Goal: Task Accomplishment & Management: Use online tool/utility

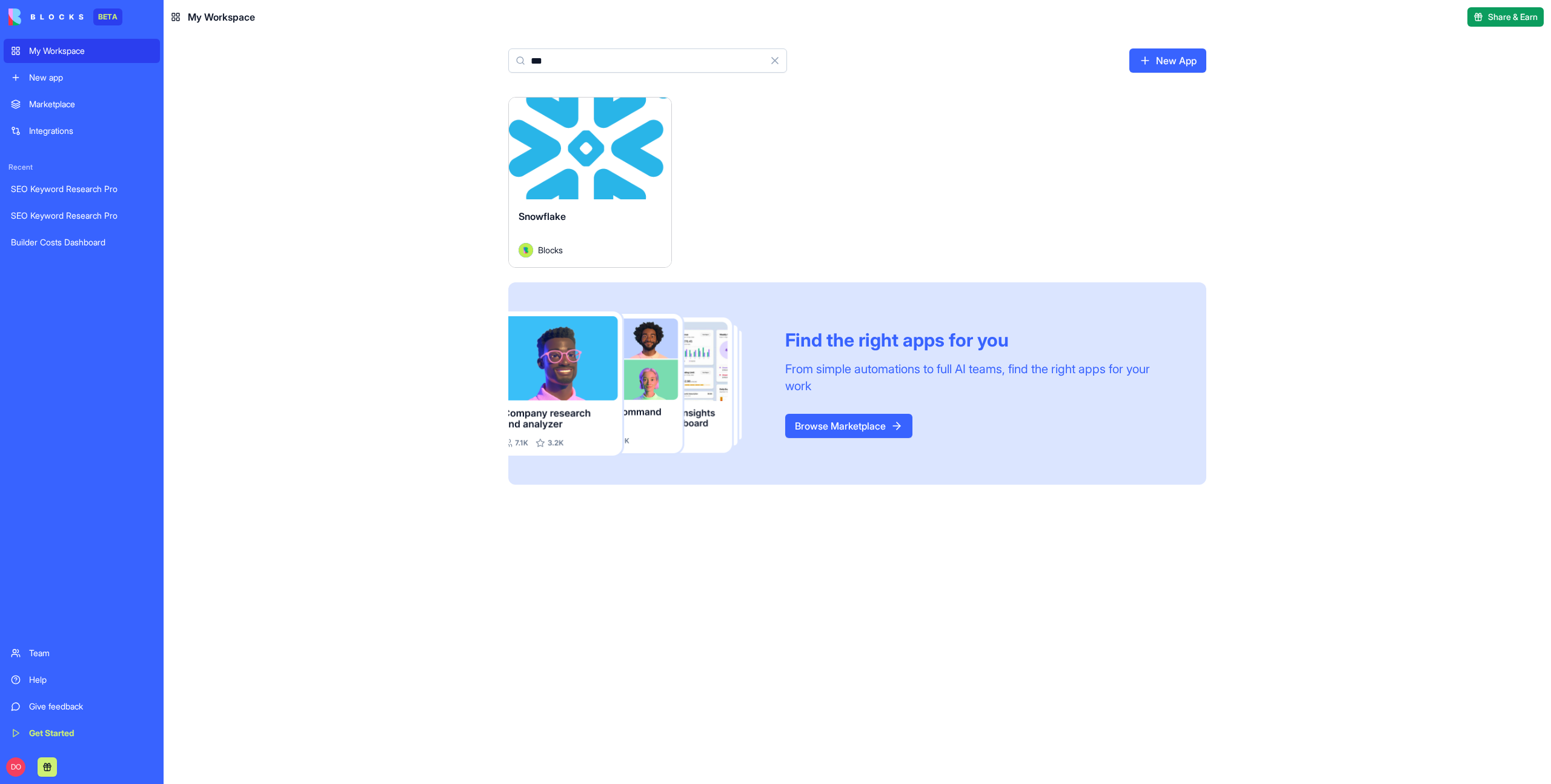
type input "***"
click at [1158, 59] on link "New App" at bounding box center [1168, 60] width 77 height 24
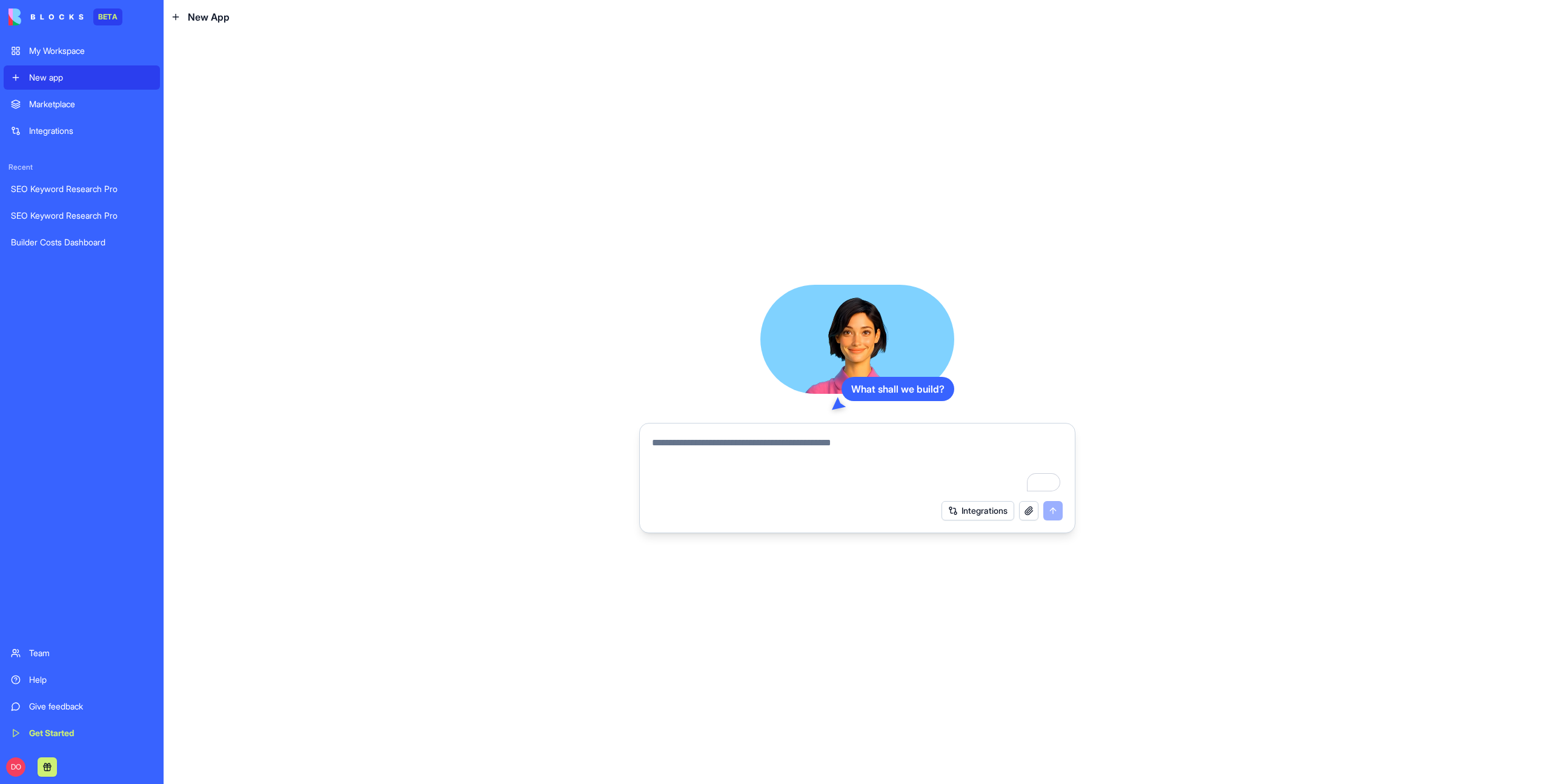
click at [290, 250] on div "What shall we build? Integrations" at bounding box center [857, 409] width 1388 height 750
click at [63, 83] on div "New app" at bounding box center [91, 78] width 123 height 12
click at [51, 75] on div "New app" at bounding box center [91, 78] width 123 height 12
click at [327, 212] on div "What shall we build? Integrations" at bounding box center [857, 409] width 1388 height 750
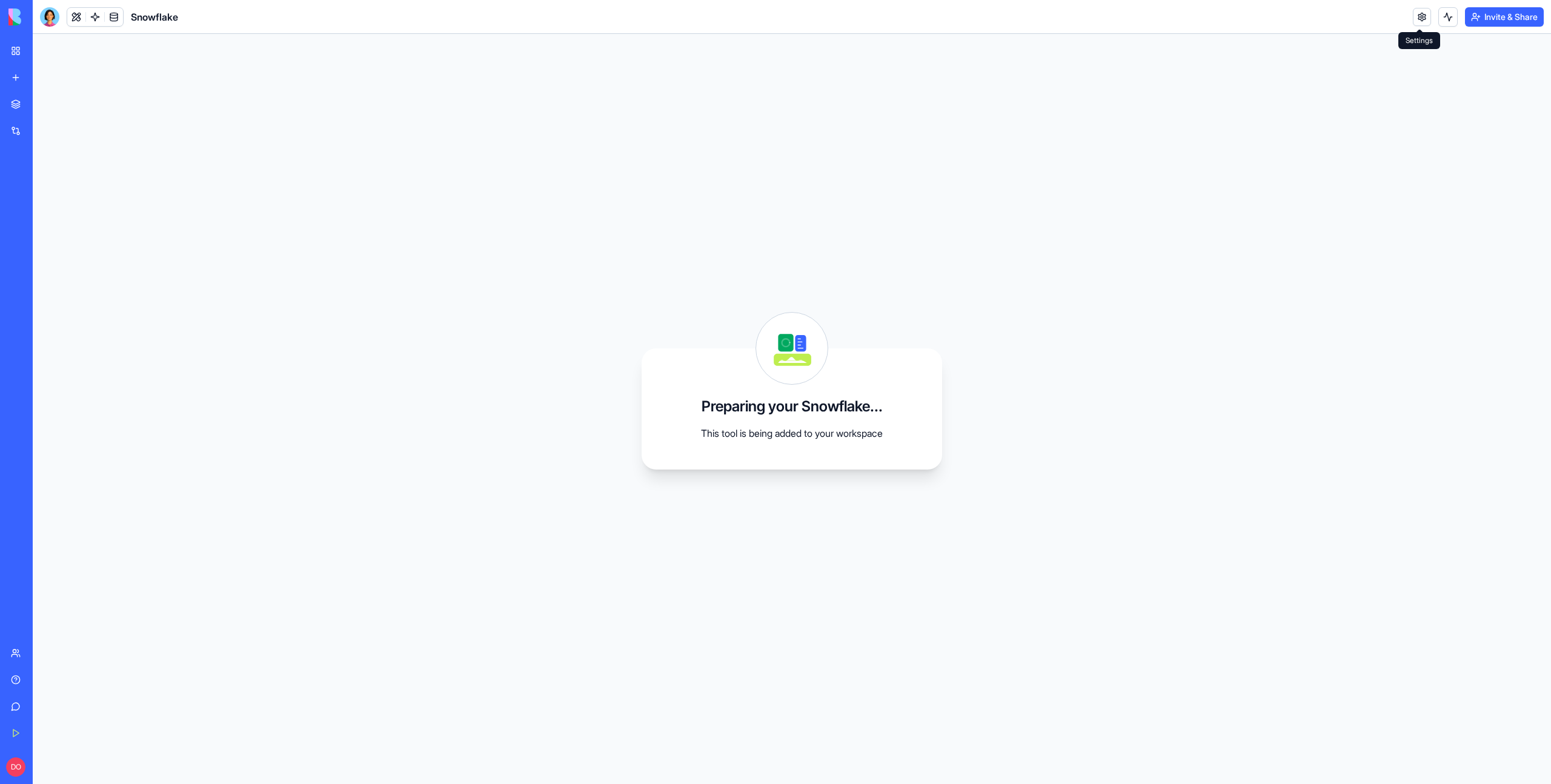
click at [1418, 22] on link at bounding box center [1422, 17] width 18 height 18
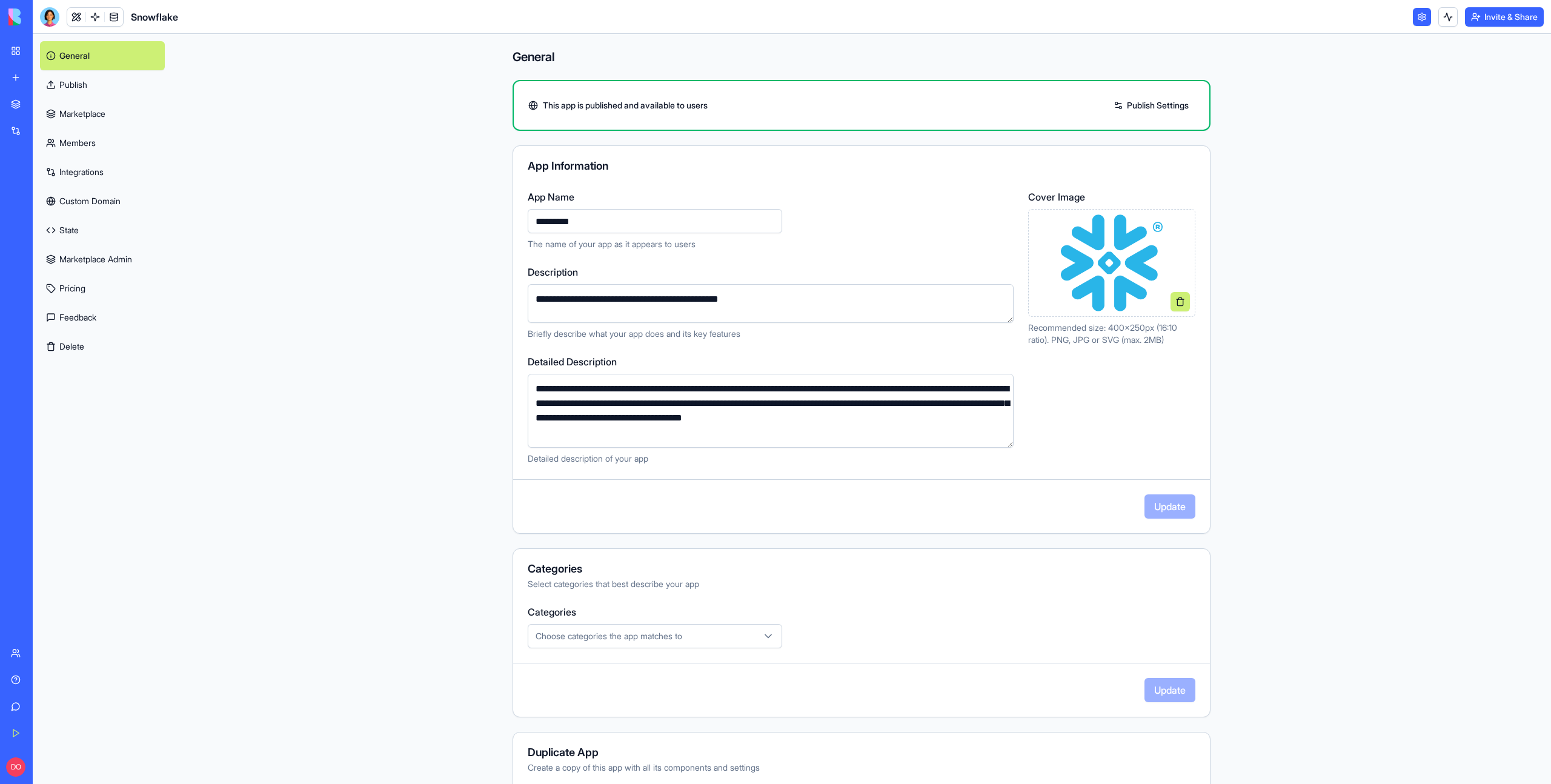
click at [1334, 24] on header "Snowflake Invite & Share" at bounding box center [792, 17] width 1518 height 34
click at [1533, 11] on html "**********" at bounding box center [776, 392] width 1551 height 784
click at [1486, 108] on span "Switch to old builder" at bounding box center [1493, 108] width 78 height 12
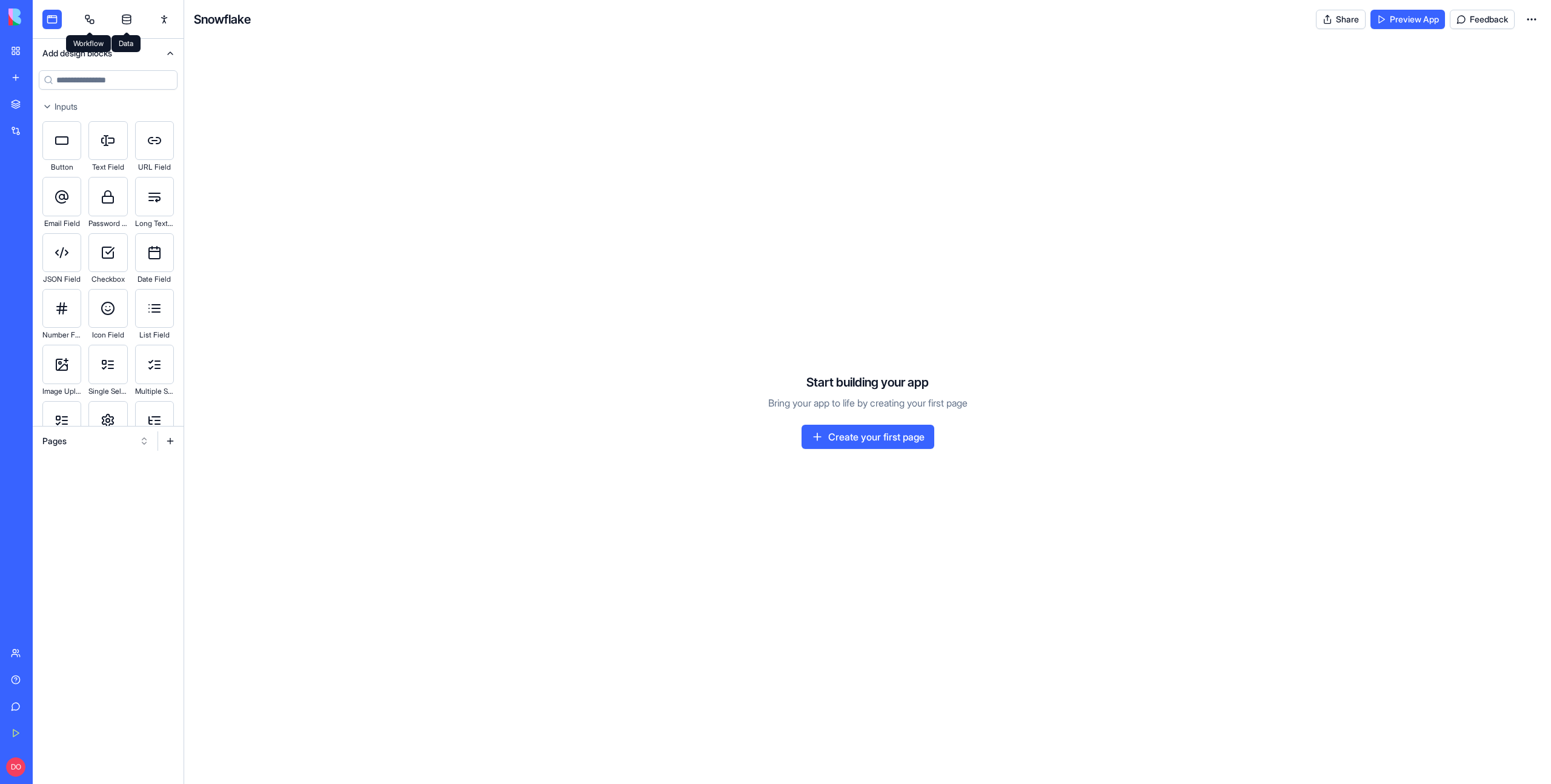
click at [81, 20] on link at bounding box center [89, 19] width 19 height 19
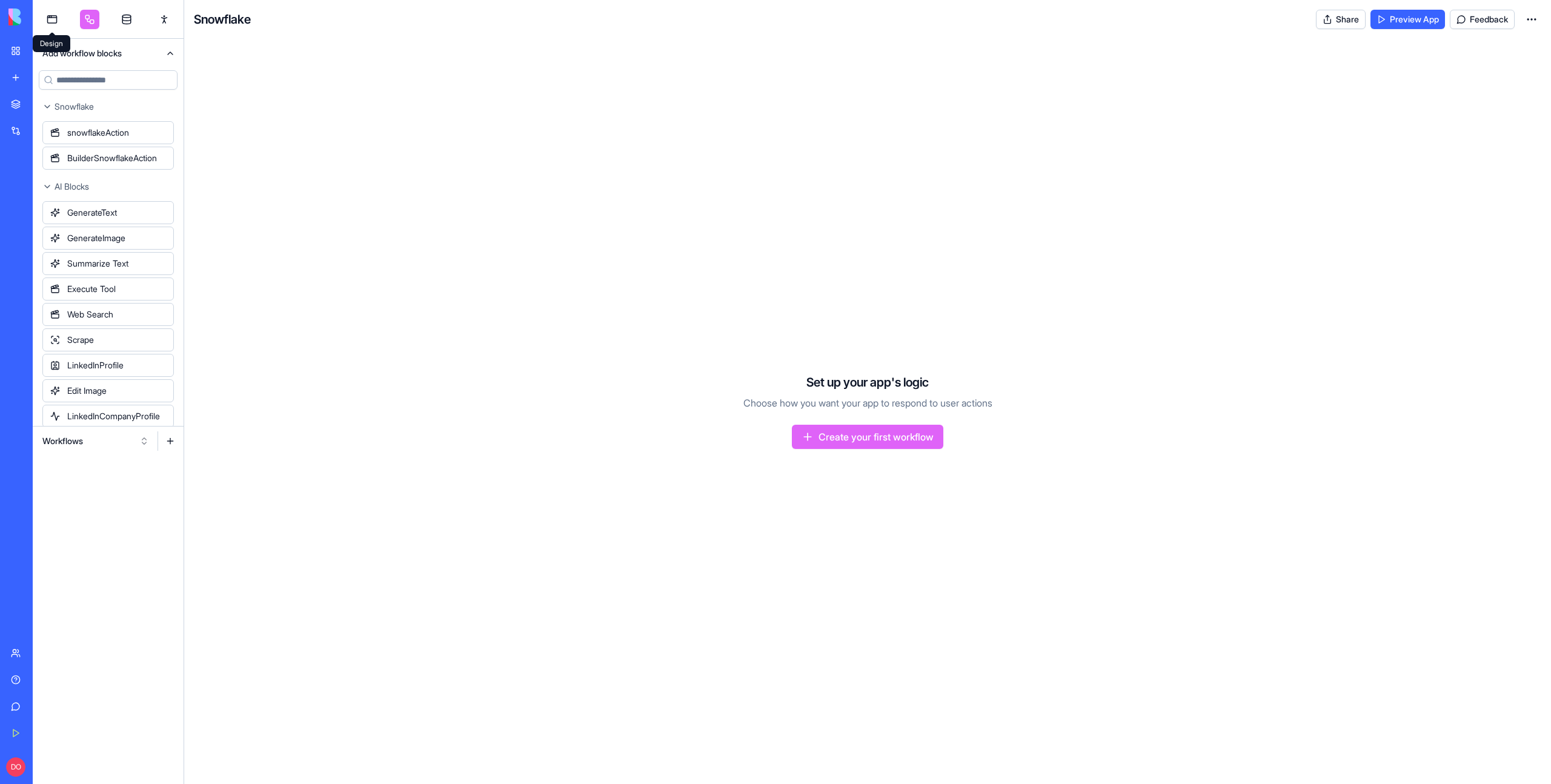
click at [49, 23] on link at bounding box center [52, 19] width 19 height 19
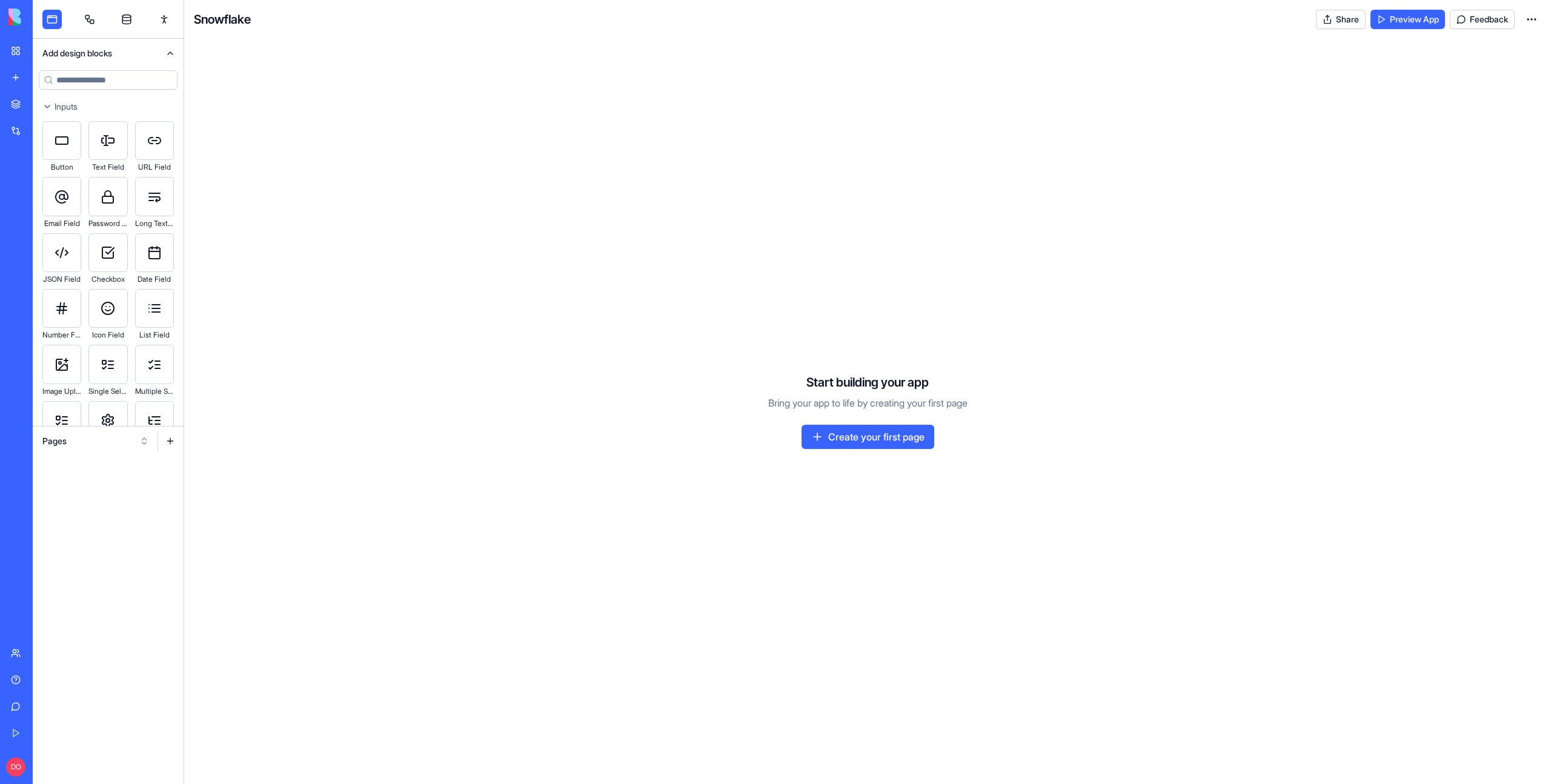
click at [142, 444] on button "Pages" at bounding box center [96, 441] width 119 height 19
click at [107, 484] on div "Components" at bounding box center [96, 485] width 115 height 19
click at [147, 446] on button "Components" at bounding box center [96, 441] width 119 height 19
click at [99, 504] on div "Websites" at bounding box center [96, 504] width 115 height 19
click at [40, 467] on button at bounding box center [40, 465] width 15 height 19
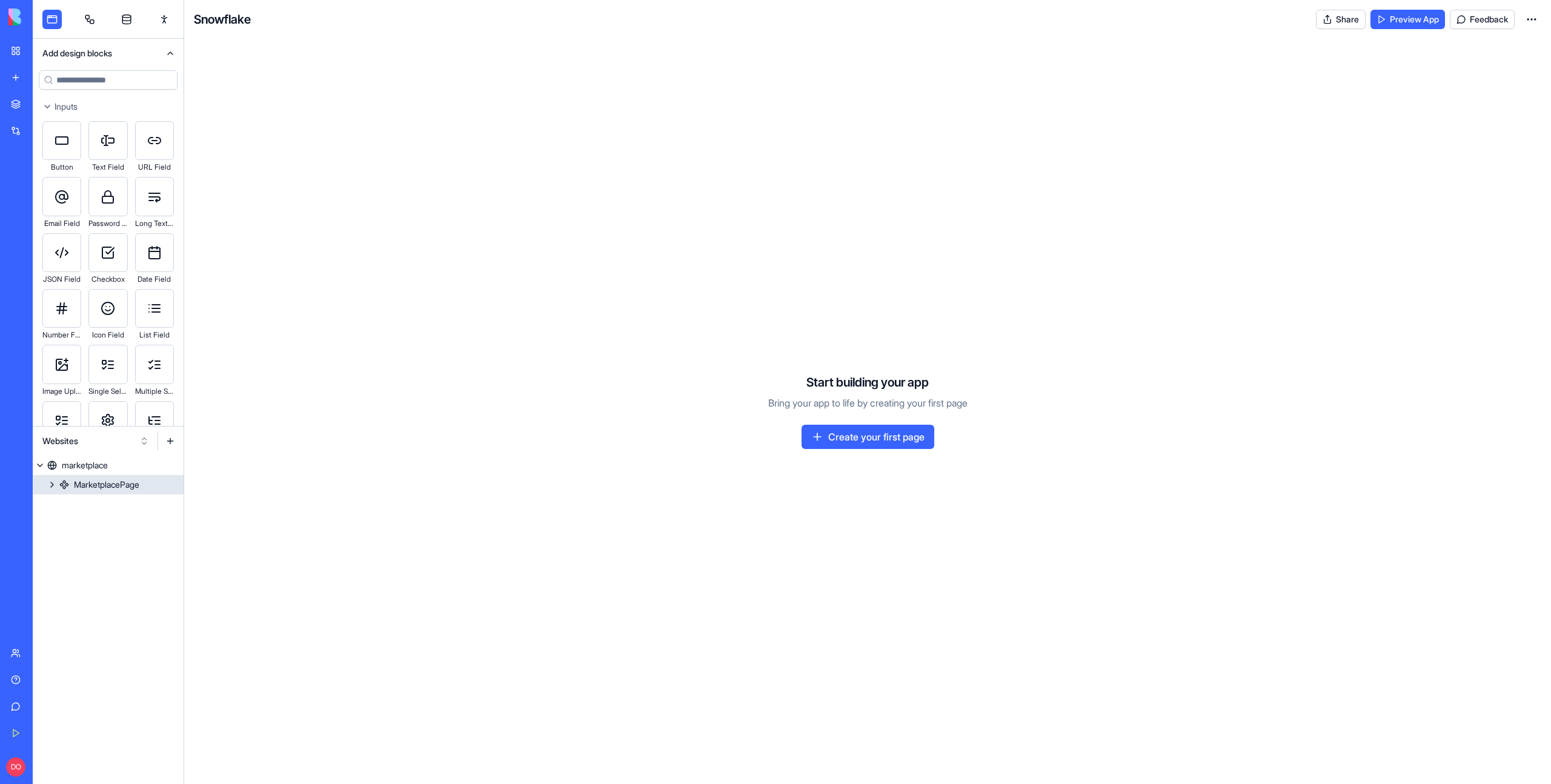
click at [82, 484] on div "MarketplacePage" at bounding box center [107, 484] width 65 height 12
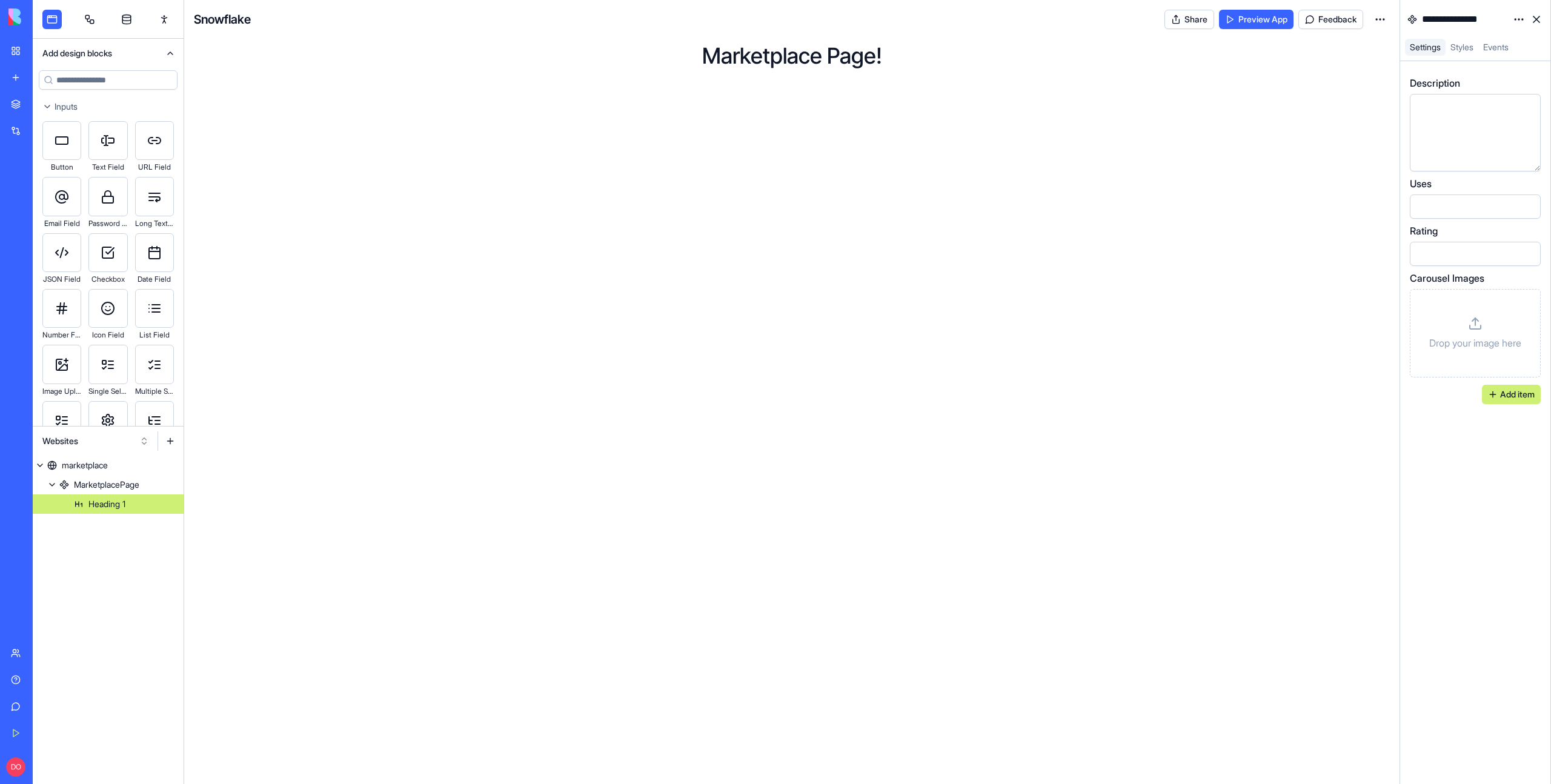
click at [81, 502] on link "Heading 1" at bounding box center [108, 504] width 151 height 19
click at [38, 462] on button at bounding box center [40, 465] width 15 height 19
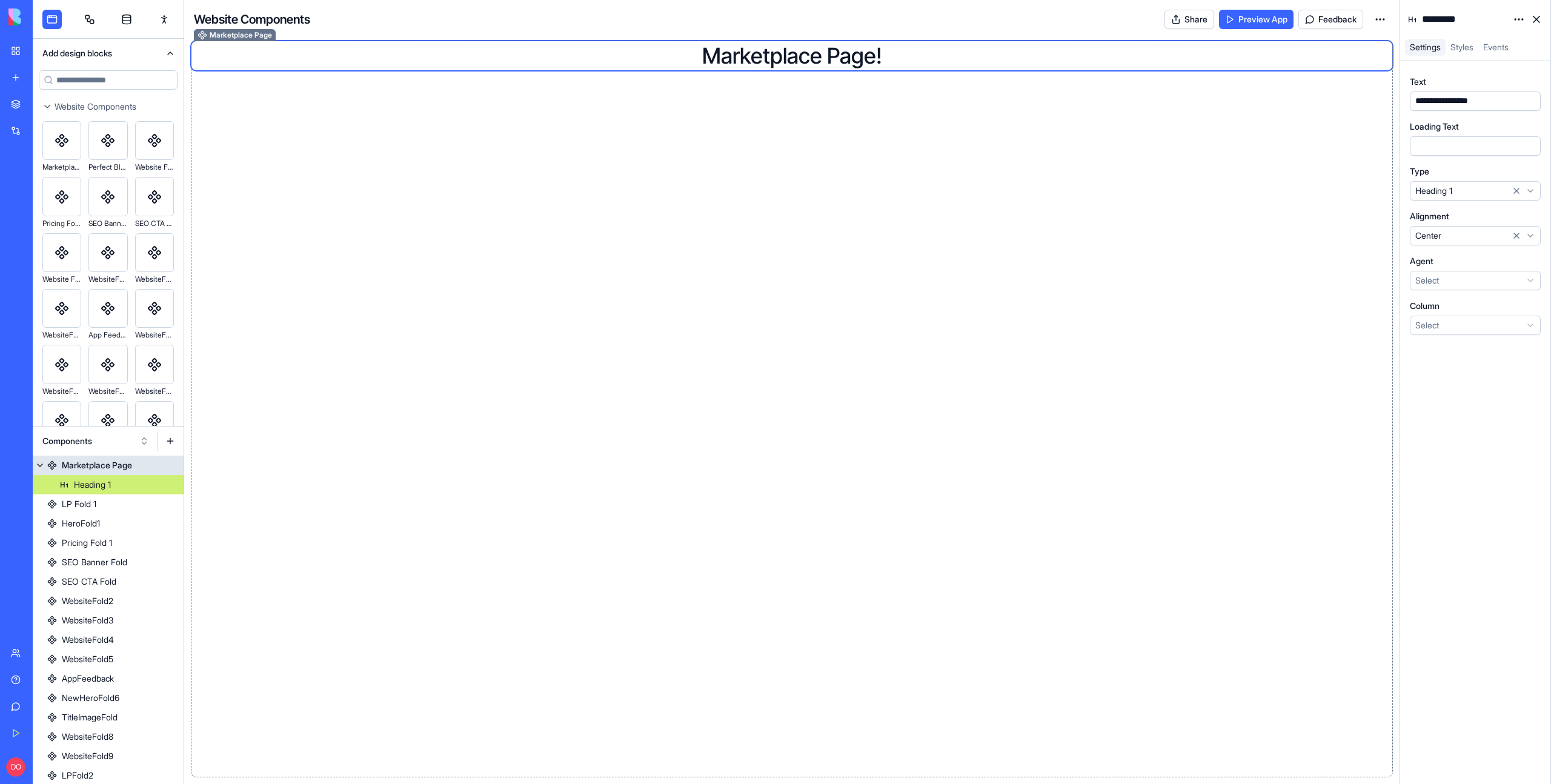
click at [40, 469] on button at bounding box center [40, 465] width 15 height 19
click at [86, 10] on link at bounding box center [89, 19] width 19 height 19
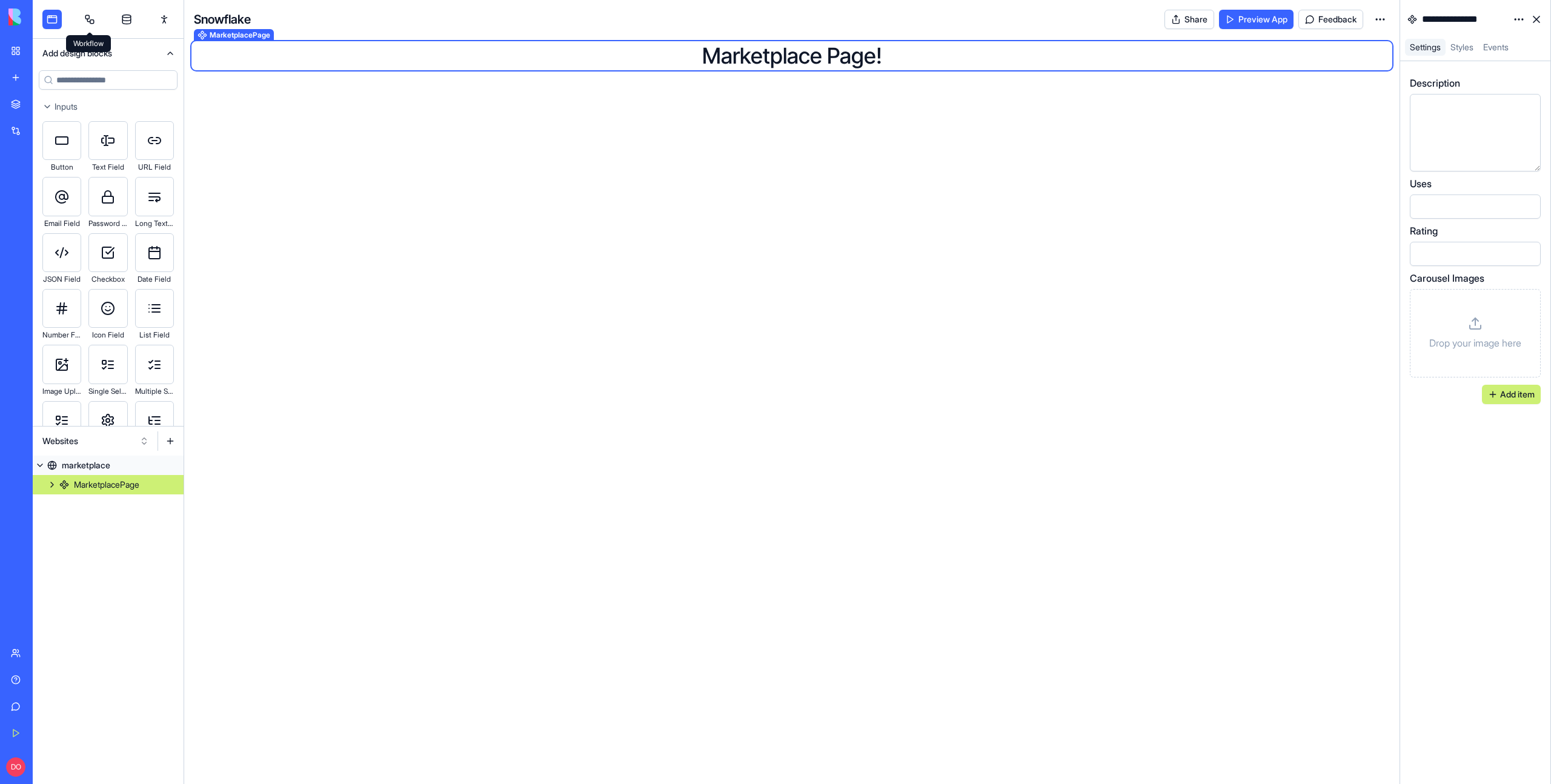
click at [97, 18] on link at bounding box center [89, 19] width 19 height 19
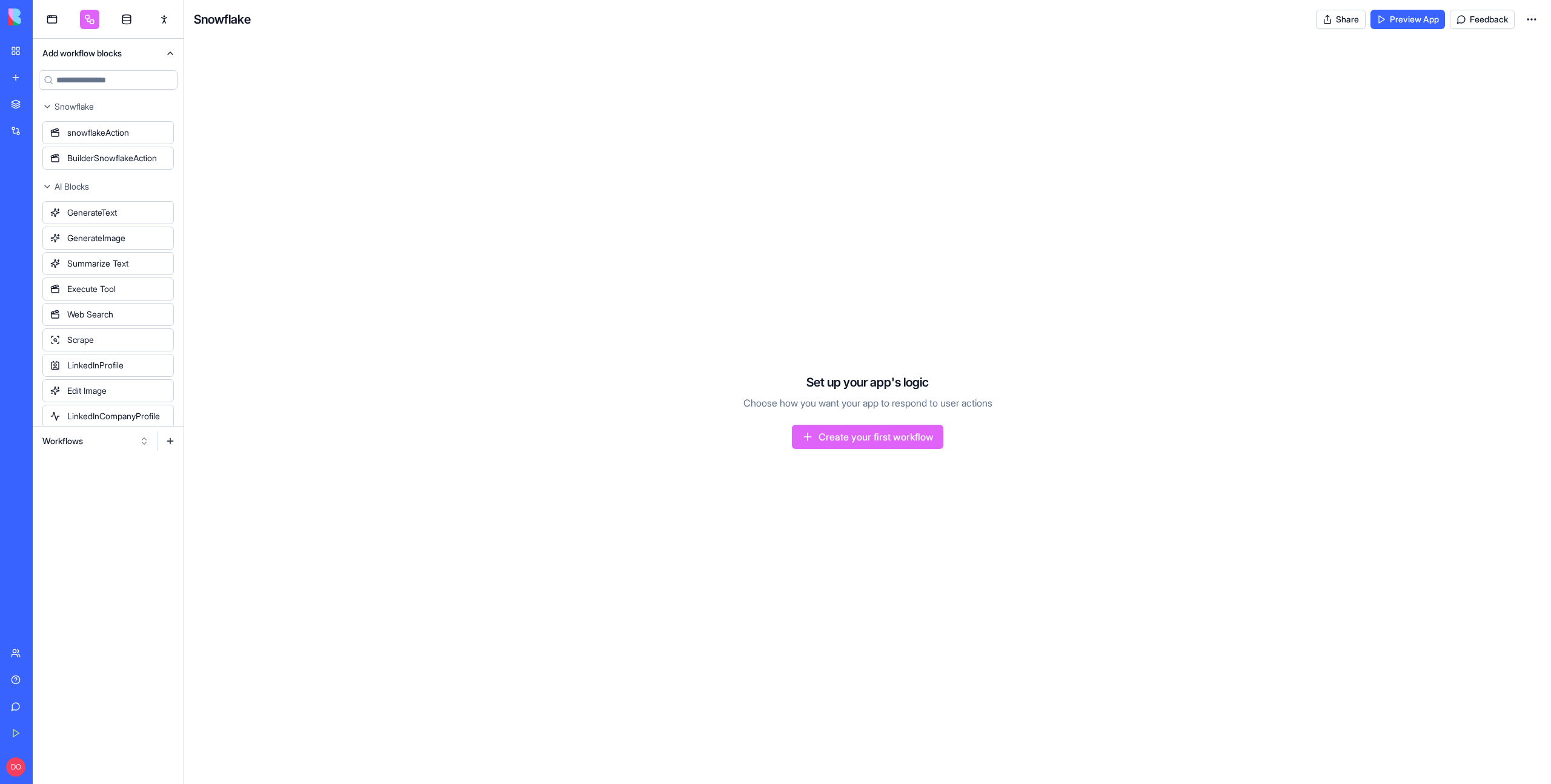
click at [133, 444] on button "Workflows" at bounding box center [96, 441] width 119 height 19
click at [126, 483] on div "Triggers" at bounding box center [96, 485] width 115 height 19
click at [145, 442] on button "Triggers" at bounding box center [96, 441] width 119 height 19
click at [103, 504] on div "Actions" at bounding box center [96, 504] width 115 height 19
click at [41, 465] on button at bounding box center [40, 465] width 15 height 19
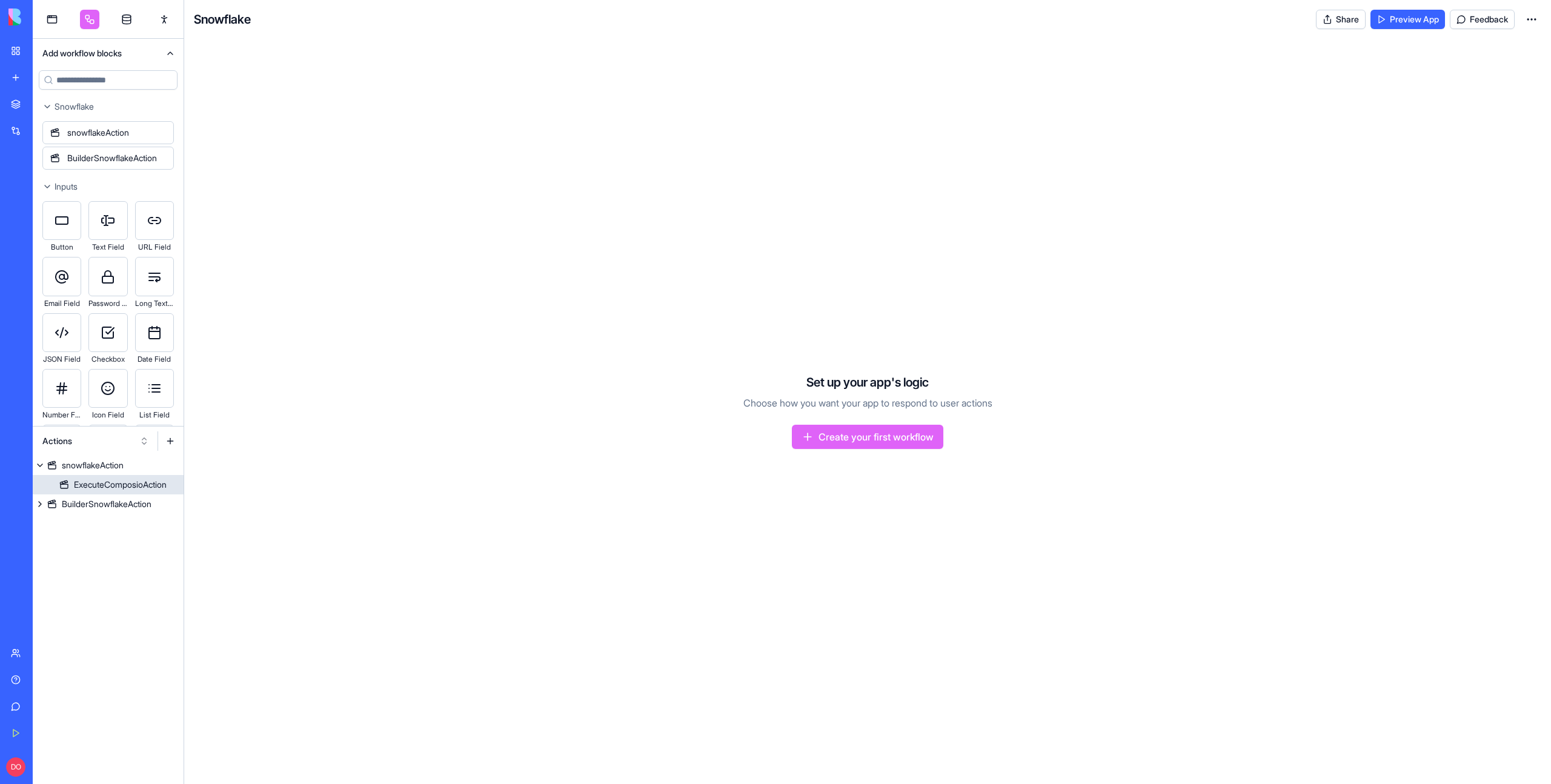
click at [90, 484] on div "ExecuteComposioAction" at bounding box center [120, 484] width 92 height 12
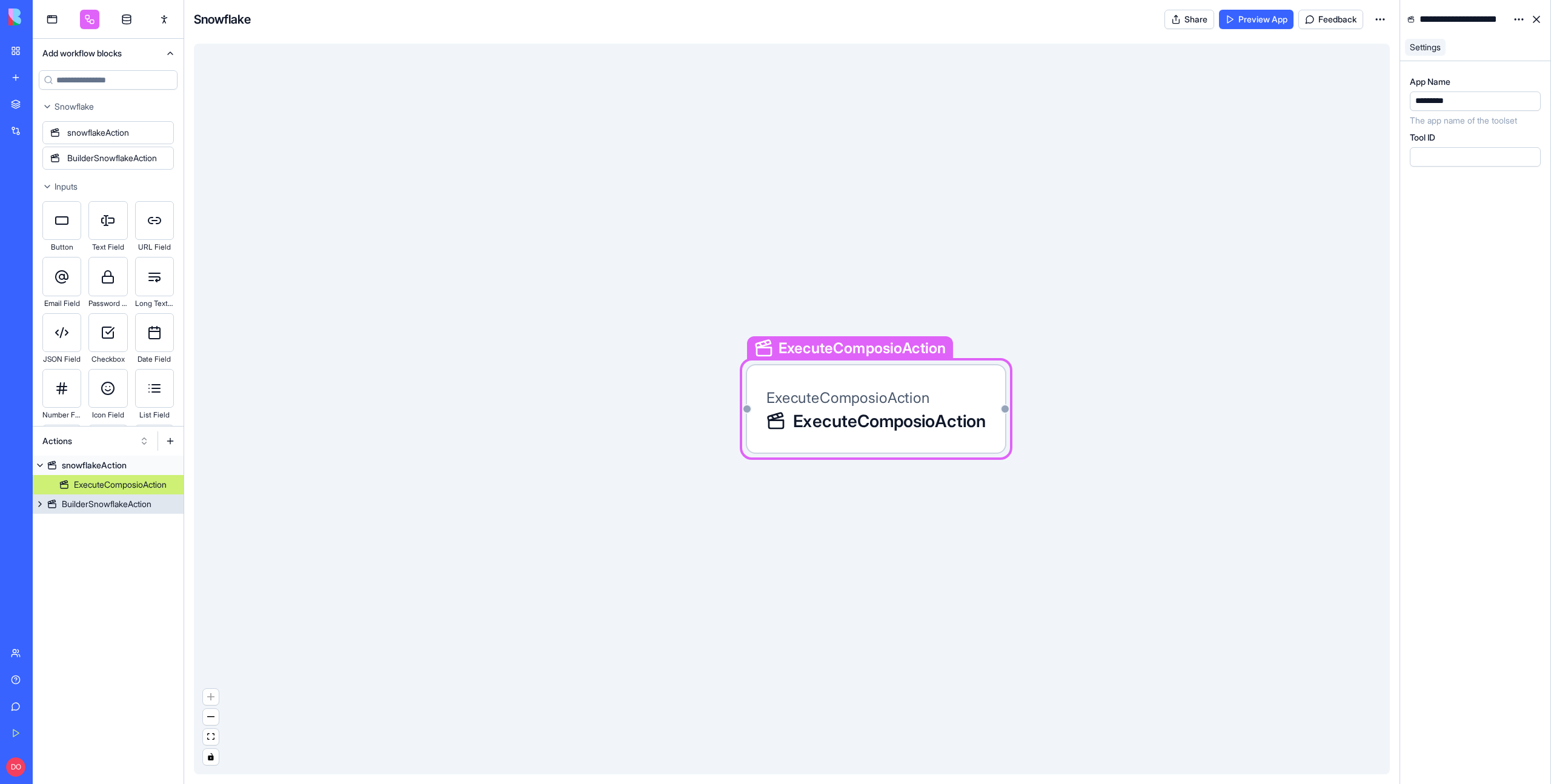
click at [96, 504] on div "BuilderSnowflakeAction" at bounding box center [106, 504] width 89 height 12
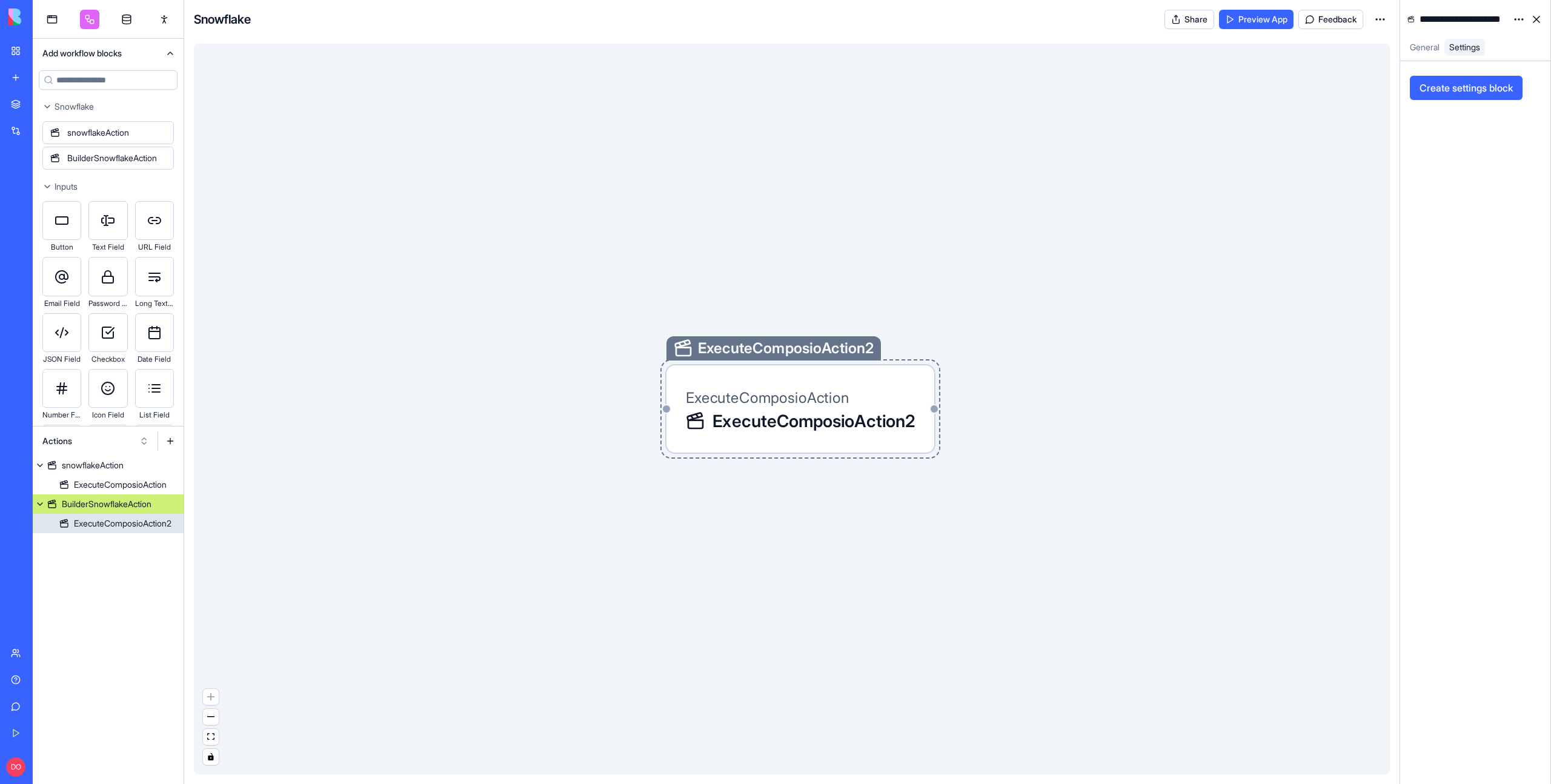
click at [123, 527] on div "ExecuteComposioAction2" at bounding box center [123, 523] width 97 height 12
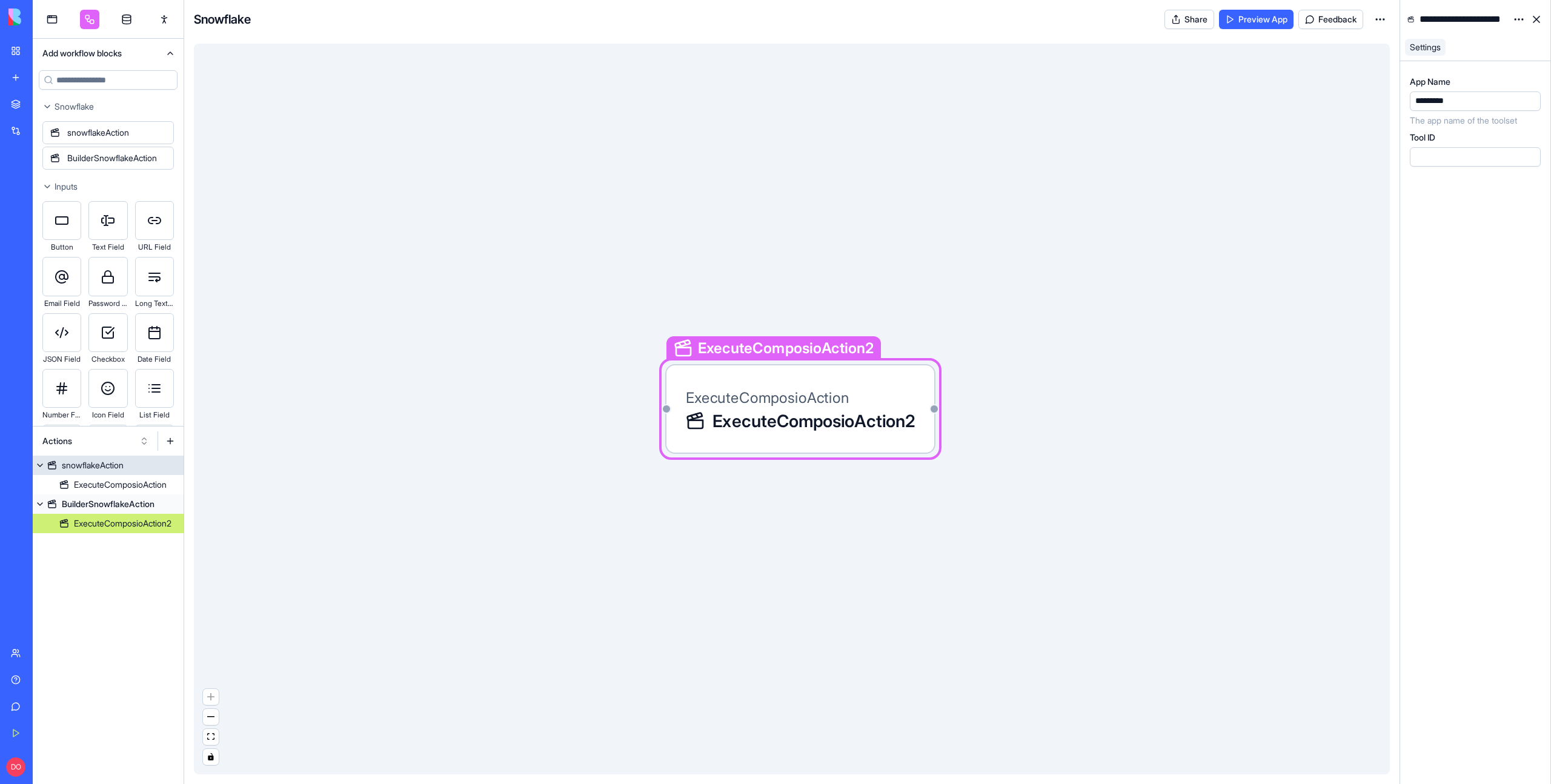
click at [113, 466] on div "snowflakeAction" at bounding box center [92, 465] width 62 height 12
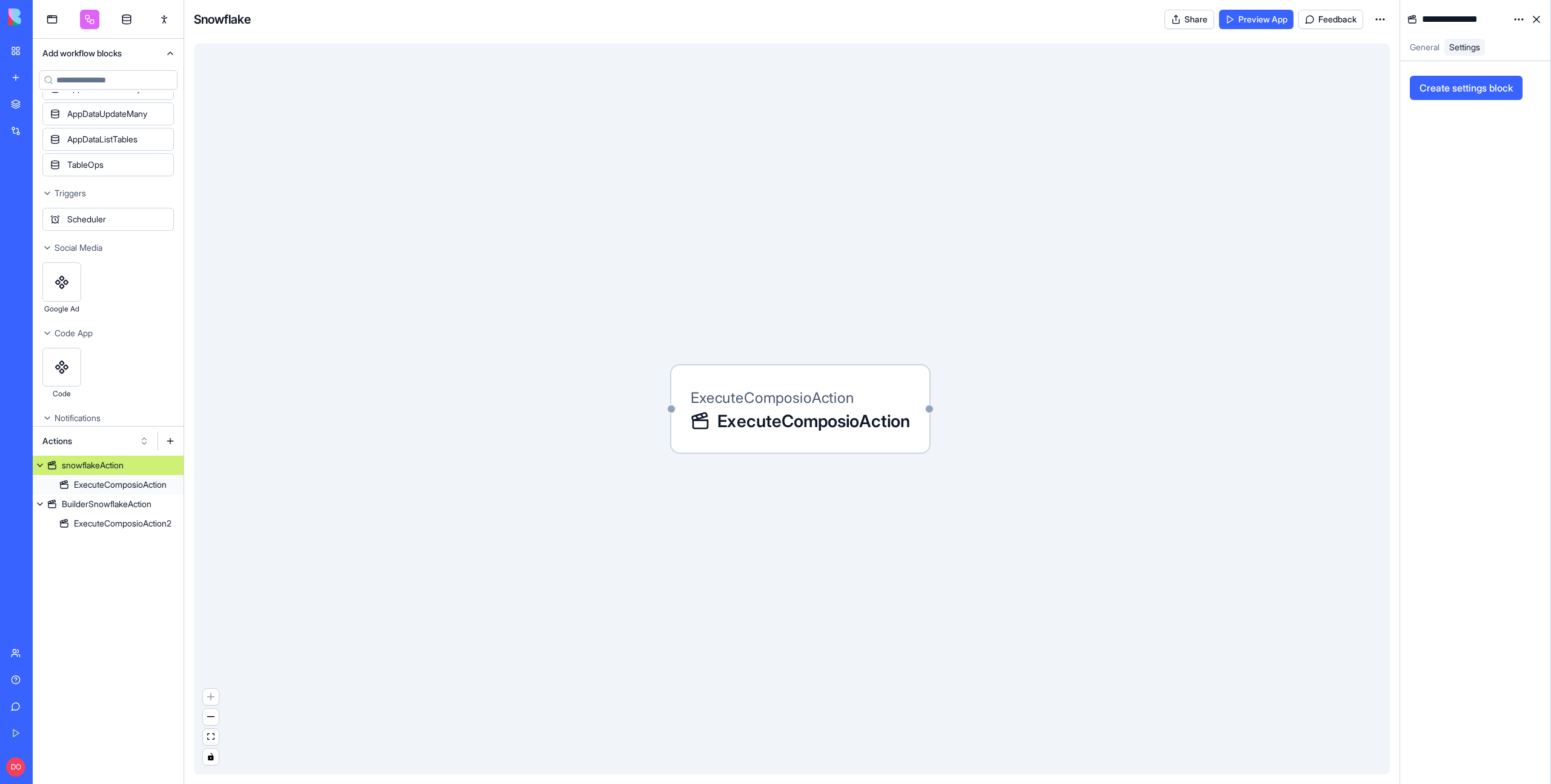
scroll to position [2085, 0]
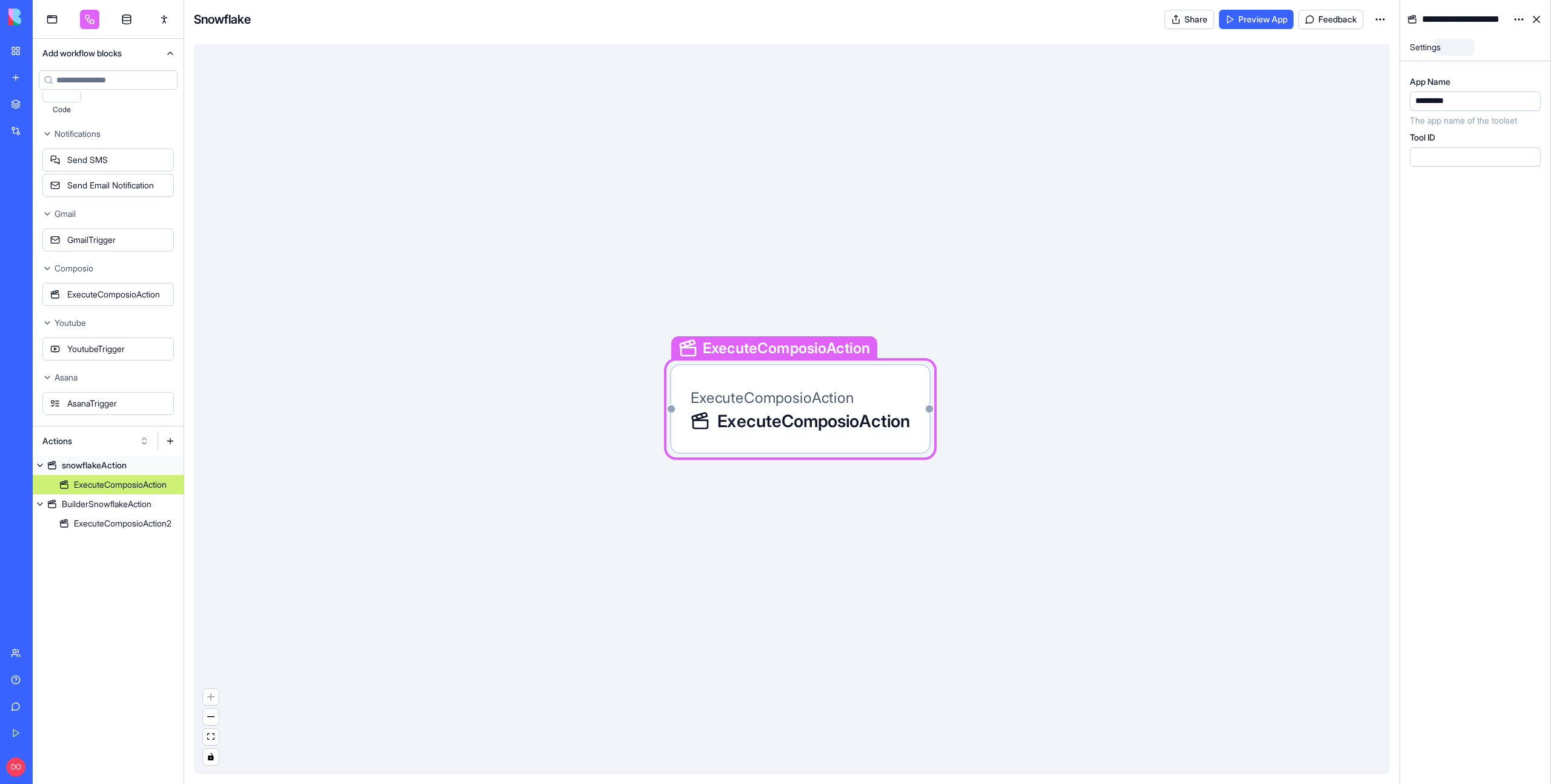
click at [129, 486] on div "ExecuteComposioAction" at bounding box center [120, 484] width 92 height 12
click at [97, 489] on div "ExecuteComposioAction" at bounding box center [120, 484] width 92 height 12
click at [430, 423] on div "ExecuteComposioAction ExecuteComposioAction ExecuteComposioAction" at bounding box center [792, 409] width 1196 height 730
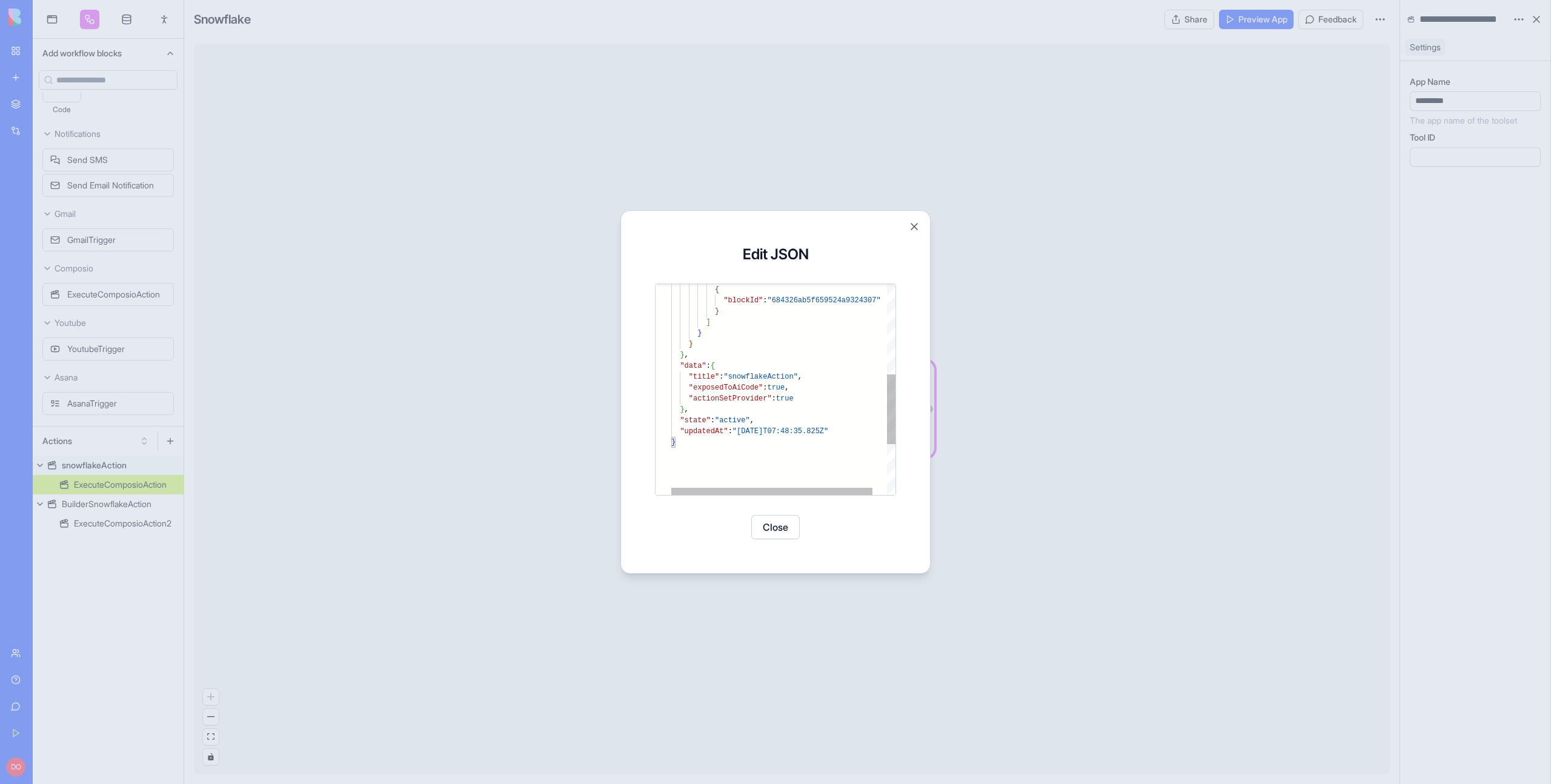
type textarea "**********"
drag, startPoint x: 700, startPoint y: 407, endPoint x: 678, endPoint y: 368, distance: 44.8
click at [678, 368] on div "{ "blockId" : "684326ab5f659524a9324307" } ] } } } , "data" : { "title" : "snow…" at bounding box center [791, 330] width 240 height 636
click at [693, 395] on div "{ "blockId" : "684326ab5f659524a9324307" } ] } } } , "data" : { "title" : "snow…" at bounding box center [791, 330] width 240 height 636
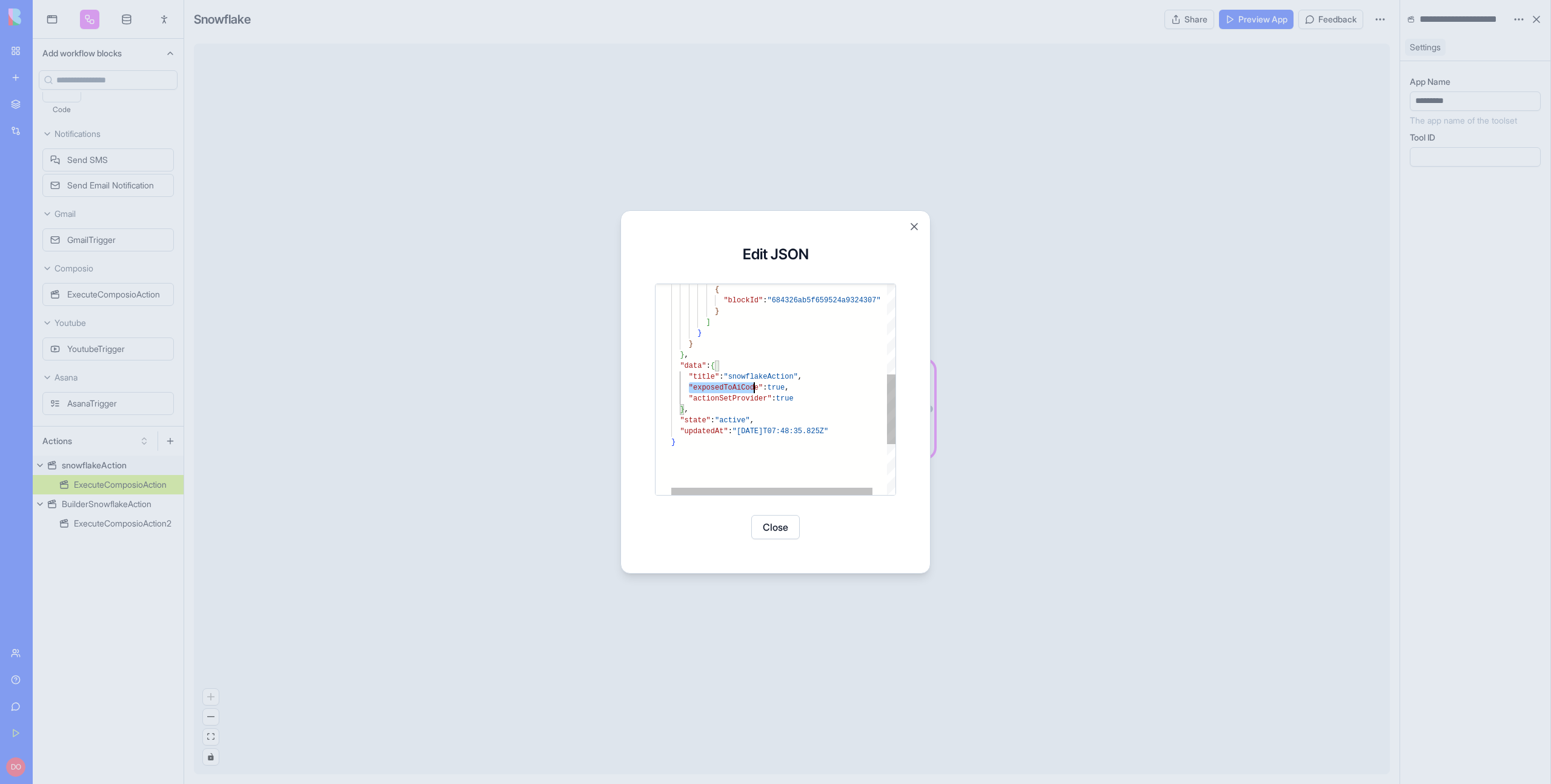
scroll to position [44, 127]
drag, startPoint x: 687, startPoint y: 388, endPoint x: 808, endPoint y: 396, distance: 121.3
click at [808, 396] on div "{ "blockId" : "684326ab5f659524a9324307" } ] } } } , "data" : { "title" : "snow…" at bounding box center [791, 330] width 240 height 636
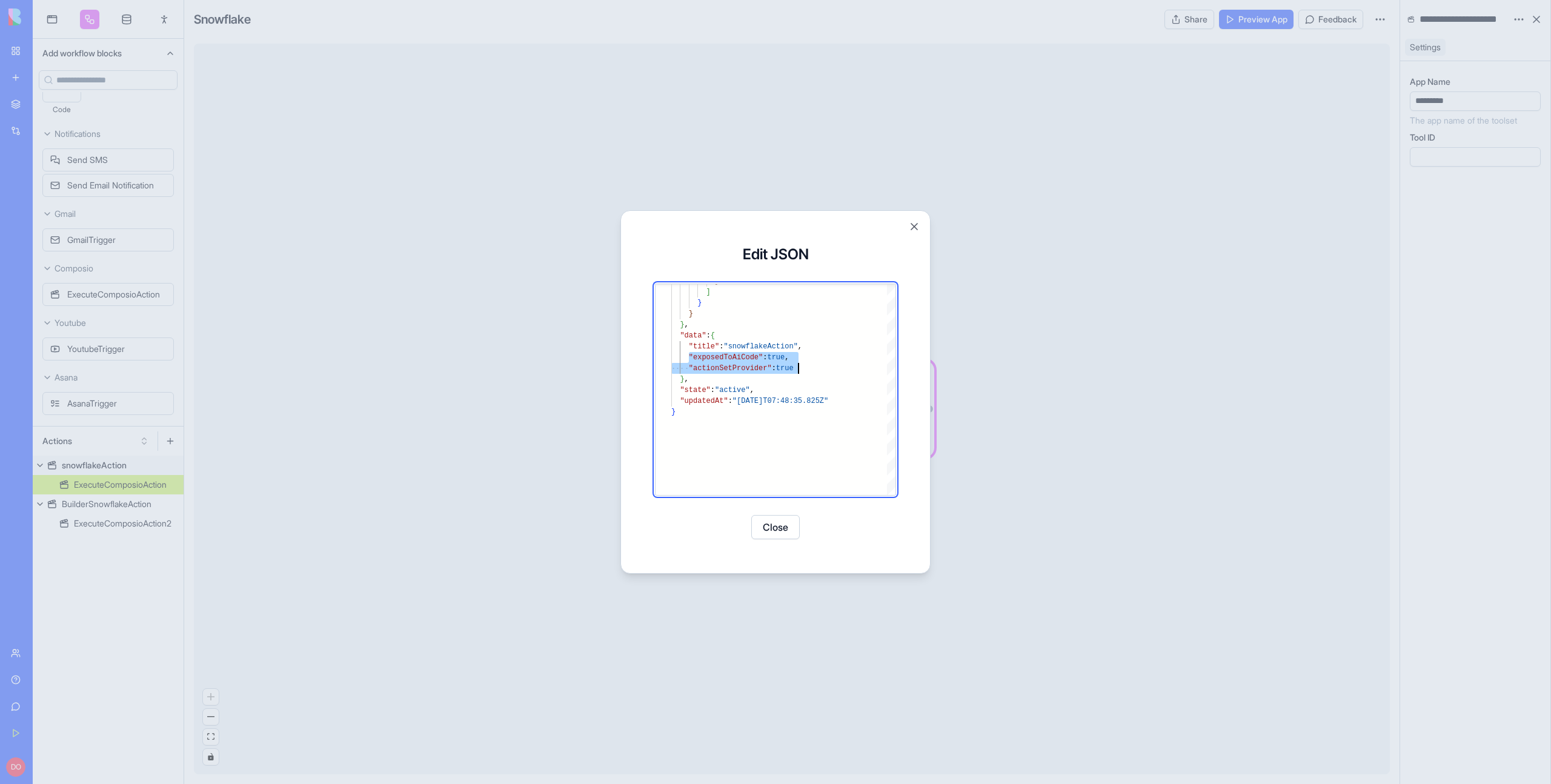
click at [313, 448] on div at bounding box center [776, 392] width 1551 height 784
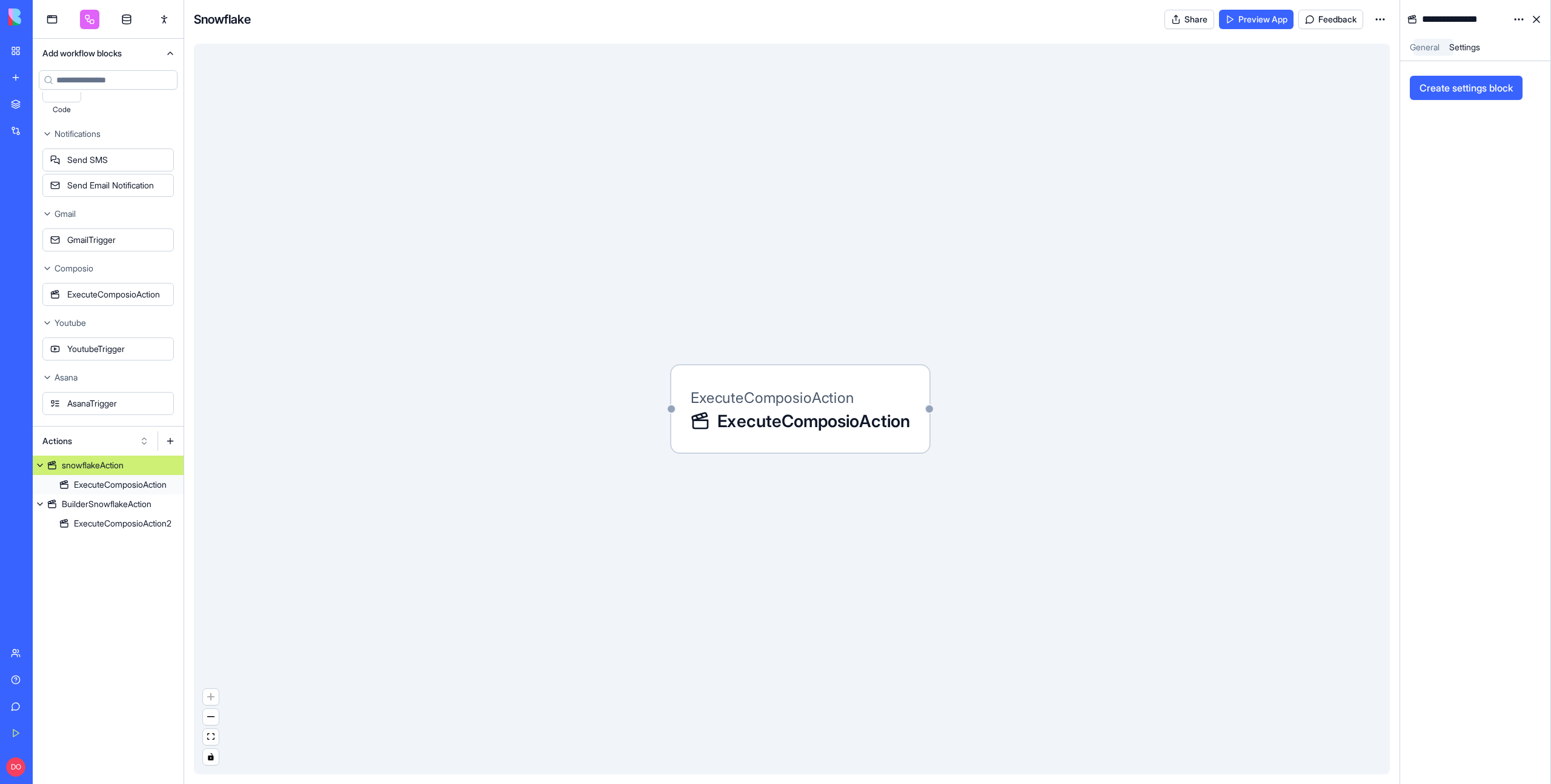
click at [86, 463] on div "snowflakeAction" at bounding box center [92, 465] width 62 height 12
click at [398, 398] on div "ExecuteComposioAction ExecuteComposioAction" at bounding box center [792, 409] width 1196 height 730
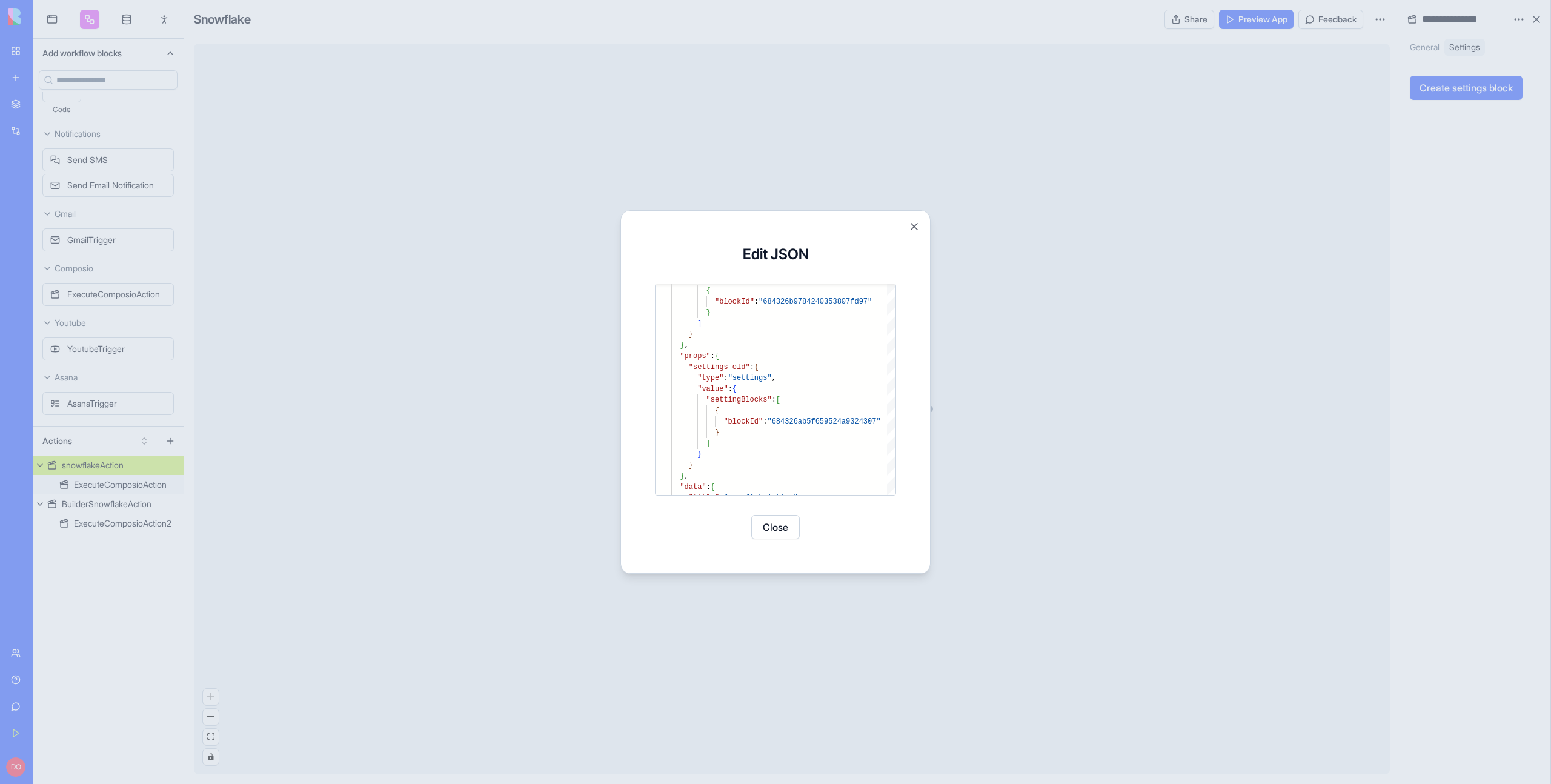
click at [772, 529] on button "Close" at bounding box center [776, 526] width 49 height 24
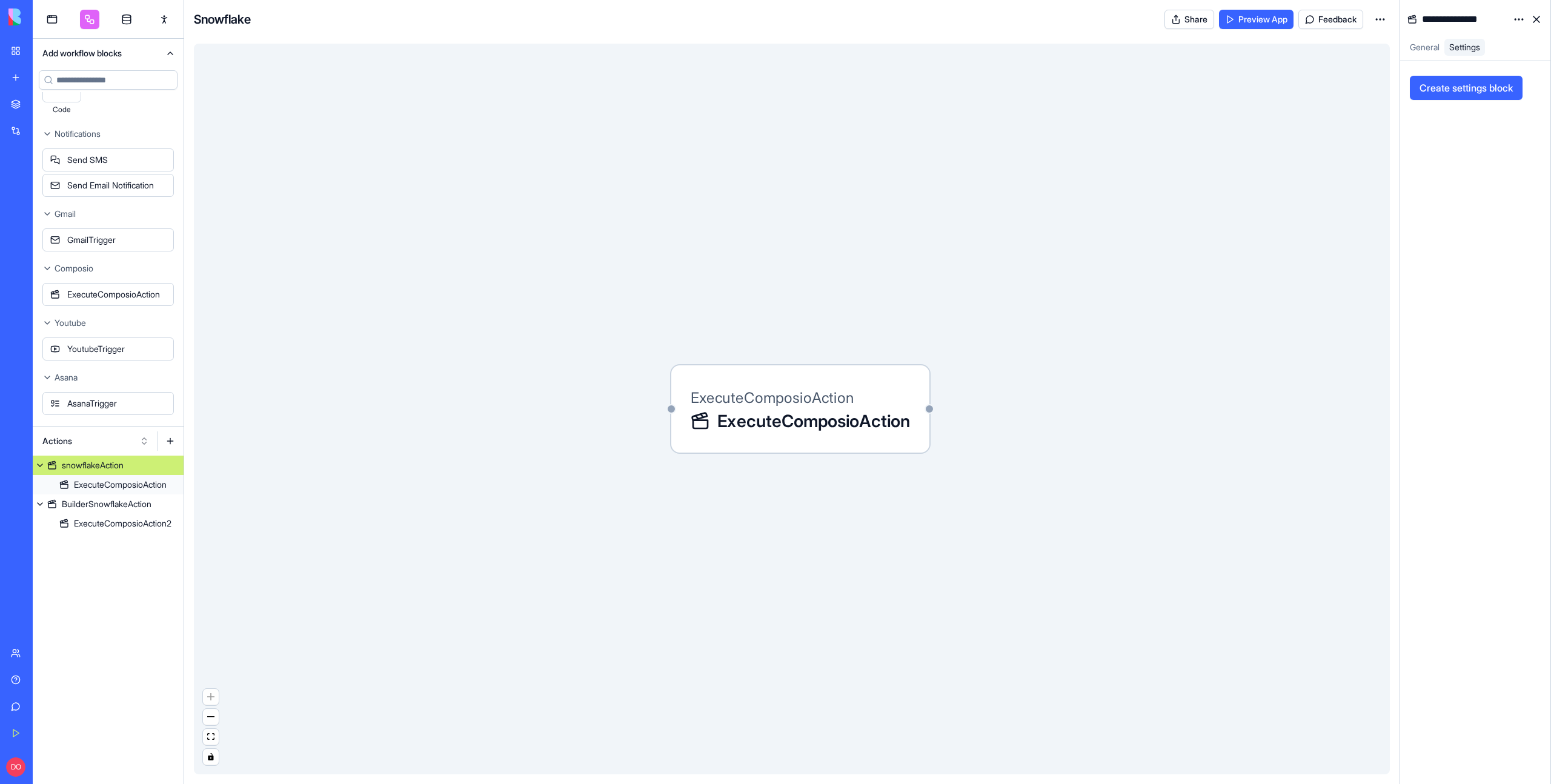
click at [470, 402] on div "ExecuteComposioAction ExecuteComposioAction" at bounding box center [792, 409] width 1196 height 730
click at [1383, 22] on html "BETA My Workspace New app Marketplace Integrations Recent SEO Keyword Research …" at bounding box center [776, 392] width 1551 height 784
click at [1352, 46] on span "Edit app" at bounding box center [1352, 49] width 30 height 12
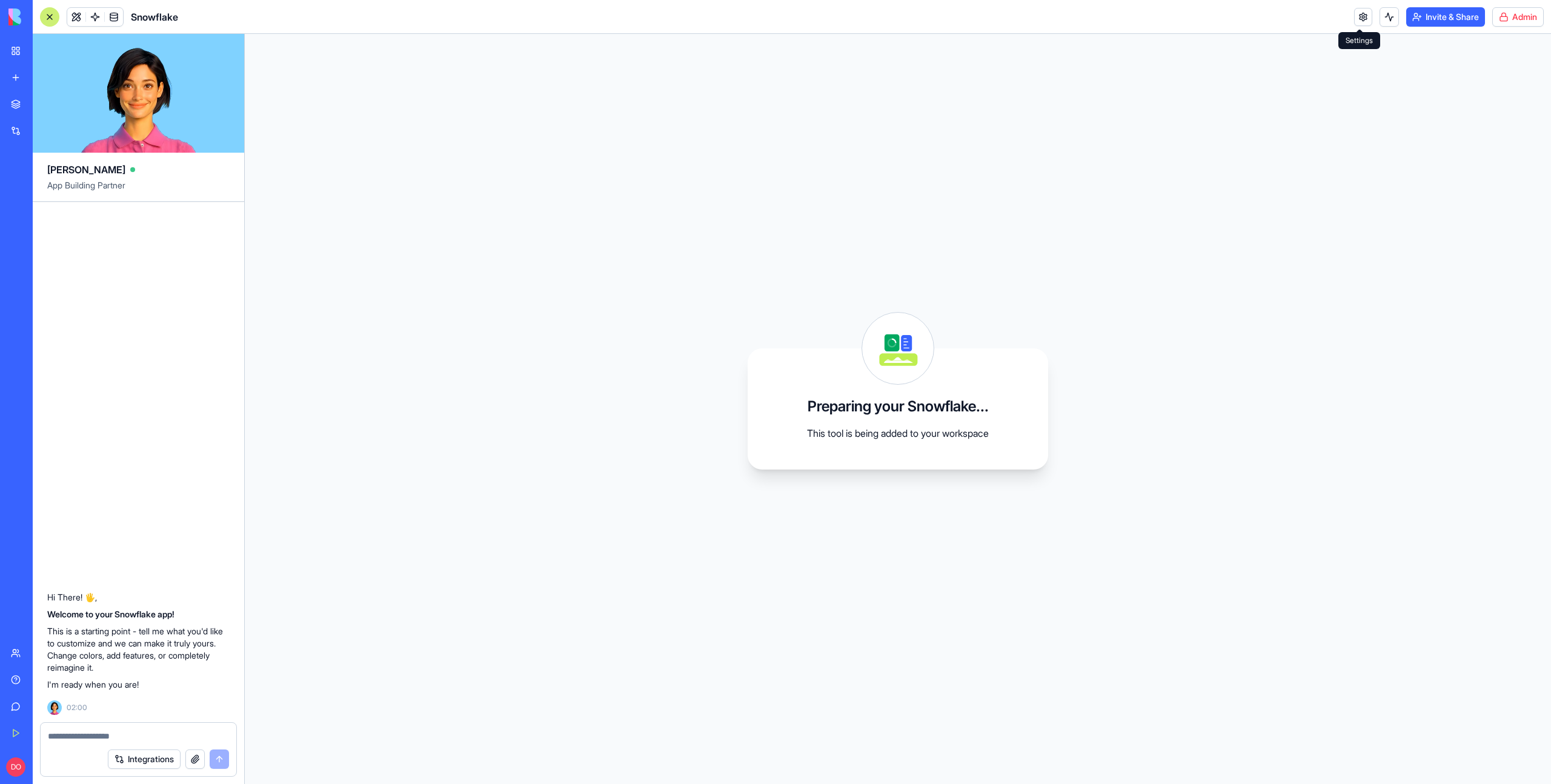
click at [1355, 20] on link at bounding box center [1363, 17] width 18 height 18
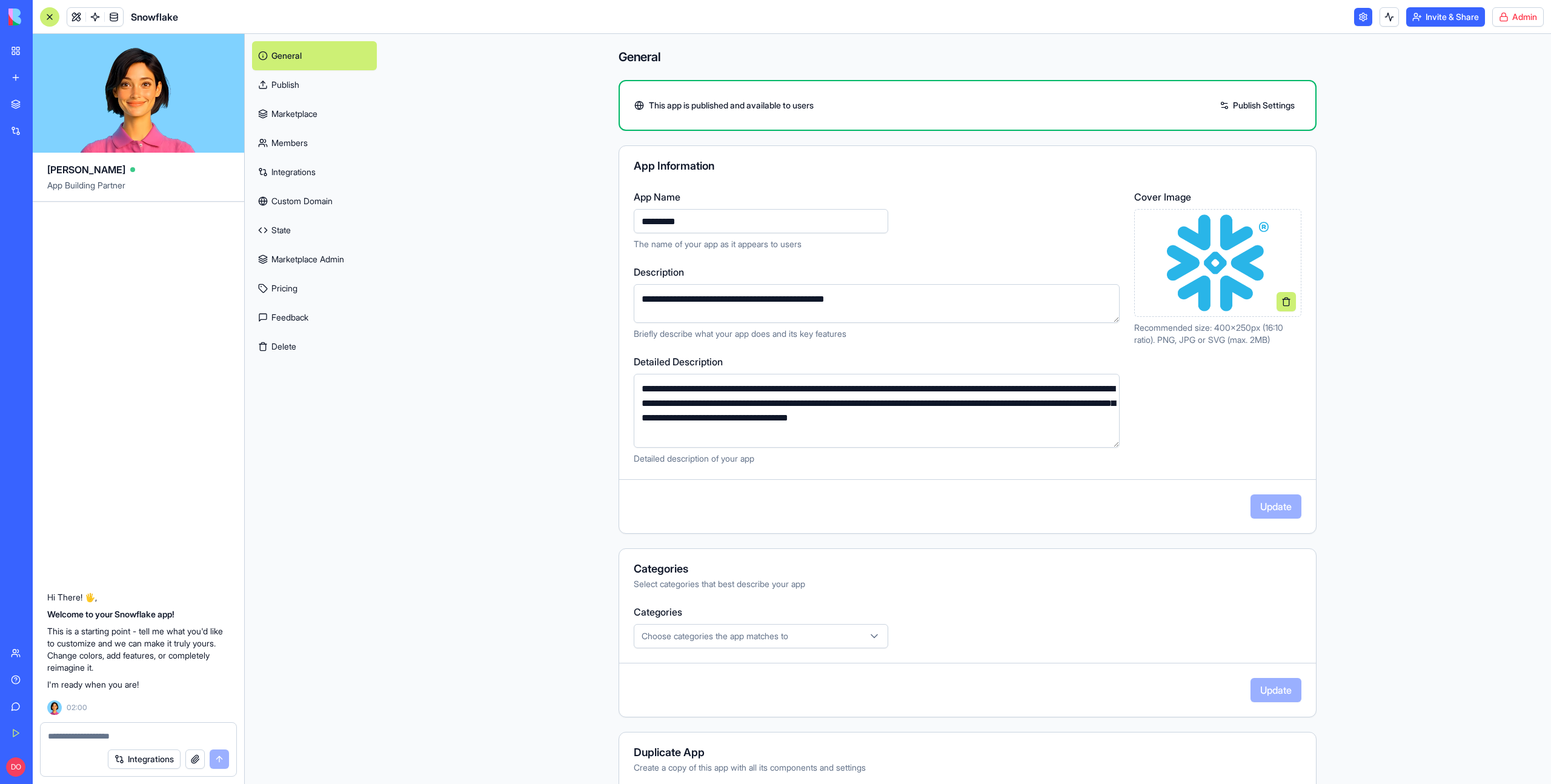
click at [295, 82] on link "Publish" at bounding box center [314, 84] width 125 height 29
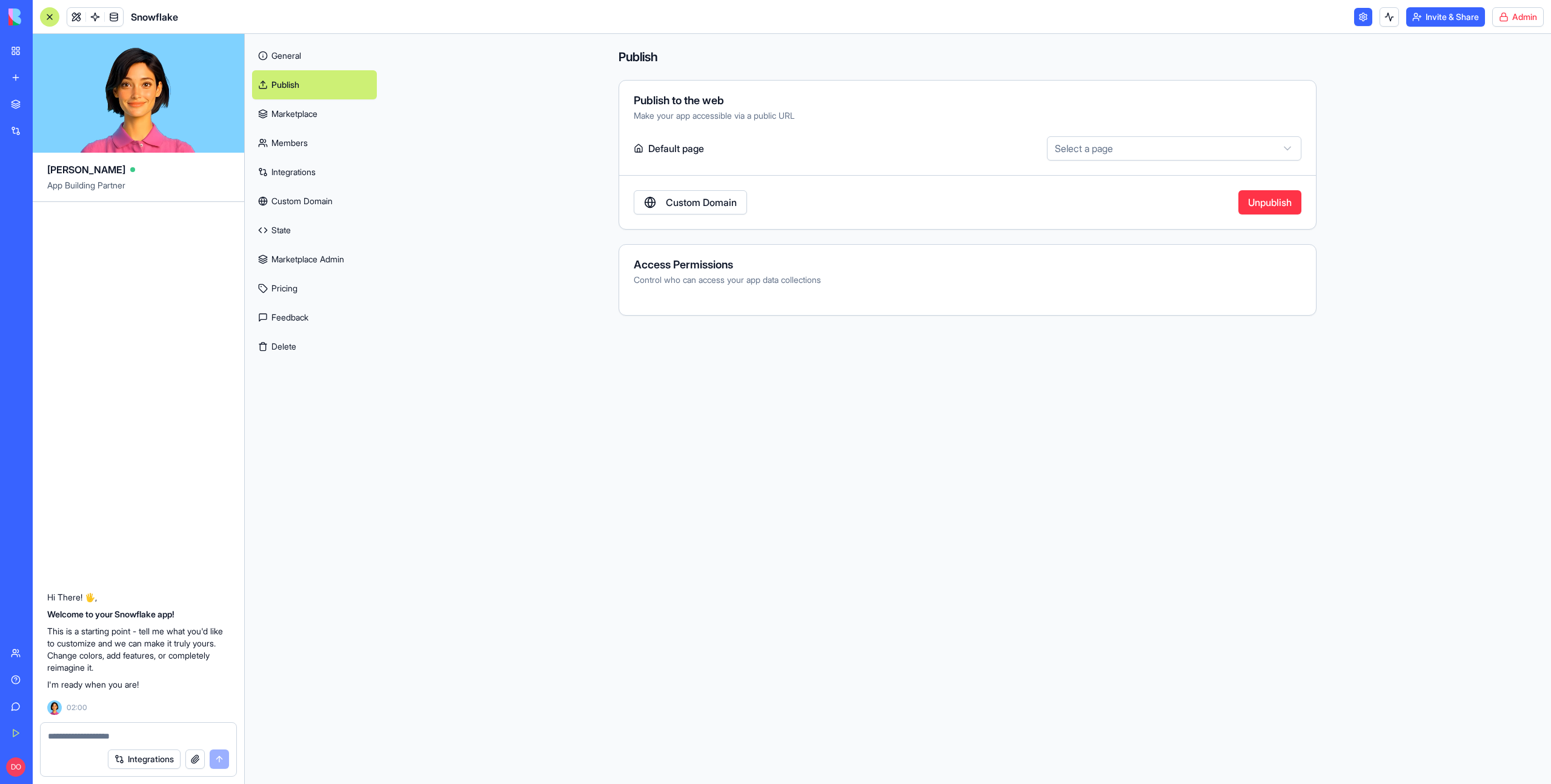
click at [316, 115] on link "Marketplace" at bounding box center [314, 113] width 125 height 29
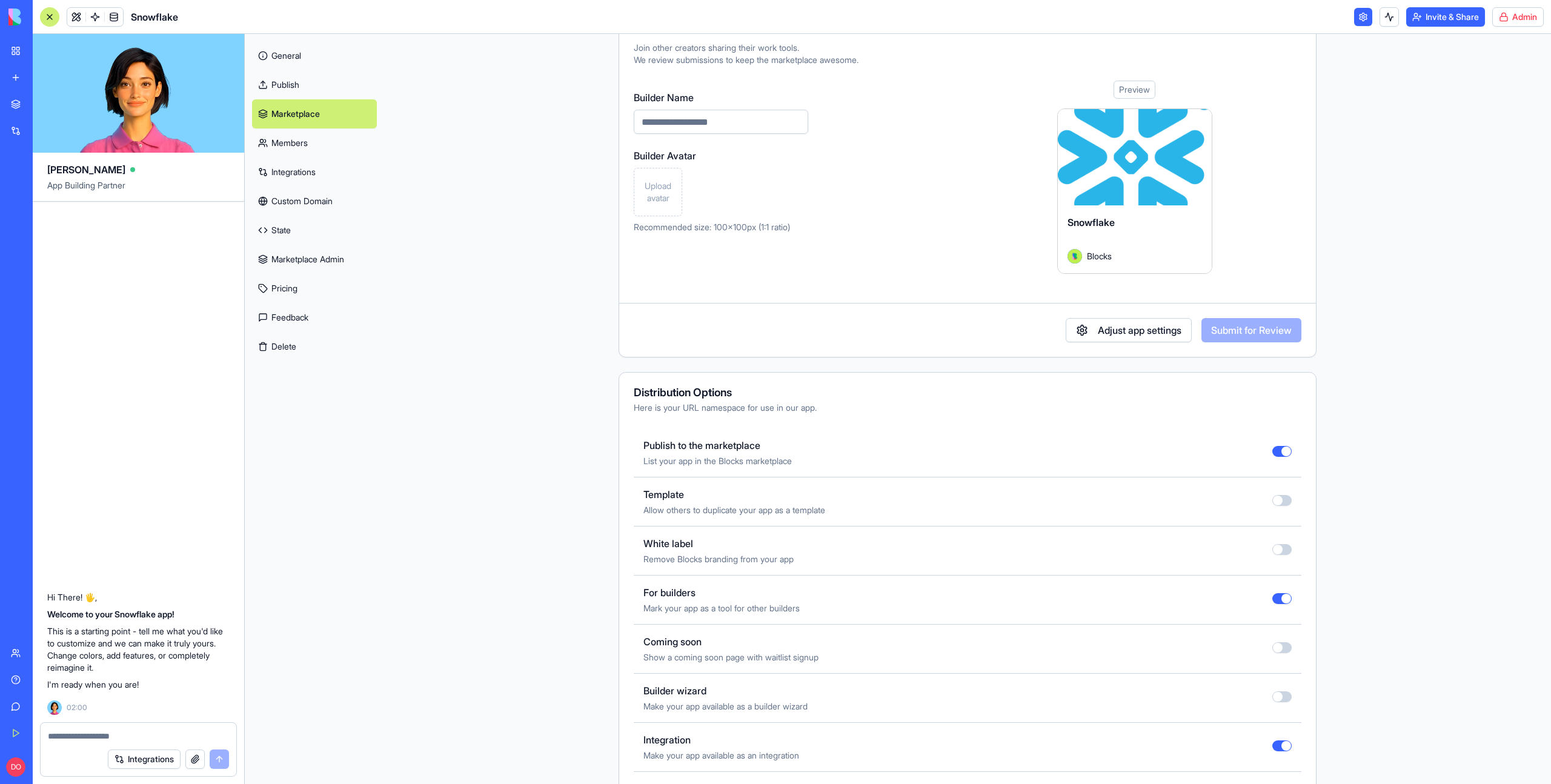
scroll to position [139, 0]
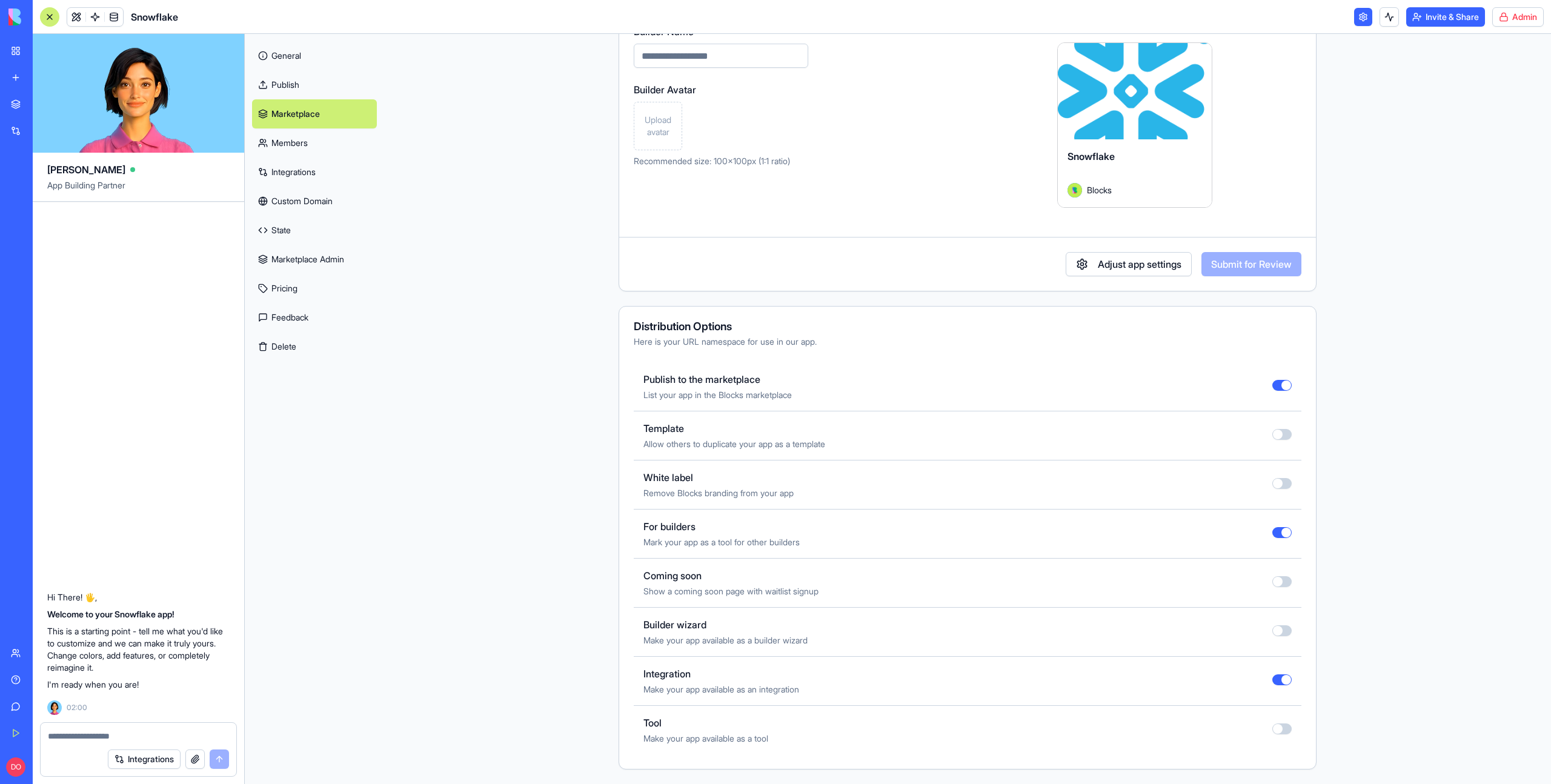
click at [304, 170] on link "Integrations" at bounding box center [314, 172] width 125 height 29
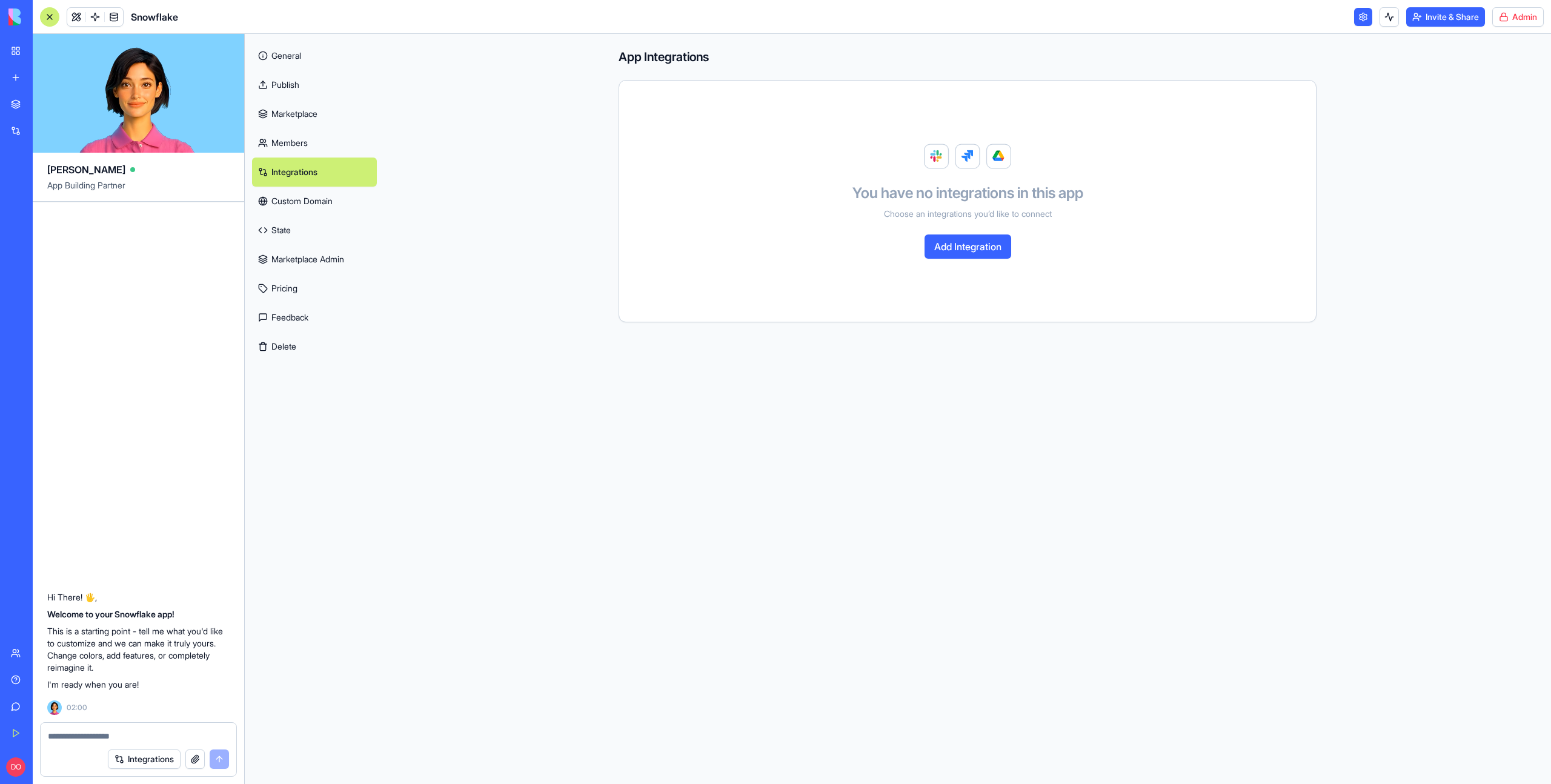
click at [319, 227] on link "State" at bounding box center [314, 230] width 125 height 29
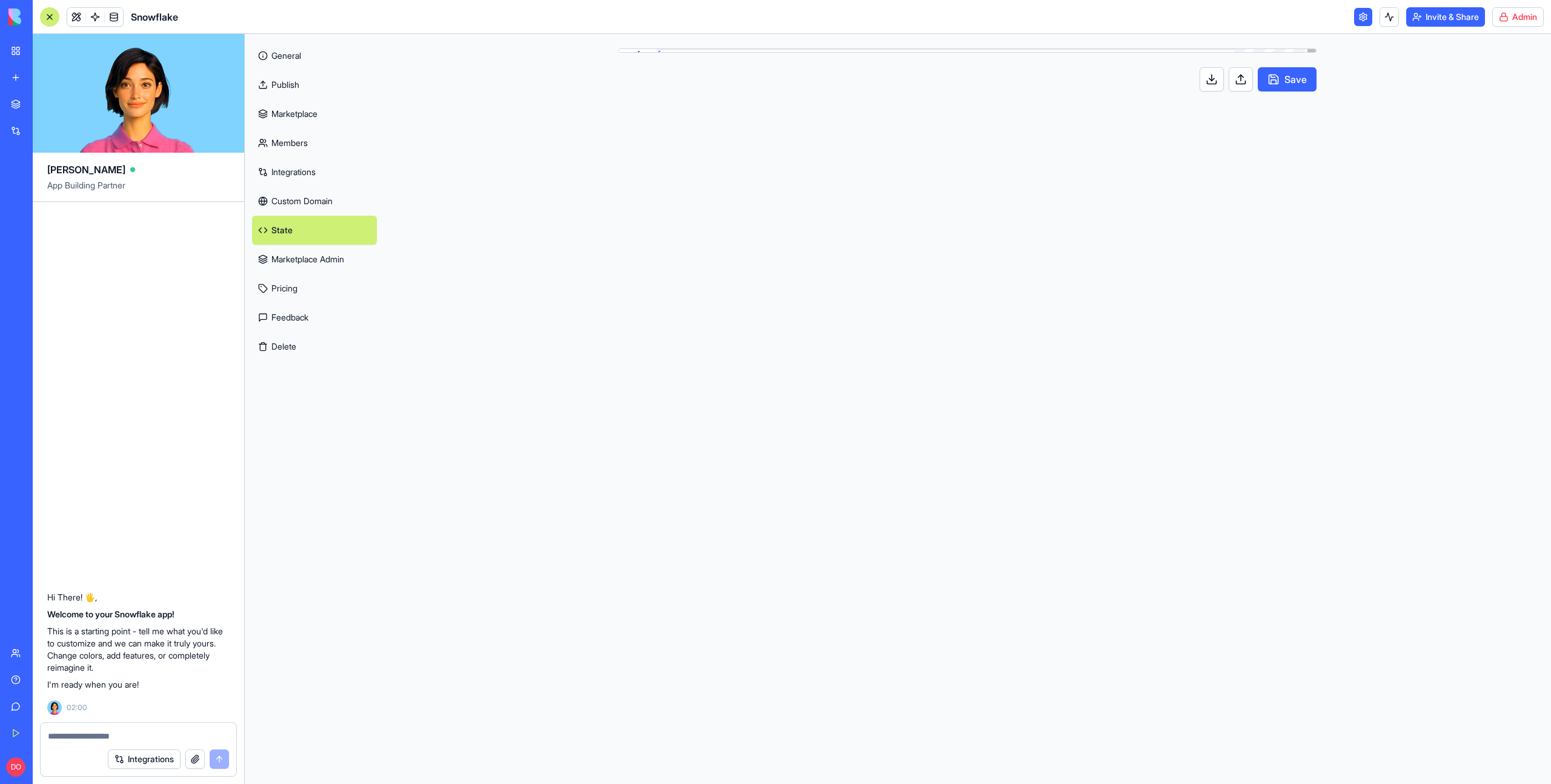
scroll to position [65, 0]
click at [718, 274] on div "**********" at bounding box center [968, 409] width 776 height 750
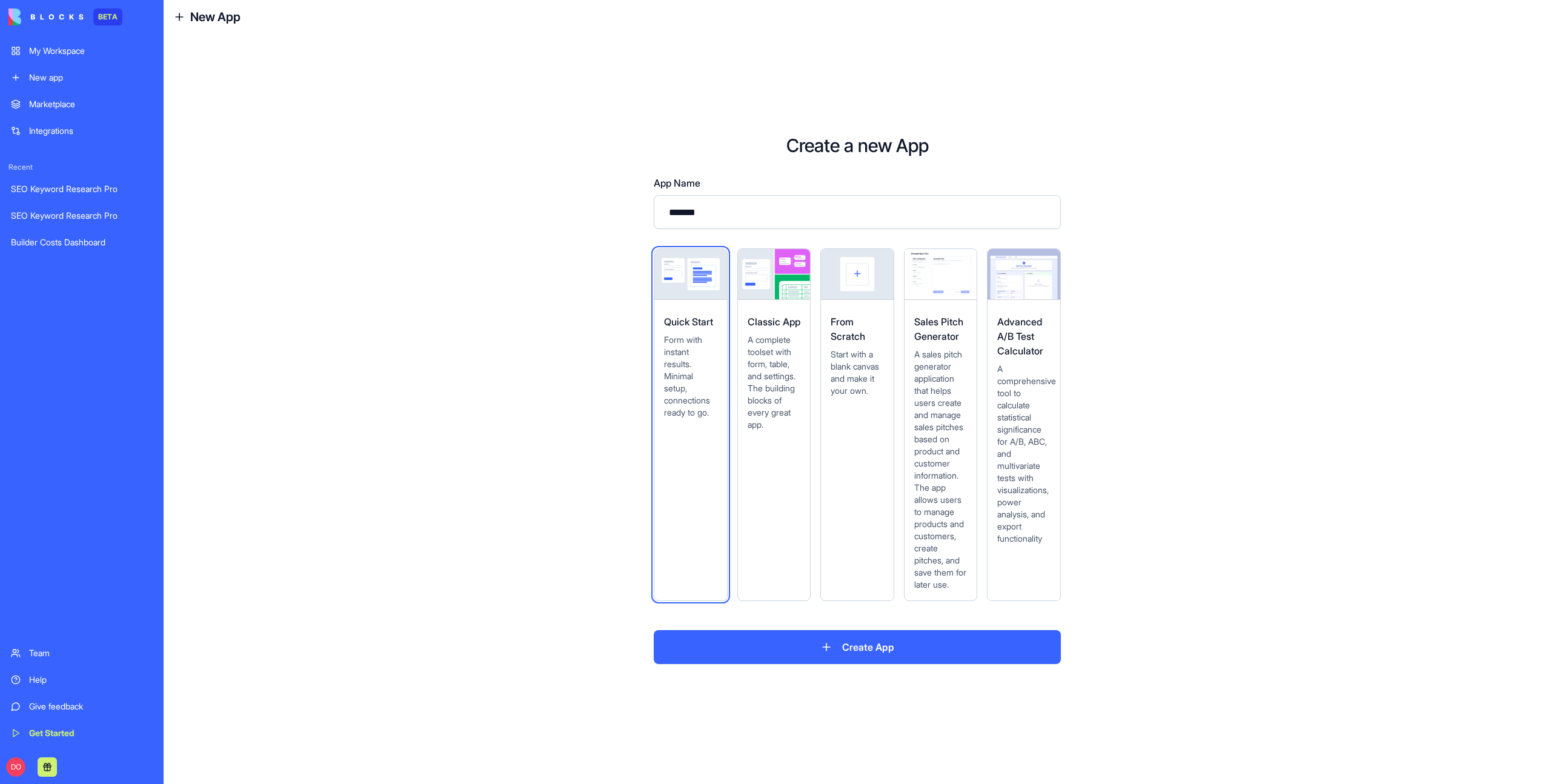
click at [860, 378] on span "Start with a blank canvas and make it your own." at bounding box center [857, 372] width 53 height 49
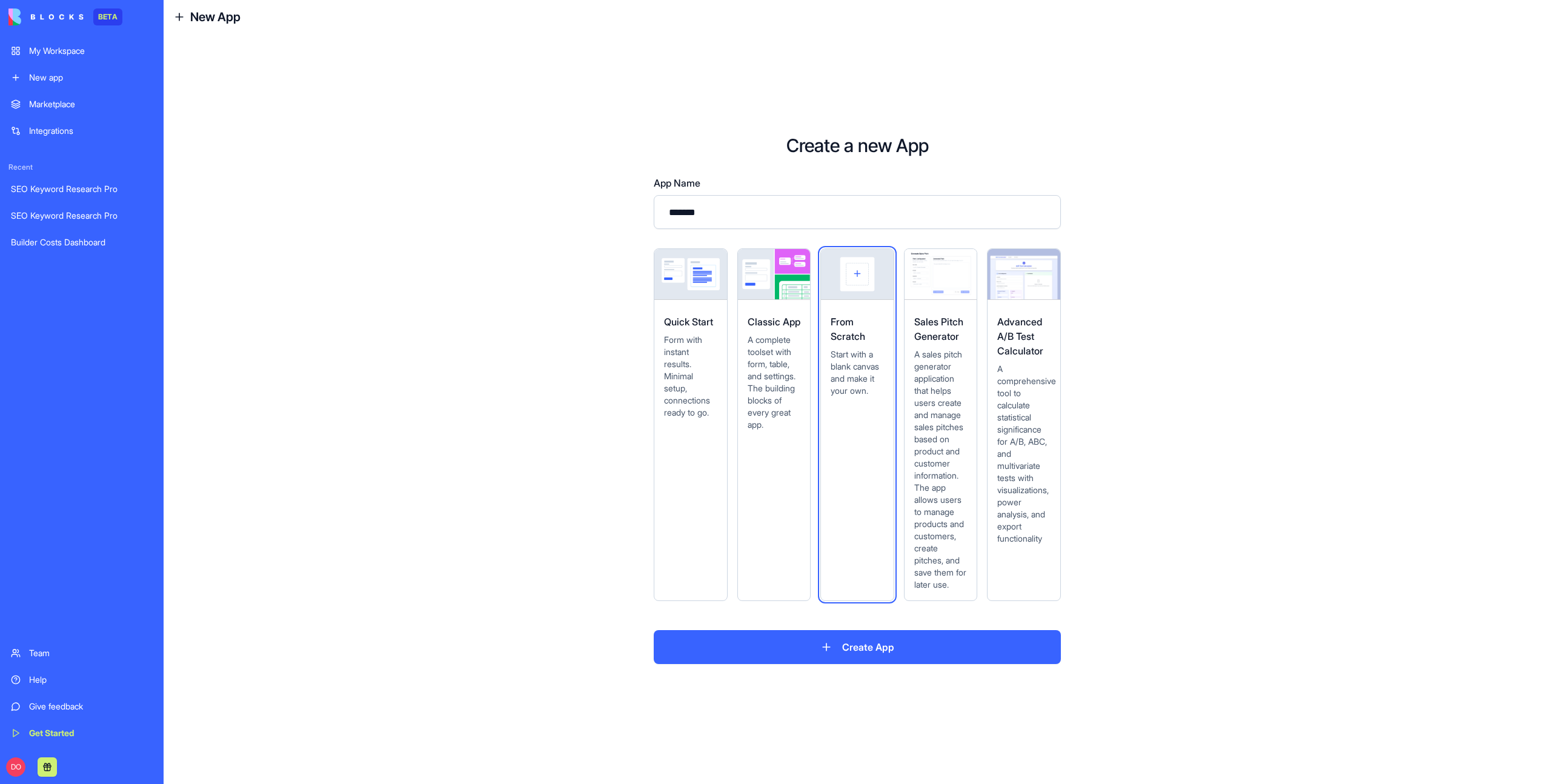
click at [743, 205] on input "*******" at bounding box center [857, 211] width 407 height 34
type input "********"
click at [875, 644] on button "Create App" at bounding box center [857, 647] width 407 height 34
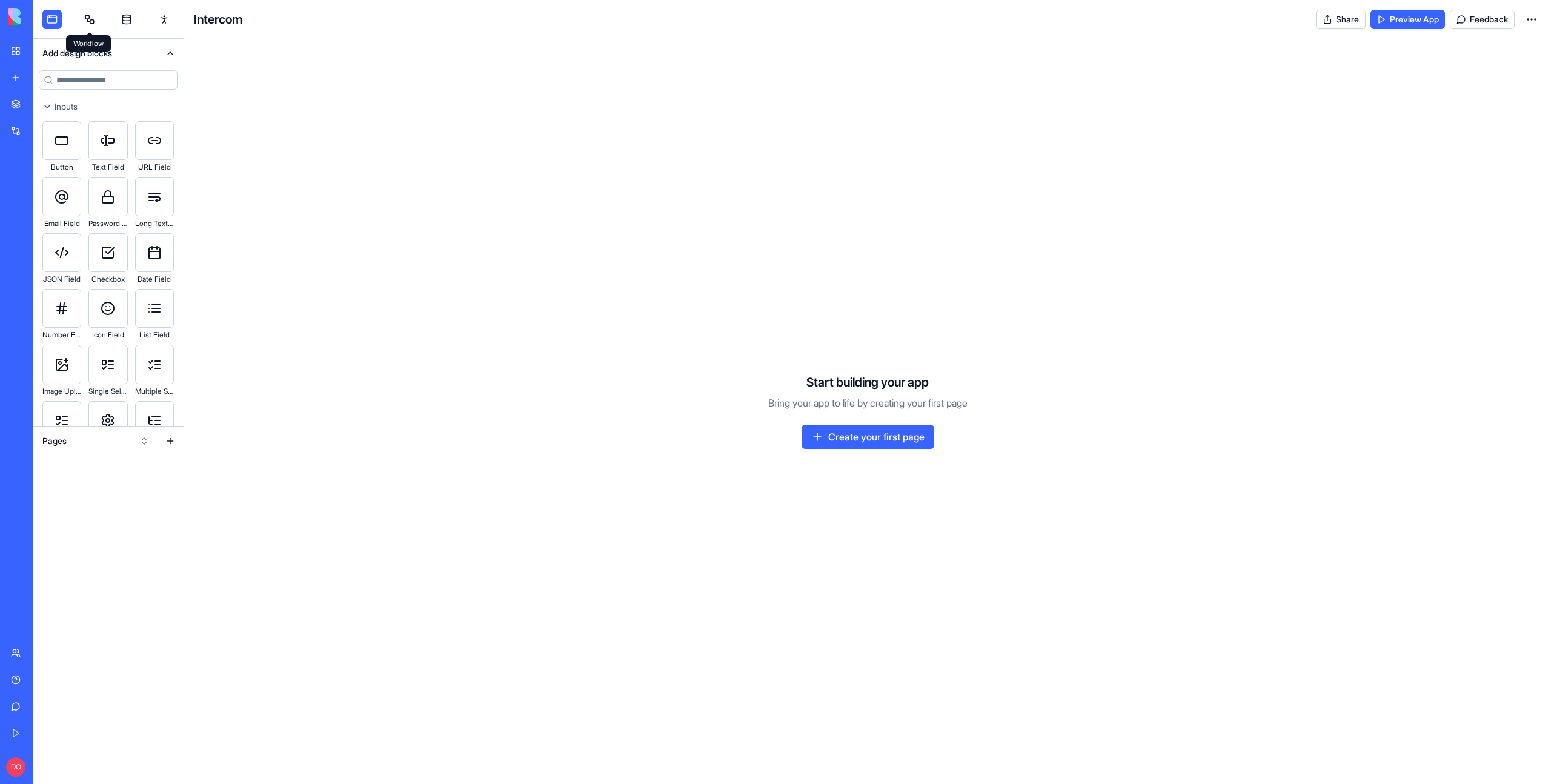
click at [97, 14] on link at bounding box center [89, 19] width 19 height 19
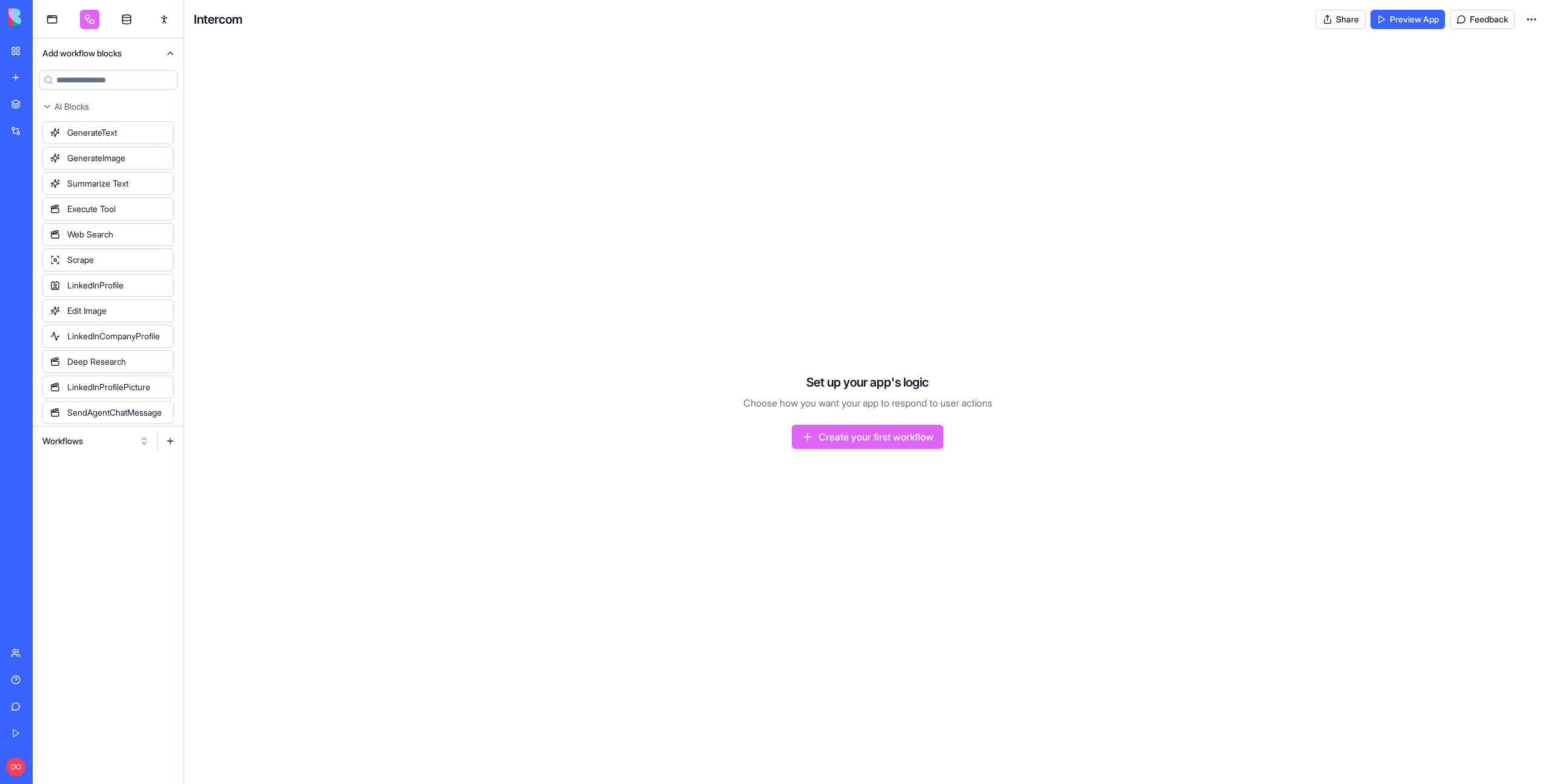
click at [151, 433] on button "Workflows" at bounding box center [96, 441] width 119 height 19
click at [118, 479] on div "Triggers" at bounding box center [96, 485] width 115 height 19
click at [134, 443] on button "Triggers" at bounding box center [96, 441] width 119 height 19
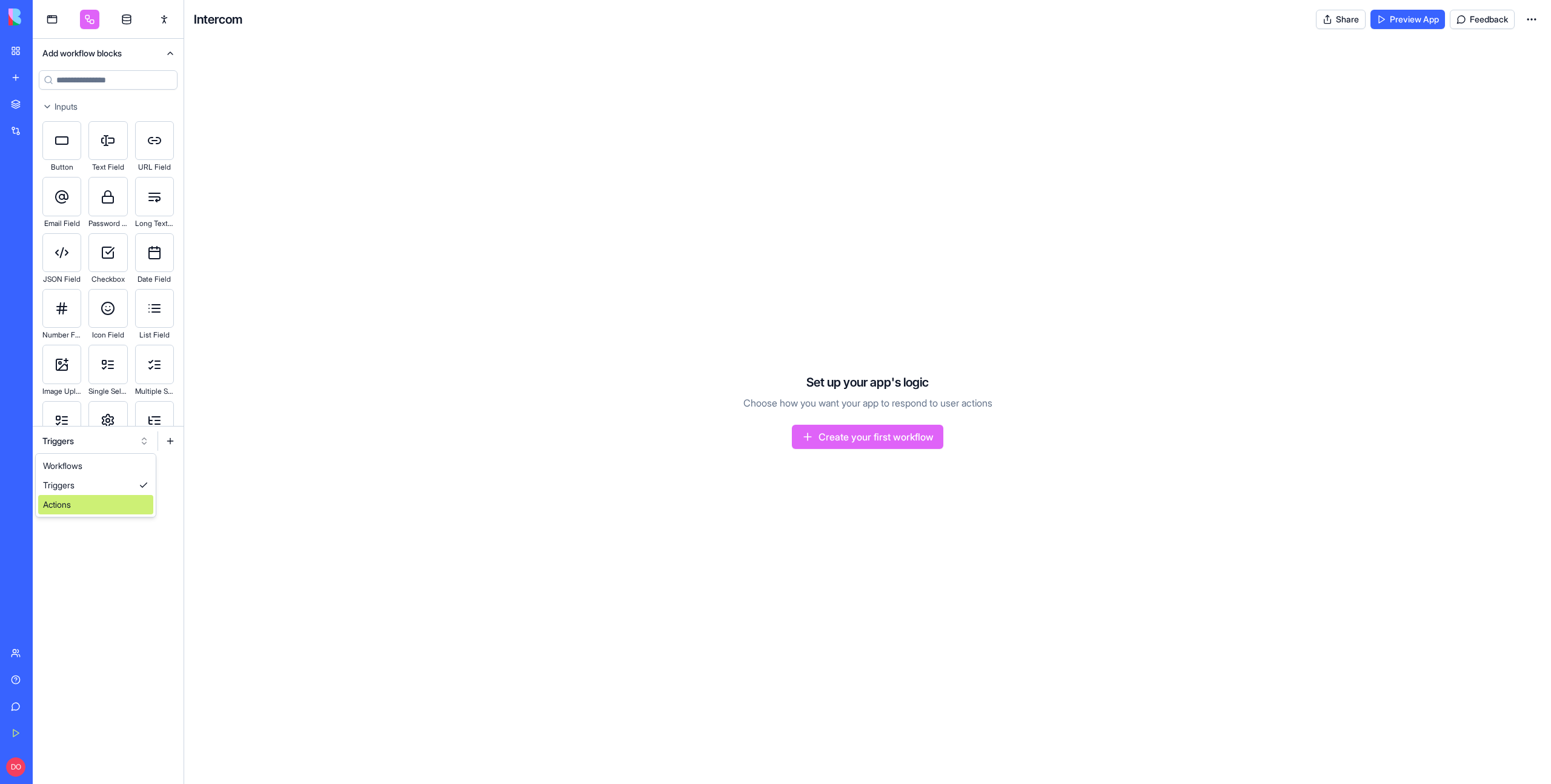
click at [100, 498] on div "Actions" at bounding box center [96, 504] width 115 height 19
click at [123, 22] on link at bounding box center [126, 19] width 19 height 19
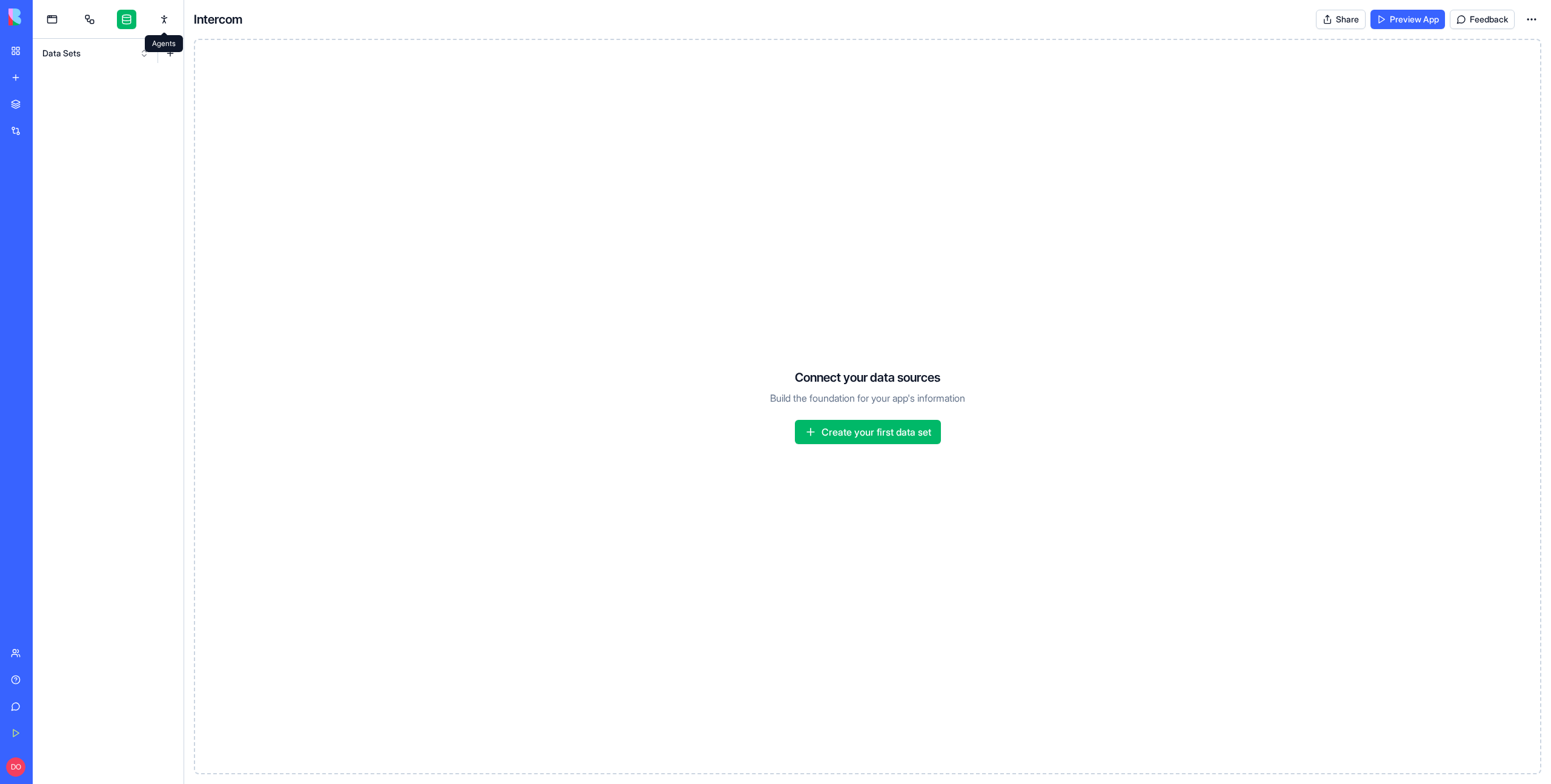
click at [166, 21] on link at bounding box center [164, 19] width 19 height 19
click at [55, 23] on link at bounding box center [52, 19] width 19 height 19
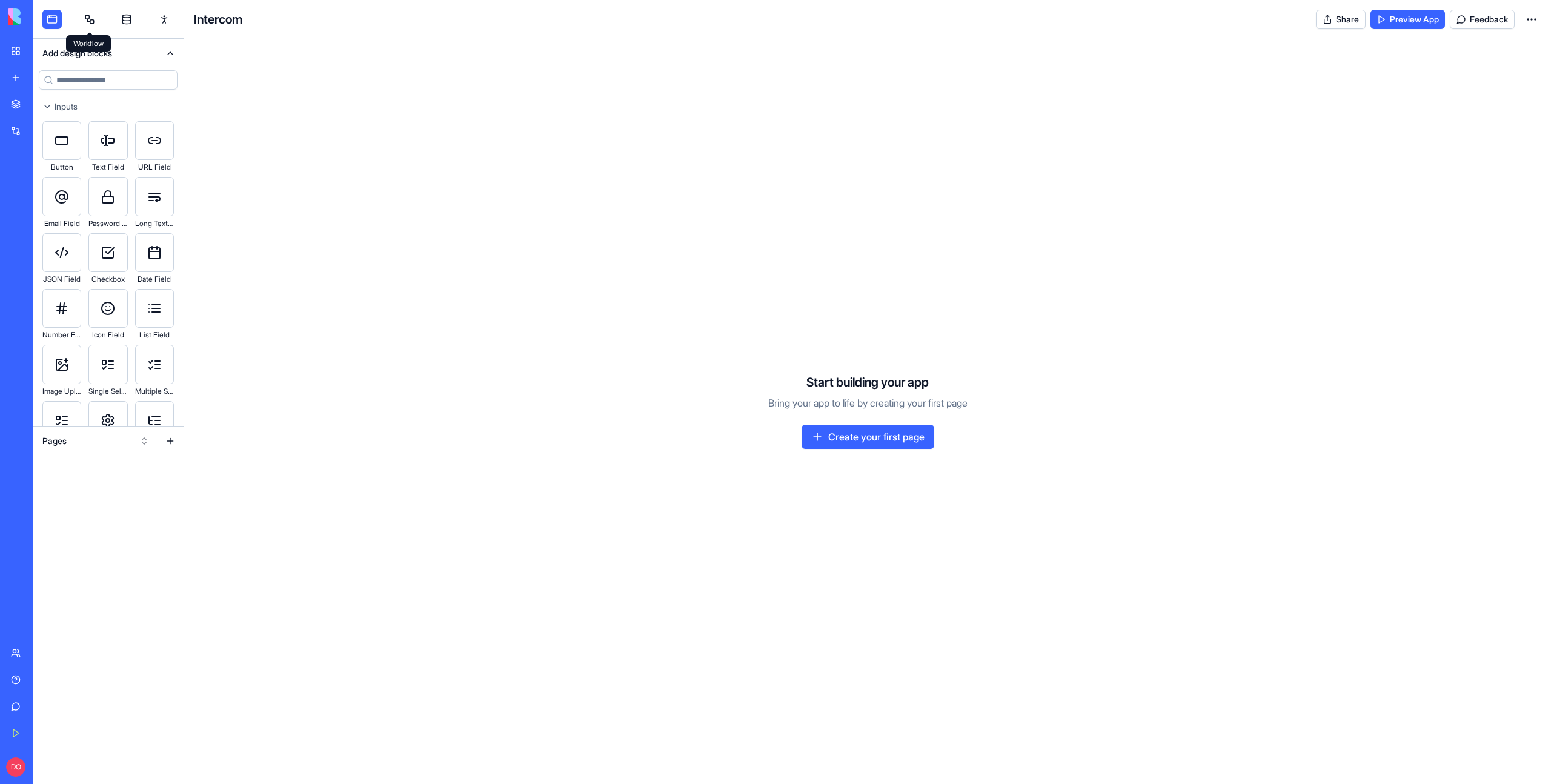
click at [91, 20] on link at bounding box center [89, 19] width 19 height 19
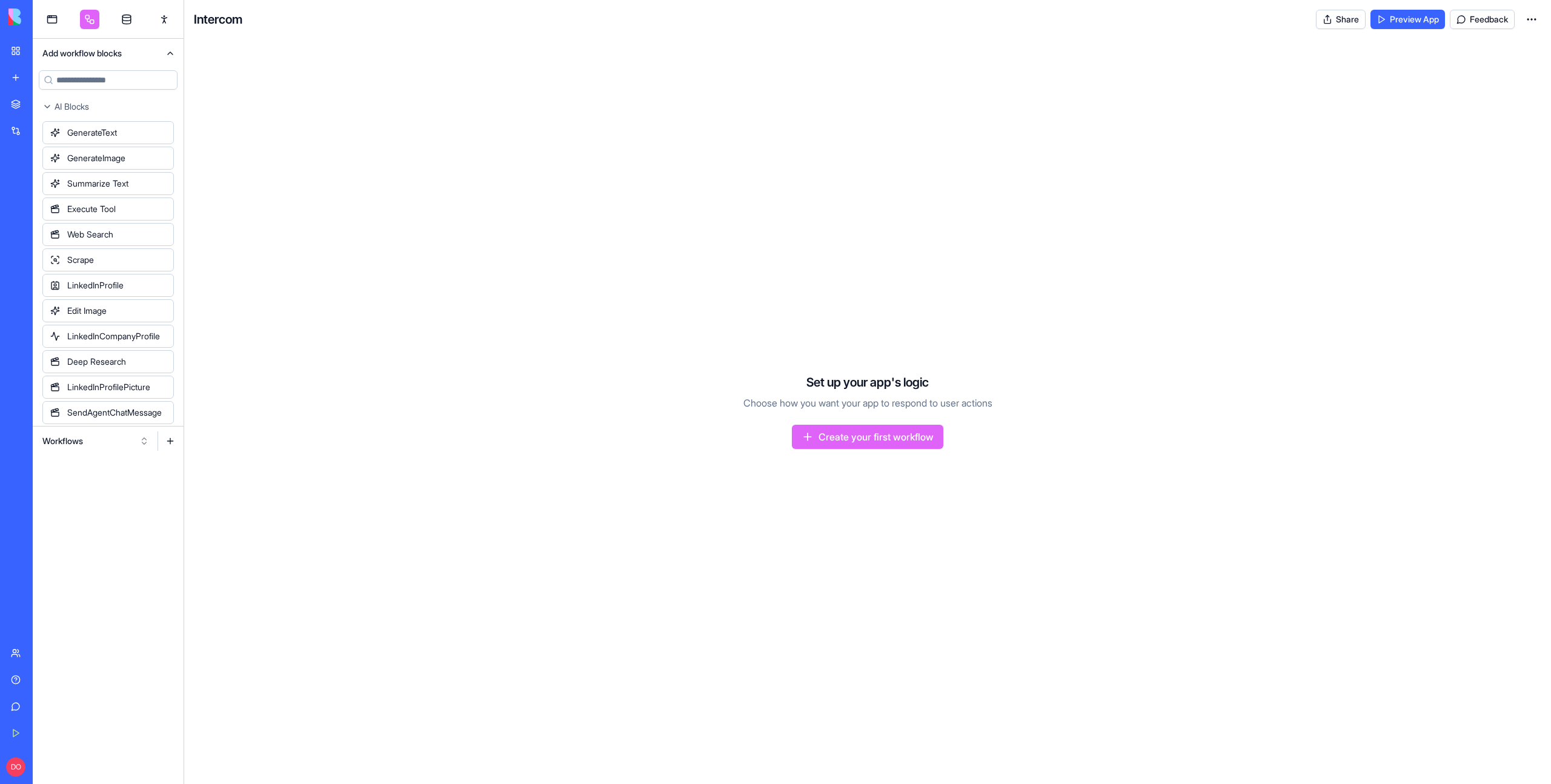
click at [137, 441] on button "Workflows" at bounding box center [96, 441] width 119 height 19
click at [99, 507] on div "Actions" at bounding box center [96, 504] width 115 height 19
click at [171, 441] on button at bounding box center [170, 441] width 19 height 19
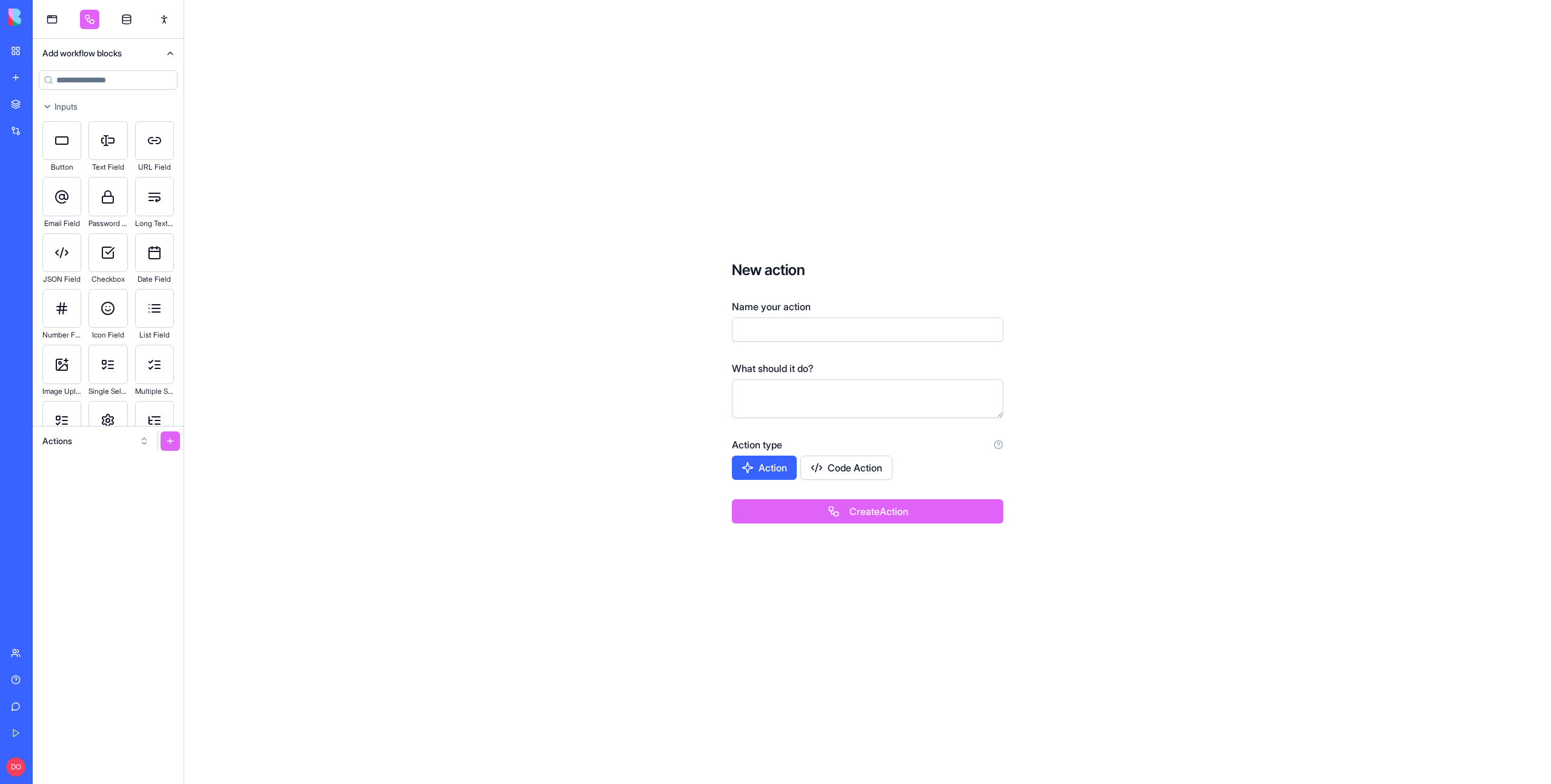
click at [812, 322] on input "Name your action" at bounding box center [867, 329] width 271 height 24
type input "**********"
click at [862, 515] on button "Create Action" at bounding box center [867, 511] width 271 height 24
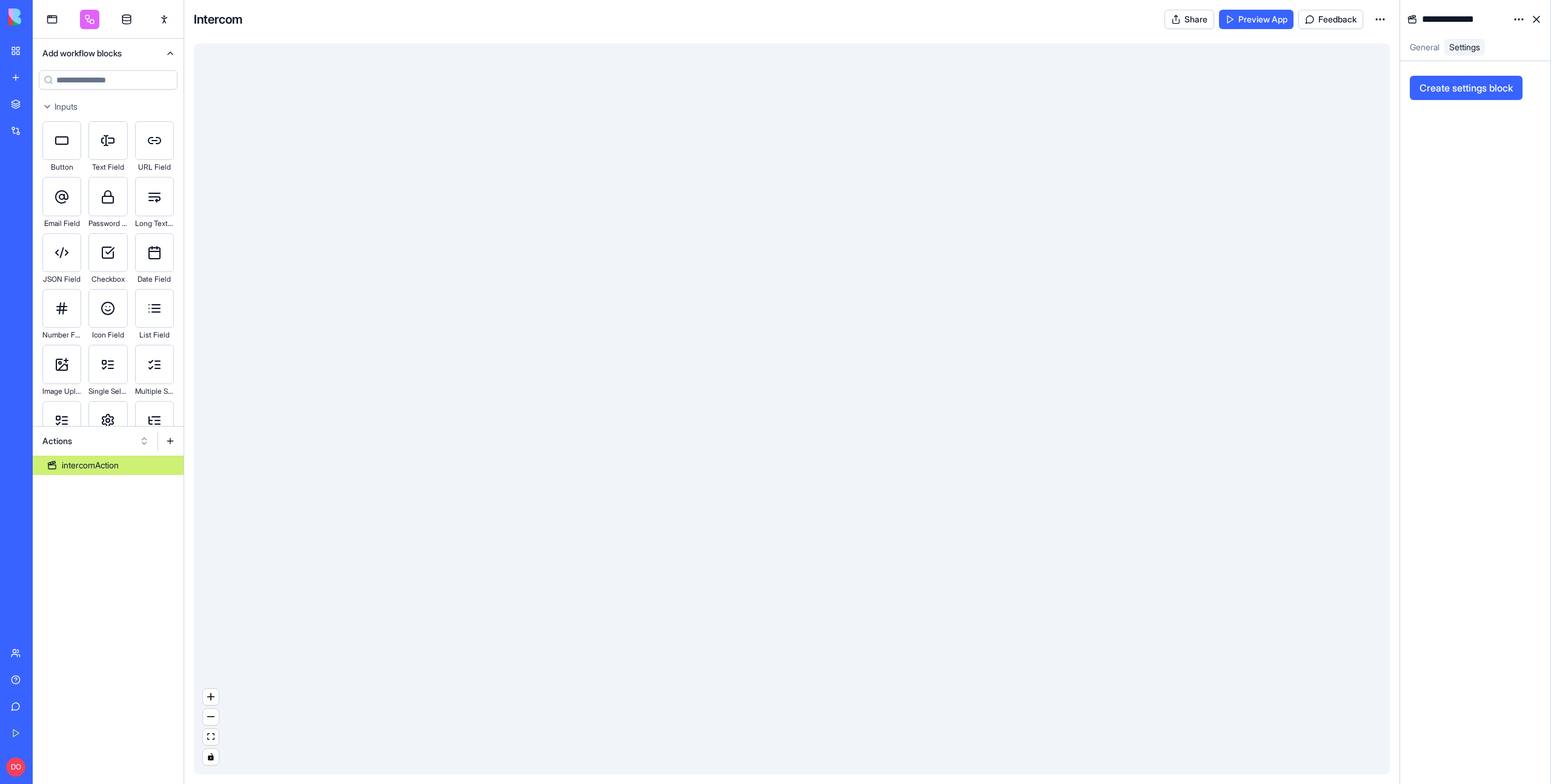
click at [102, 75] on input at bounding box center [108, 80] width 139 height 19
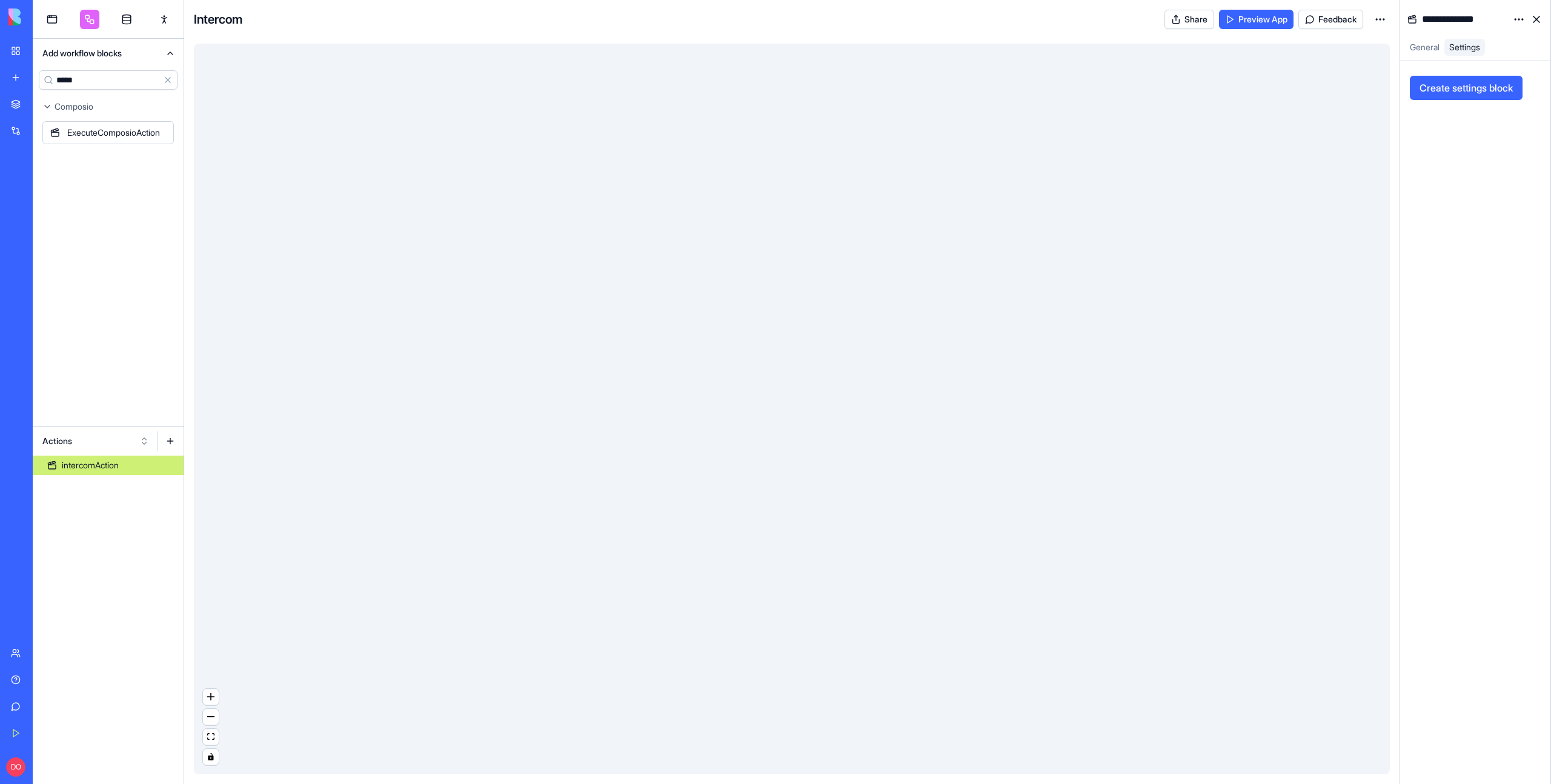
type input "*****"
drag, startPoint x: 99, startPoint y: 126, endPoint x: 701, endPoint y: 341, distance: 639.2
click at [701, 341] on div "**********" at bounding box center [792, 392] width 1518 height 784
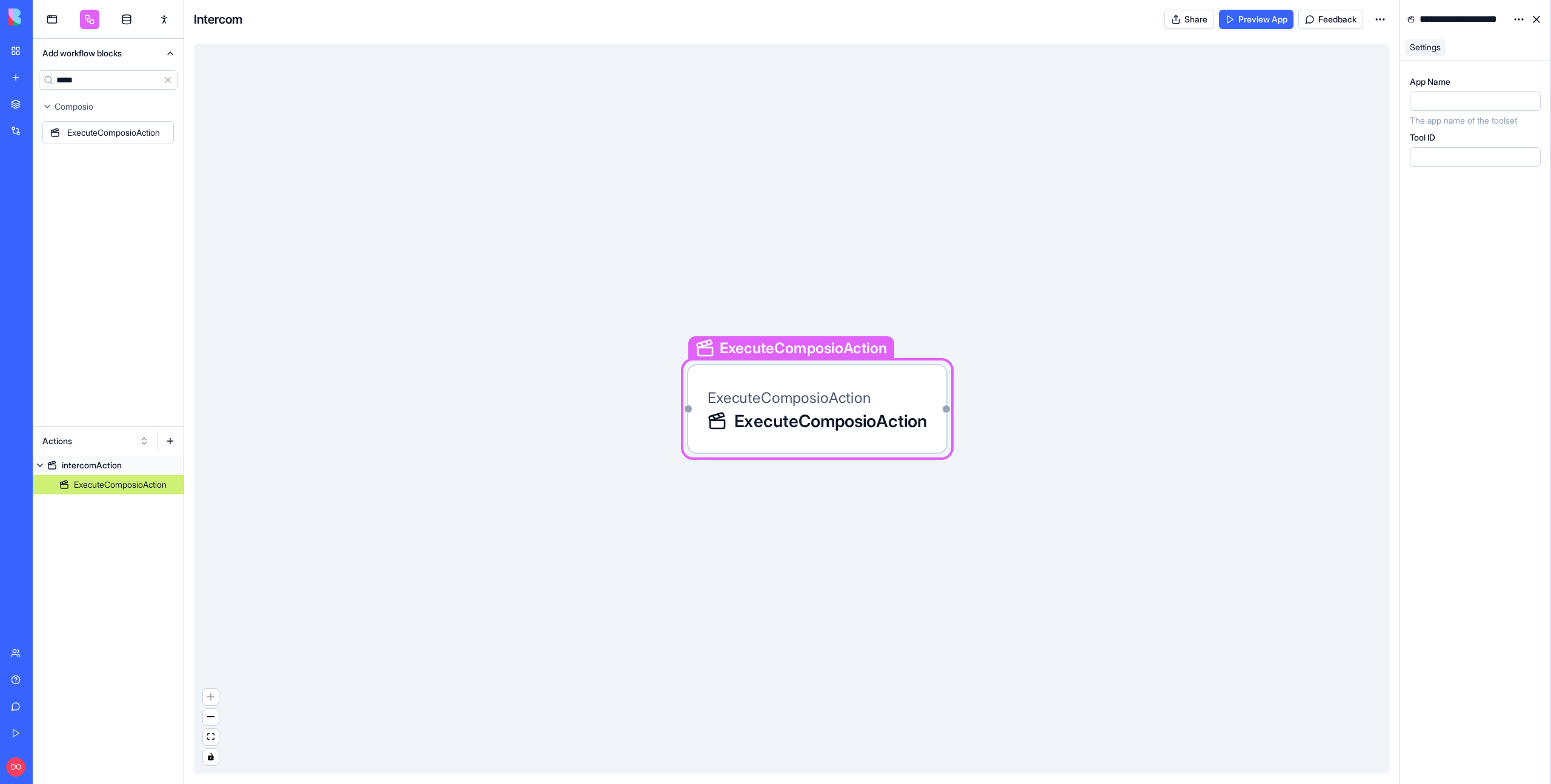
click at [784, 430] on span "ExecuteComposioAction" at bounding box center [830, 420] width 193 height 24
click at [89, 465] on div "intercomAction" at bounding box center [91, 465] width 60 height 12
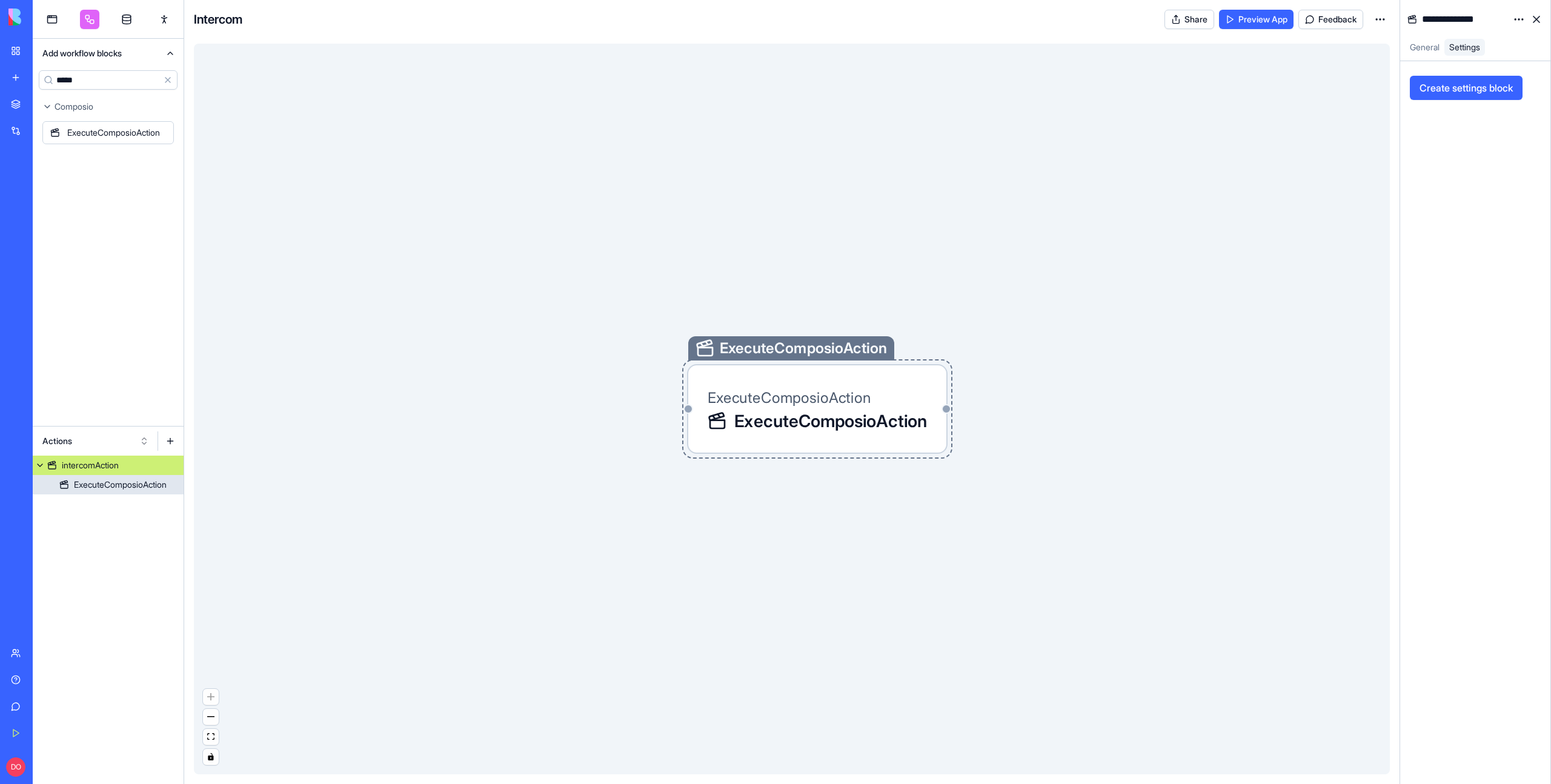
click at [99, 483] on div "ExecuteComposioAction" at bounding box center [120, 484] width 92 height 12
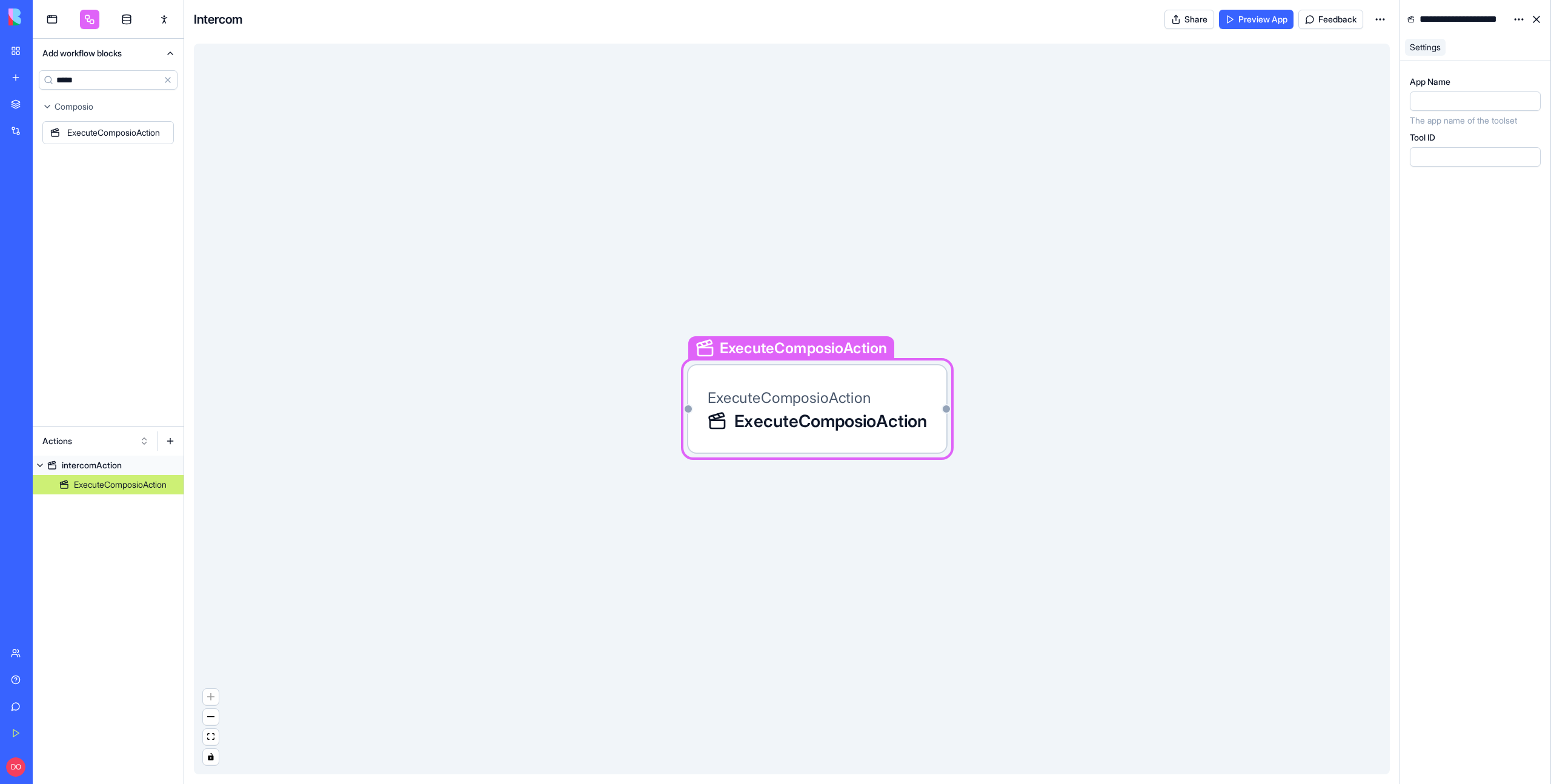
click at [1428, 110] on div at bounding box center [1475, 100] width 131 height 19
click at [1314, 308] on div "ExecuteComposioAction ExecuteComposioAction ExecuteComposioAction" at bounding box center [792, 409] width 1196 height 730
click at [835, 412] on span "ExecuteComposioAction" at bounding box center [830, 420] width 193 height 24
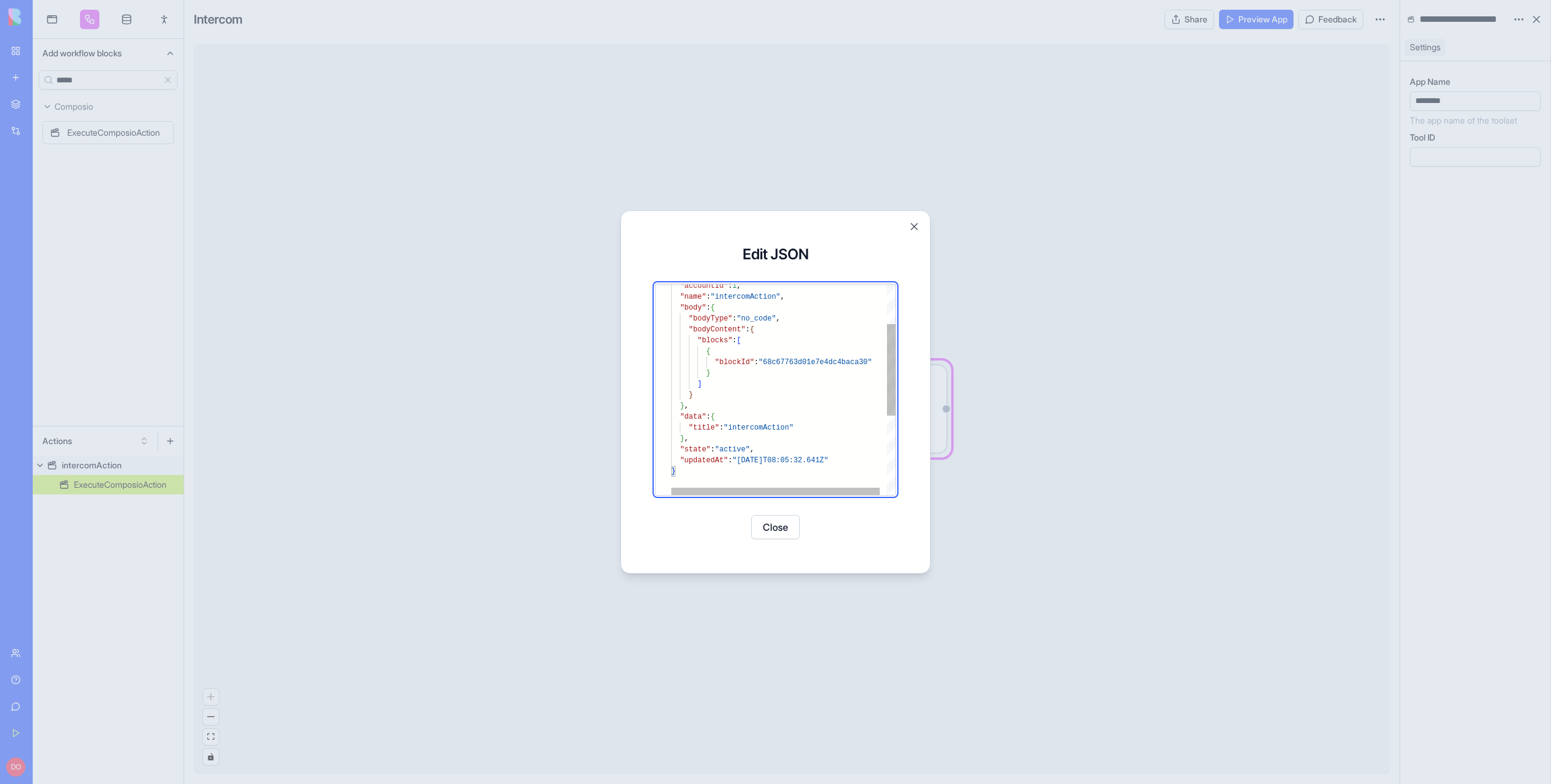
click at [829, 430] on div ""accountId" : 1 , "name" : "intercomAction" , "body" : { "bodyType" : "no_code"…" at bounding box center [787, 435] width 231 height 483
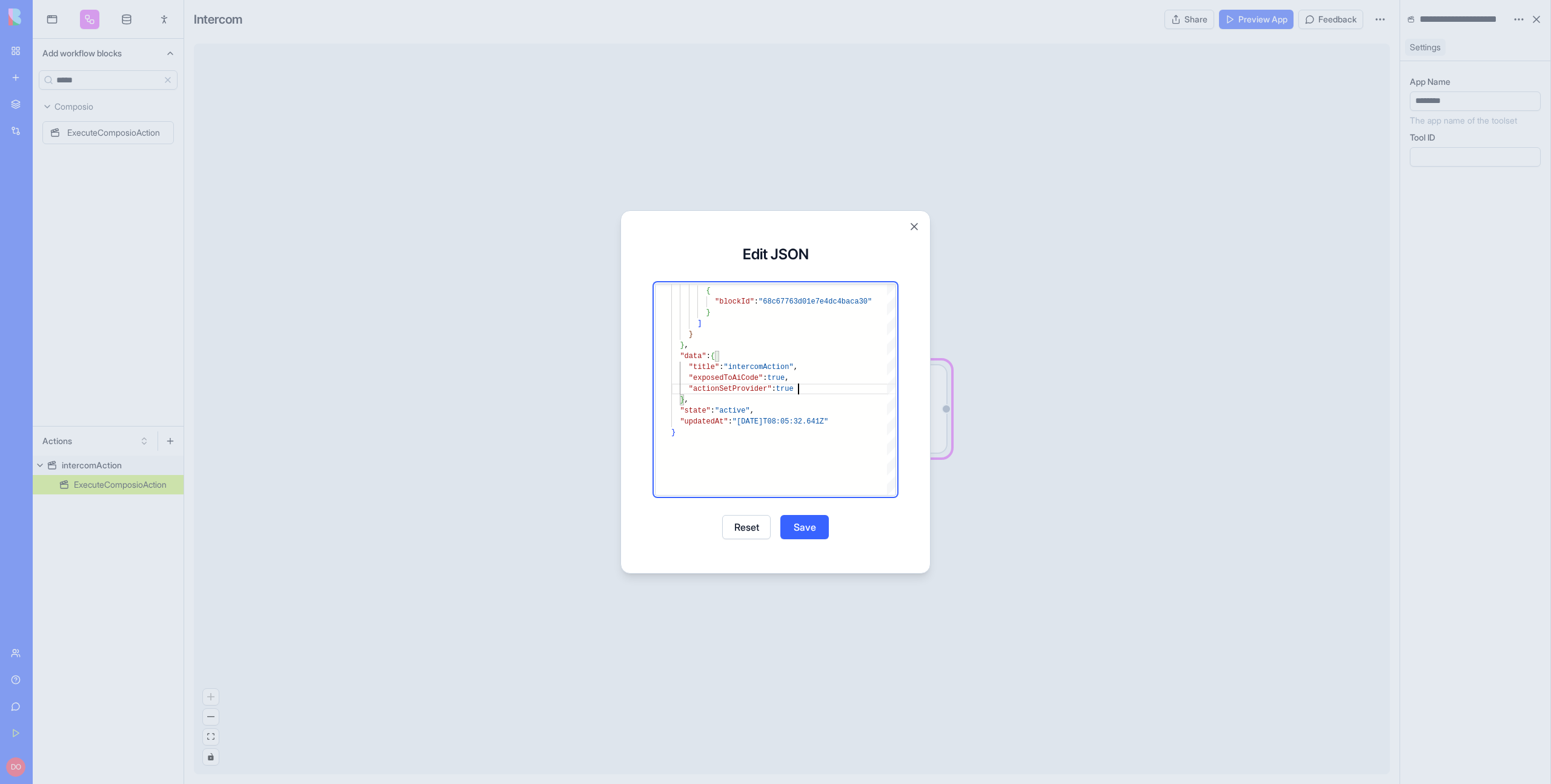
type textarea "**********"
click at [809, 528] on button "Save" at bounding box center [804, 526] width 49 height 24
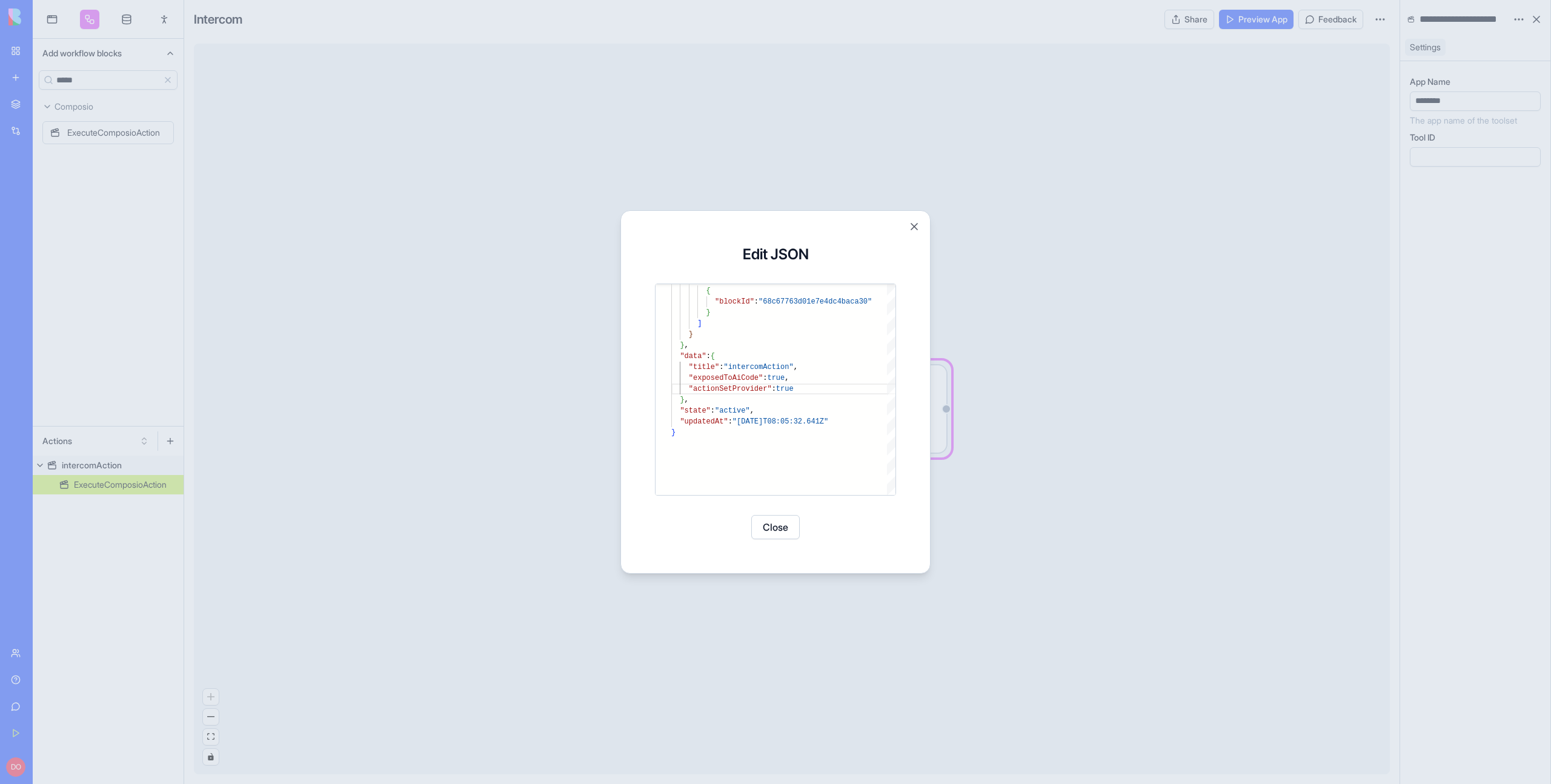
click at [782, 530] on button "Close" at bounding box center [776, 526] width 49 height 24
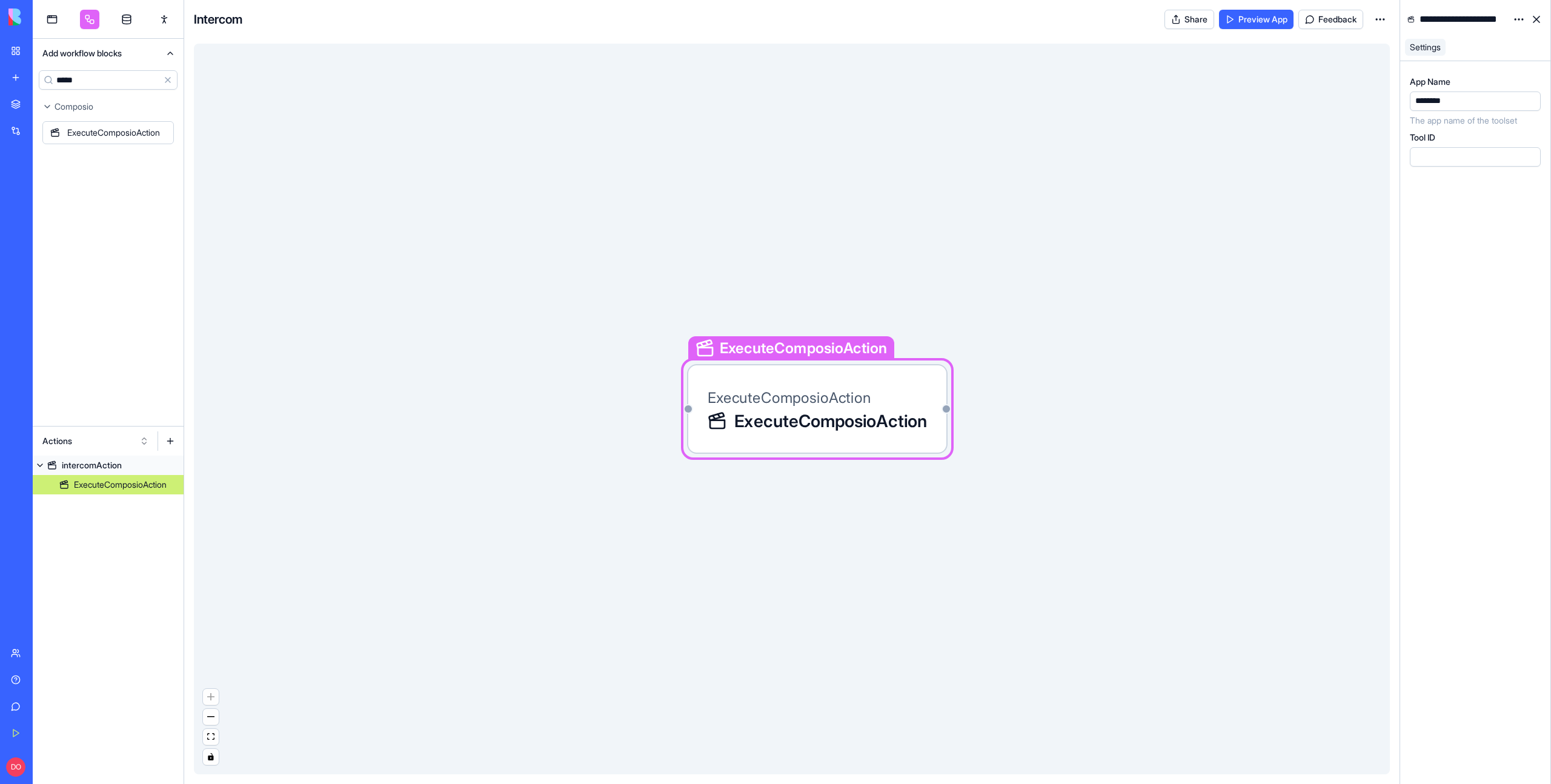
click at [811, 526] on div "ExecuteComposioAction ExecuteComposioAction ExecuteComposioAction" at bounding box center [792, 409] width 1196 height 730
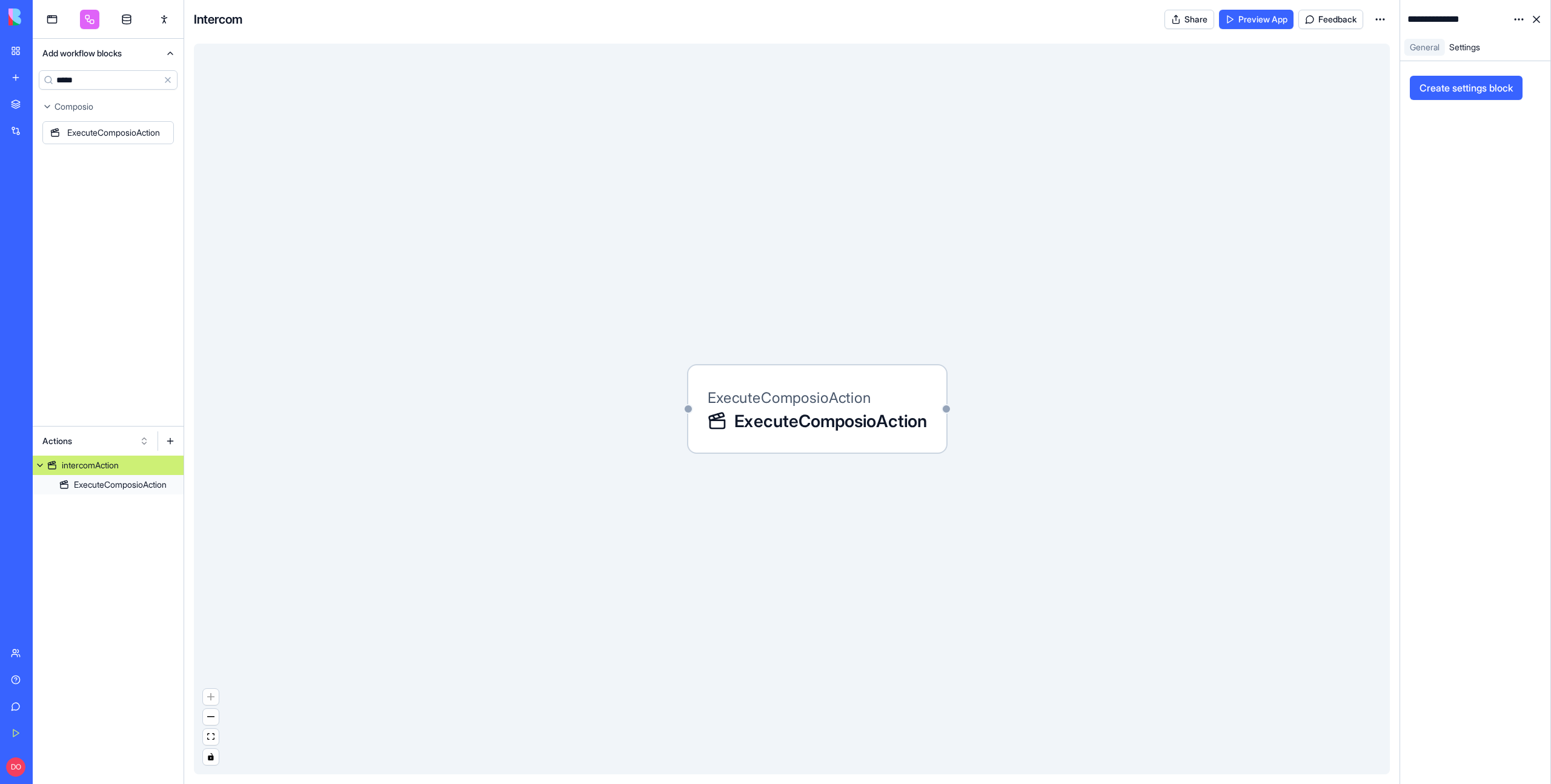
click at [88, 463] on div "intercomAction" at bounding box center [90, 465] width 57 height 12
click at [365, 423] on div "ExecuteComposioAction ExecuteComposioAction" at bounding box center [792, 409] width 1196 height 730
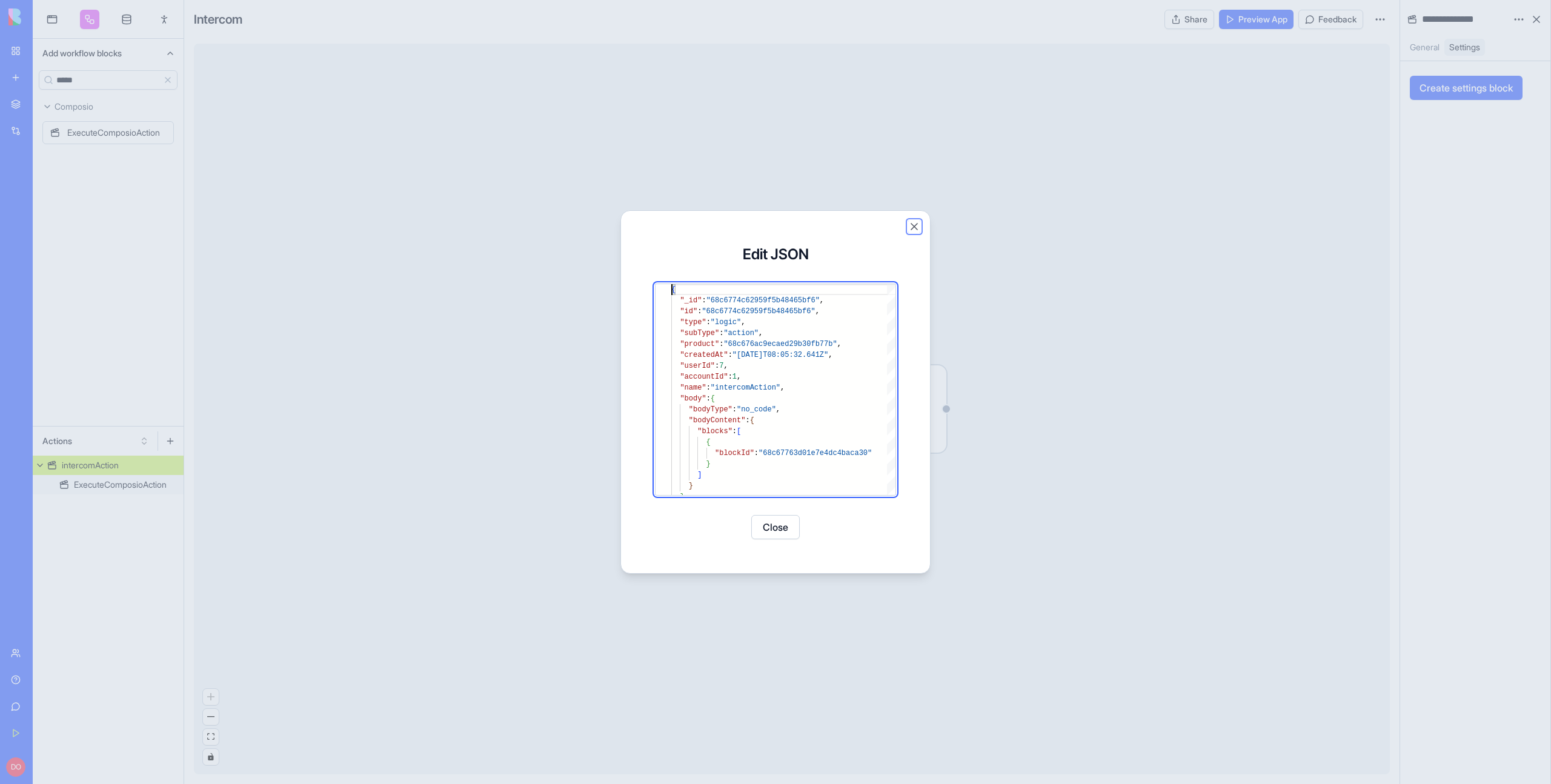
click at [916, 226] on button "Close" at bounding box center [914, 227] width 12 height 12
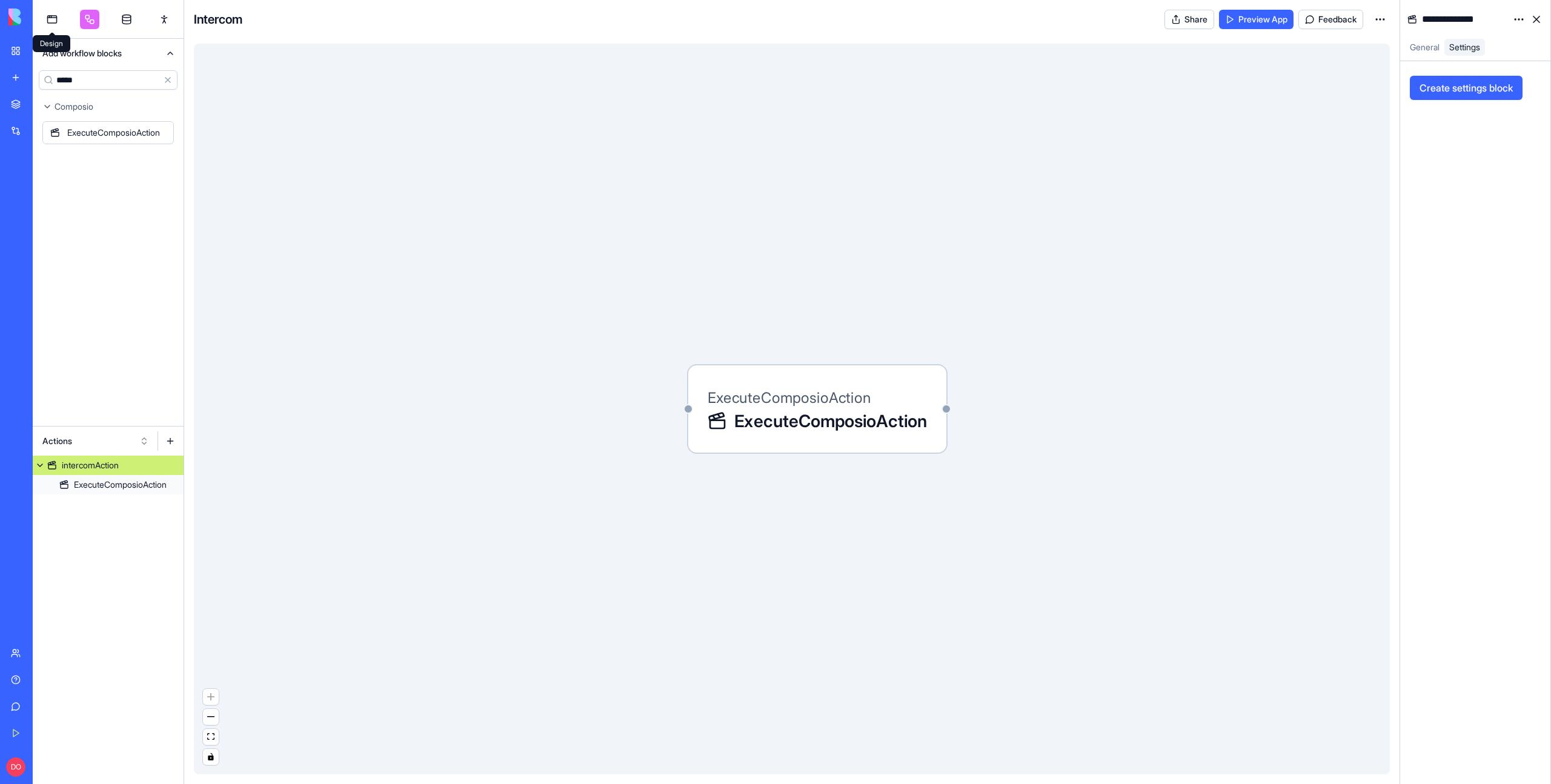
click at [56, 28] on link at bounding box center [52, 19] width 19 height 19
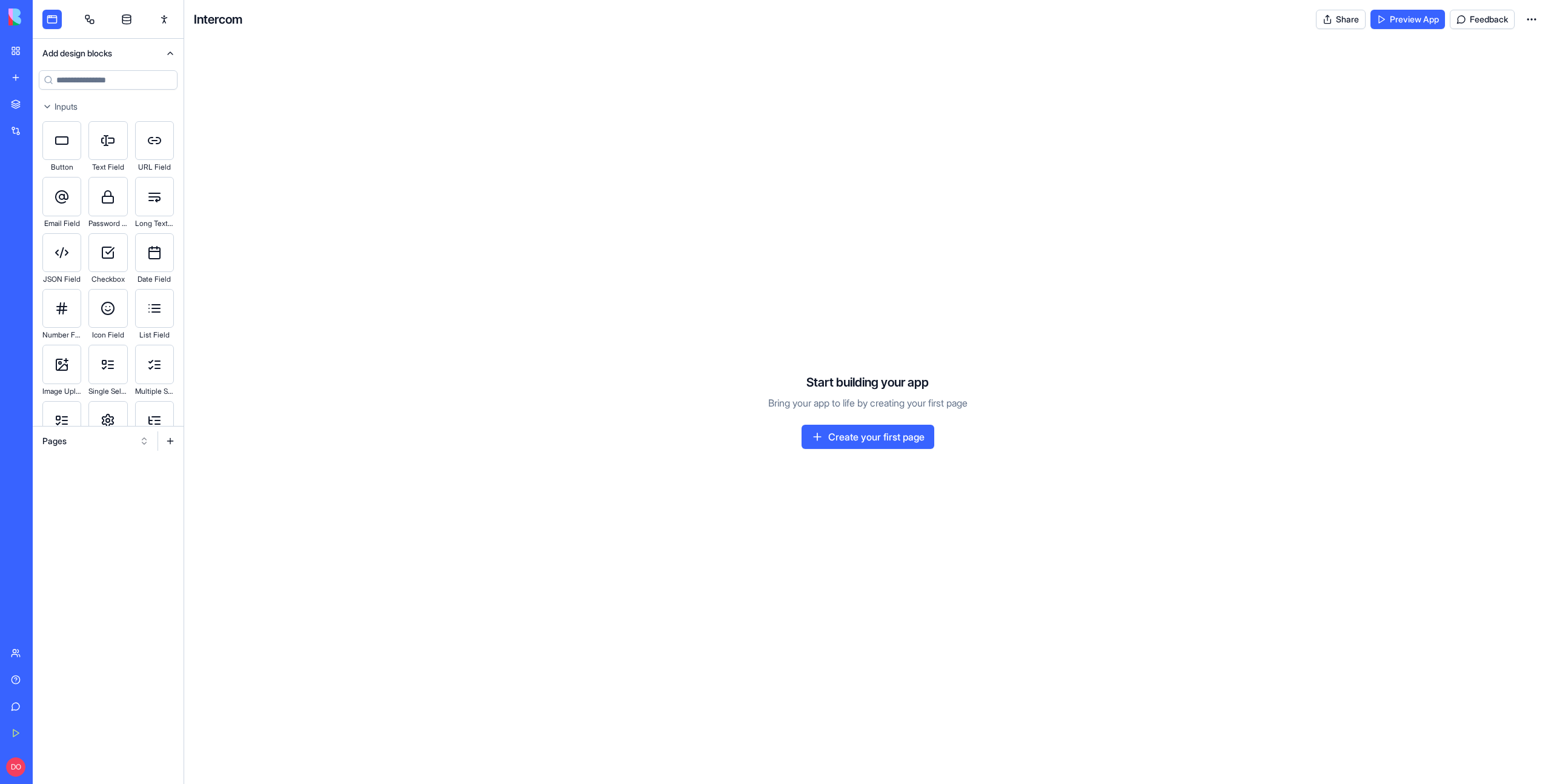
click at [345, 264] on div "Start building your app Bring your app to life by creating your first page Crea…" at bounding box center [867, 411] width 1367 height 745
click at [1531, 20] on html "BETA My Workspace New app Marketplace Integrations Recent SEO Keyword Research …" at bounding box center [776, 392] width 1551 height 784
click at [1336, 84] on html "BETA My Workspace New app Marketplace Integrations Recent SEO Keyword Research …" at bounding box center [776, 392] width 1551 height 784
click at [89, 27] on link at bounding box center [89, 19] width 19 height 19
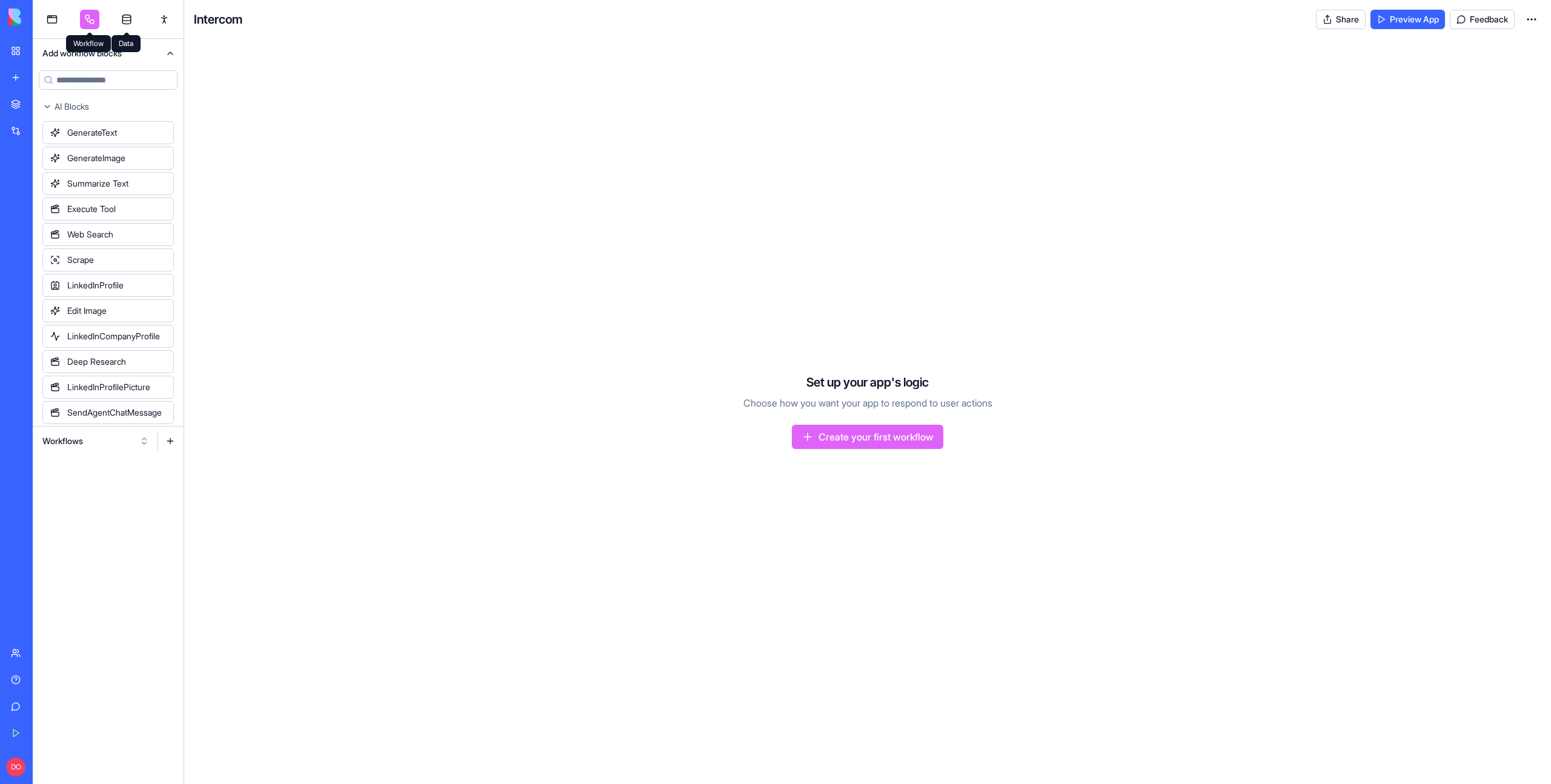
click at [123, 23] on link at bounding box center [126, 19] width 19 height 19
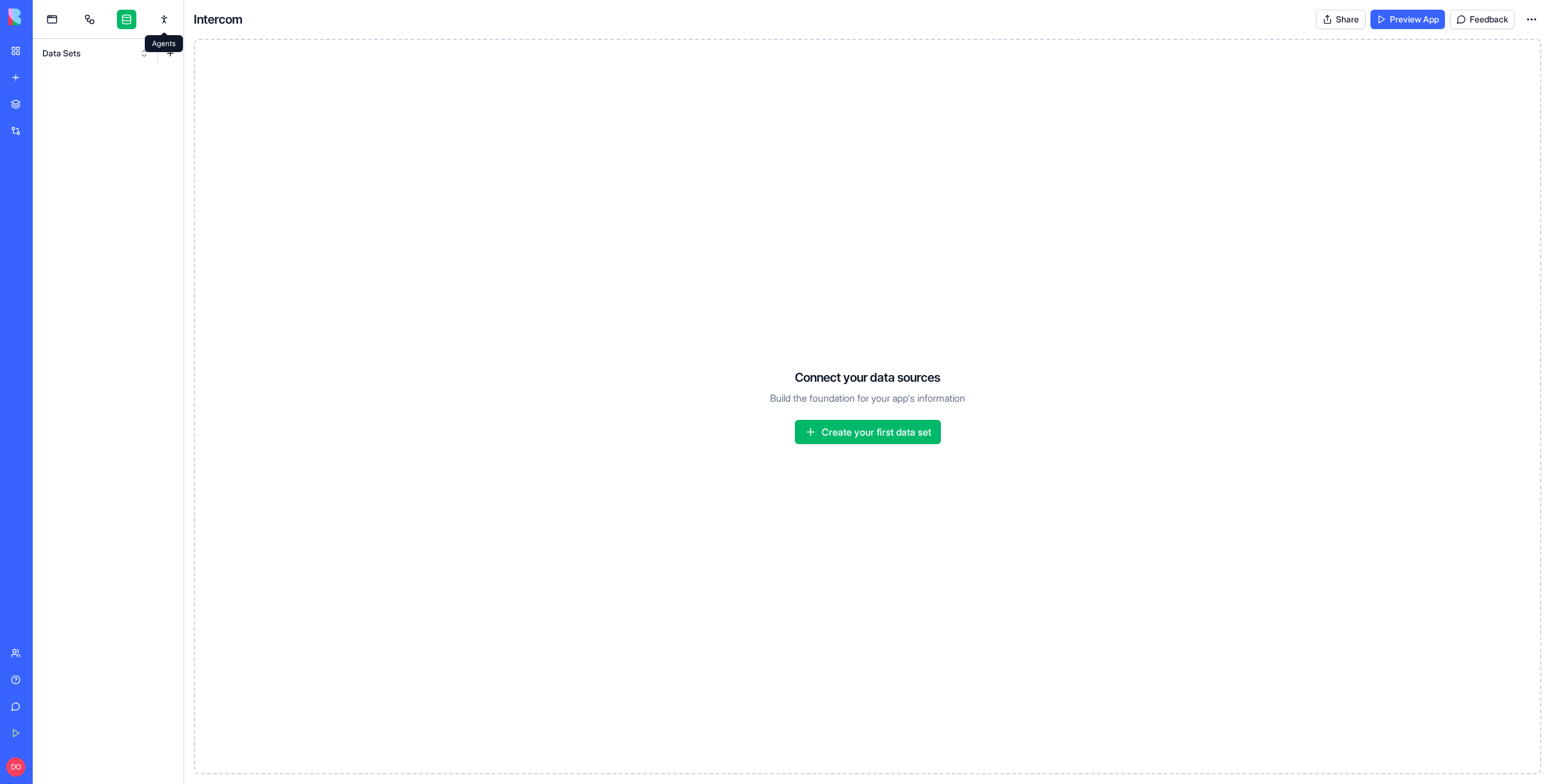
click at [170, 22] on link at bounding box center [164, 19] width 19 height 19
click at [55, 26] on link at bounding box center [52, 19] width 19 height 19
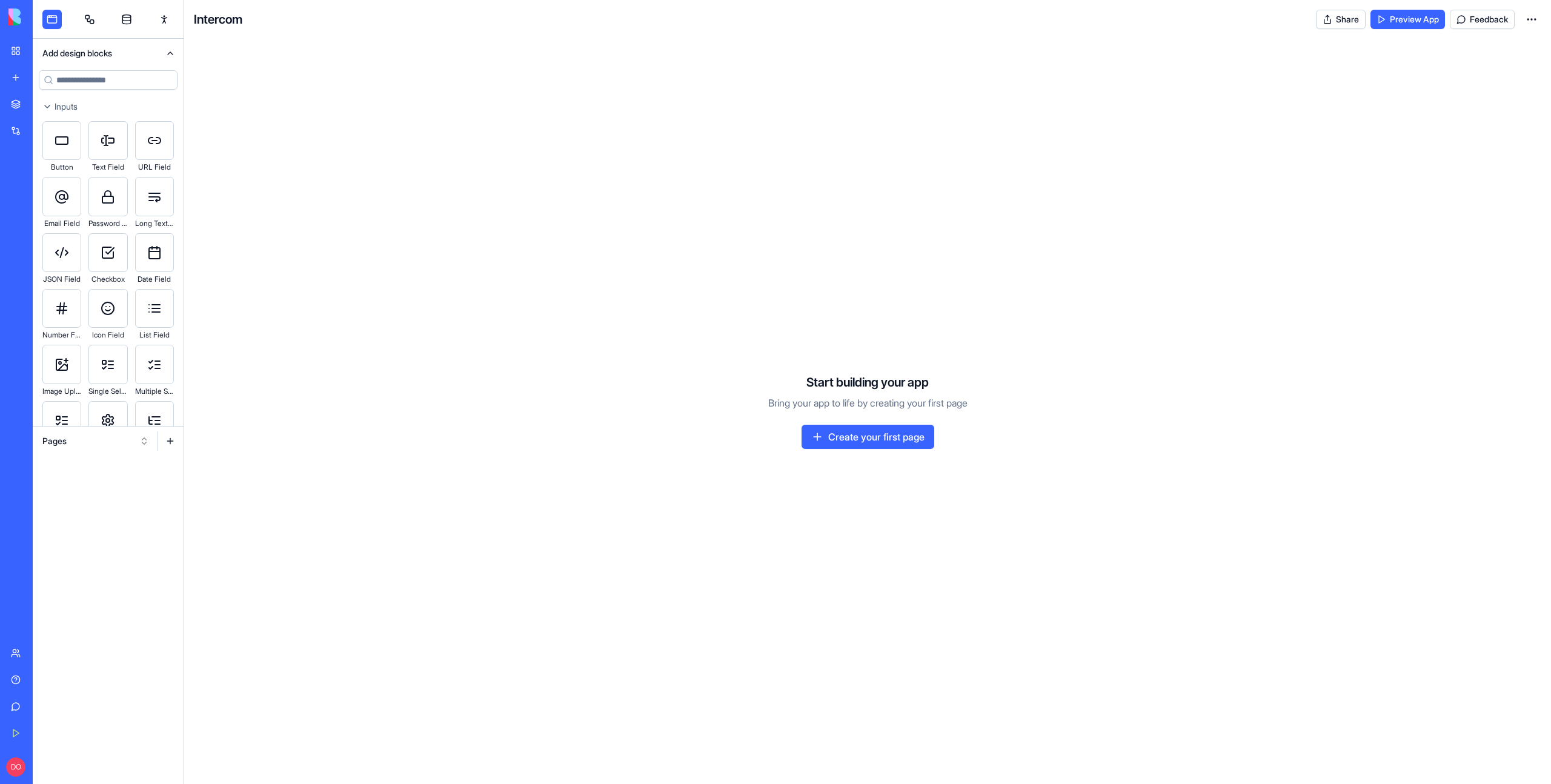
click at [1534, 11] on html "BETA My Workspace New app Marketplace Integrations Recent SEO Keyword Research …" at bounding box center [776, 392] width 1551 height 784
drag, startPoint x: 940, startPoint y: 39, endPoint x: 690, endPoint y: 41, distance: 250.0
click at [939, 39] on html "BETA My Workspace New app Marketplace Integrations Recent SEO Keyword Research …" at bounding box center [776, 392] width 1551 height 784
click at [1531, 21] on html "BETA My Workspace New app Marketplace Integrations Recent SEO Keyword Research …" at bounding box center [776, 392] width 1551 height 784
click at [1504, 44] on span "Edit app" at bounding box center [1504, 49] width 30 height 12
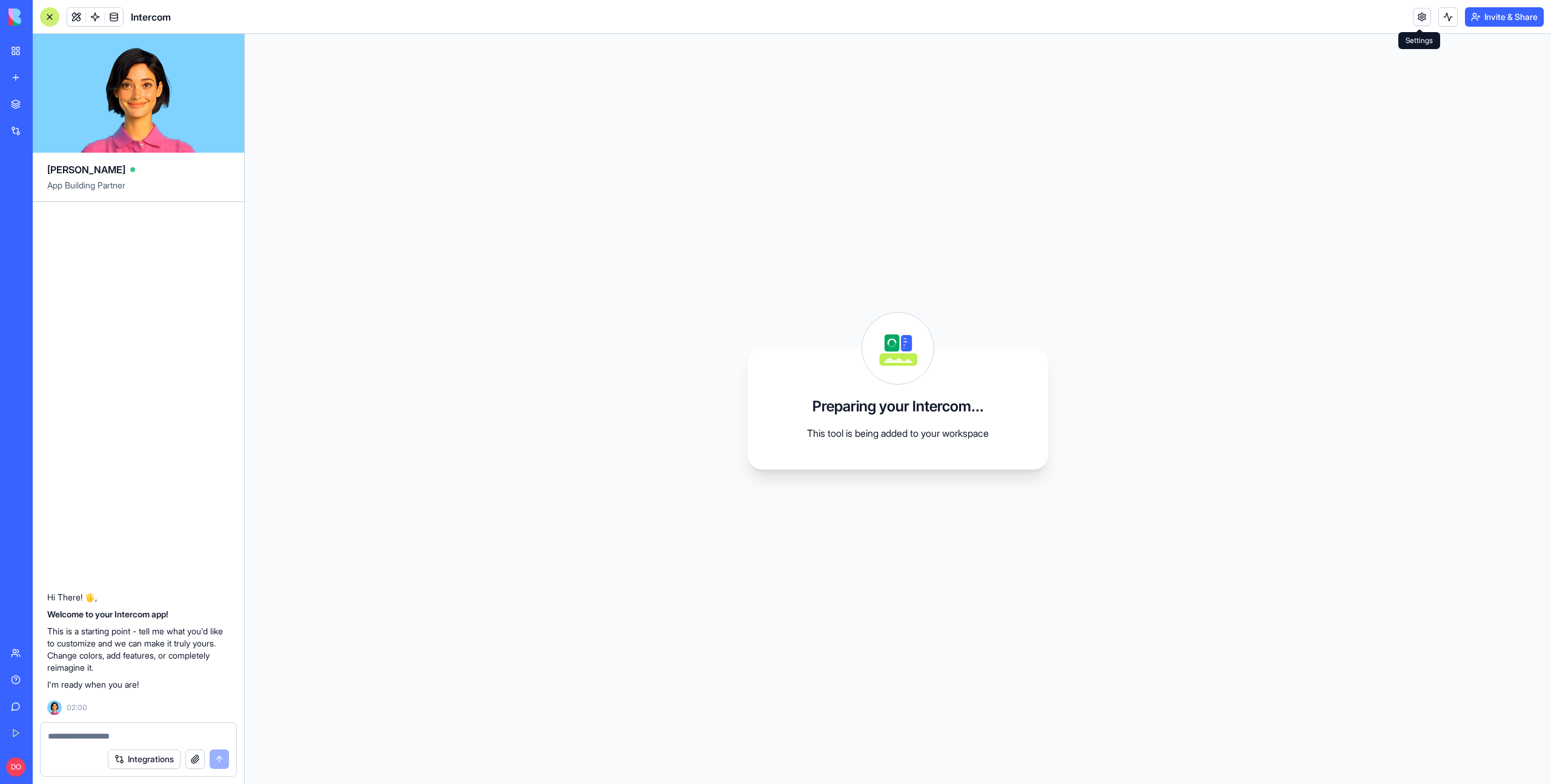
click at [1415, 22] on link at bounding box center [1422, 17] width 18 height 18
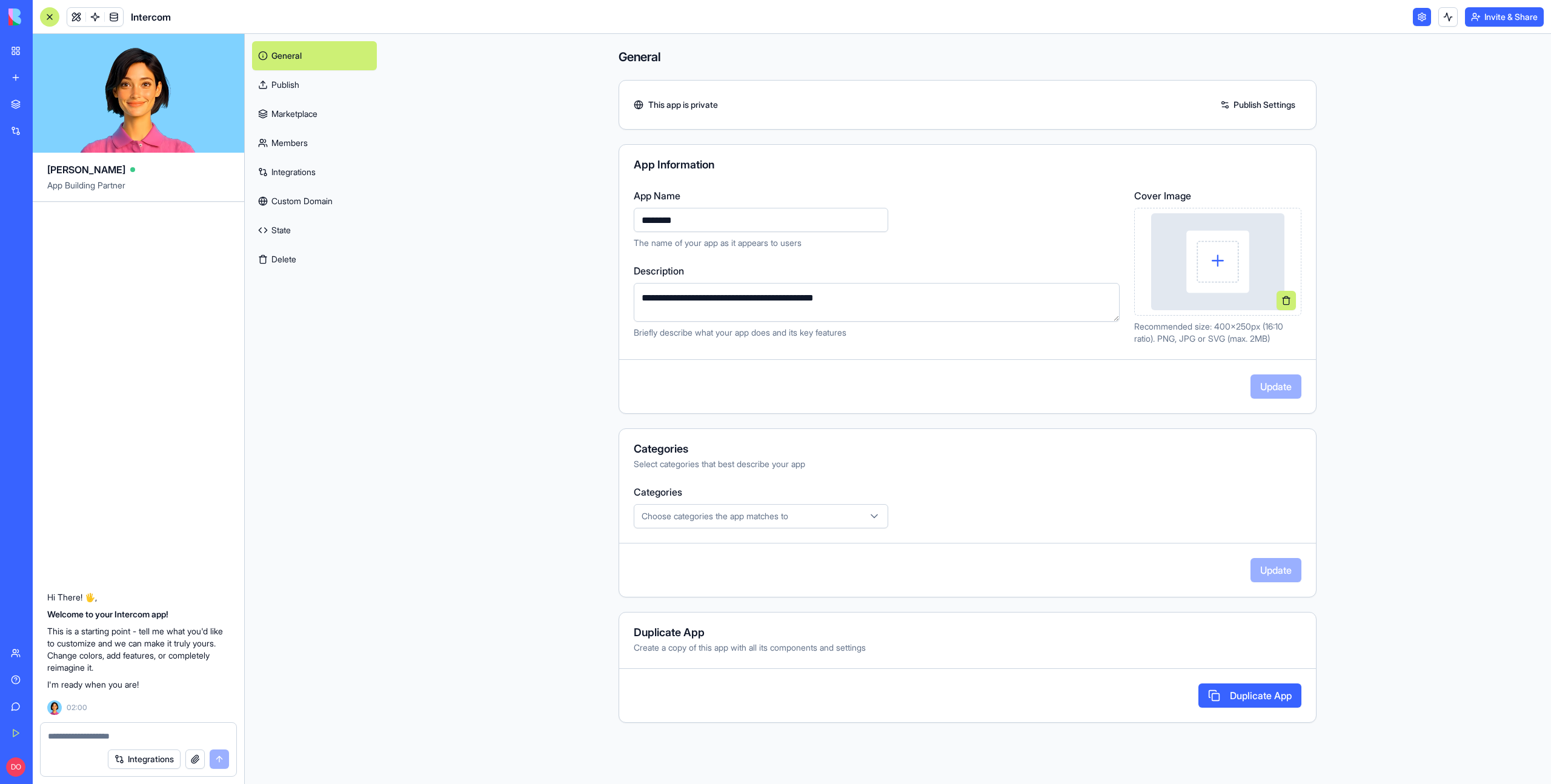
click at [300, 86] on link "Publish" at bounding box center [314, 84] width 125 height 29
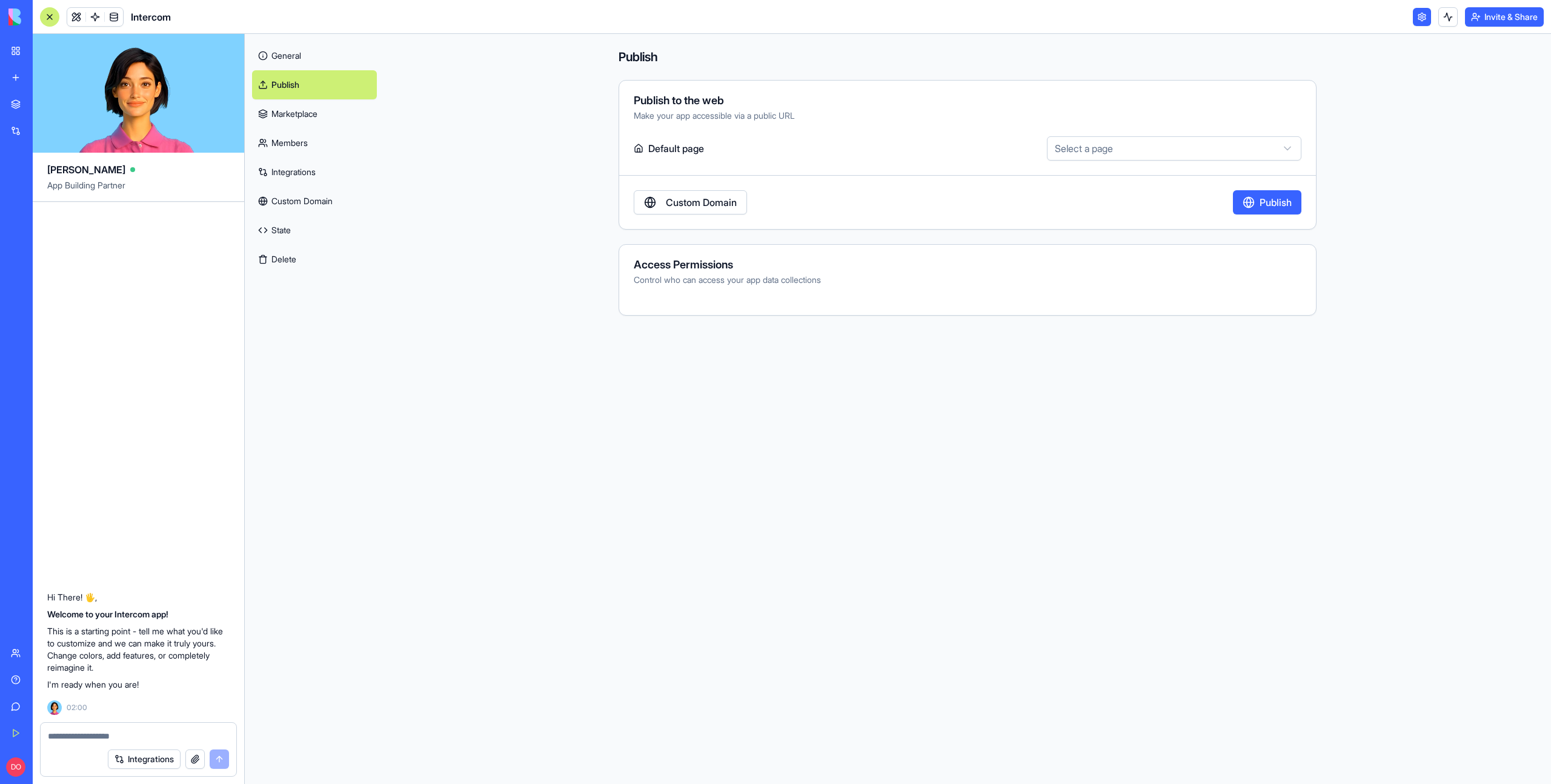
click at [304, 115] on link "Marketplace" at bounding box center [314, 113] width 125 height 29
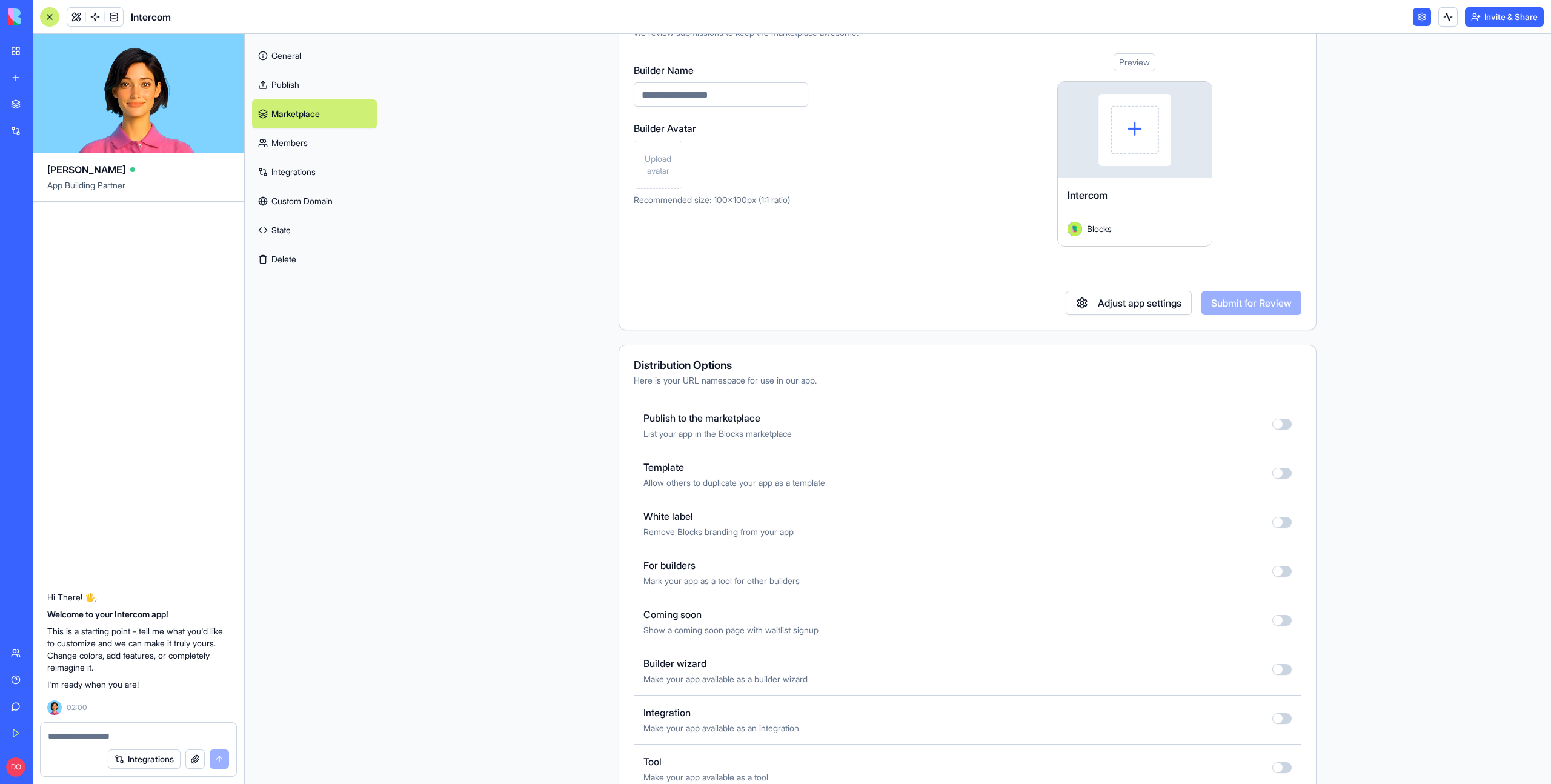
scroll to position [139, 0]
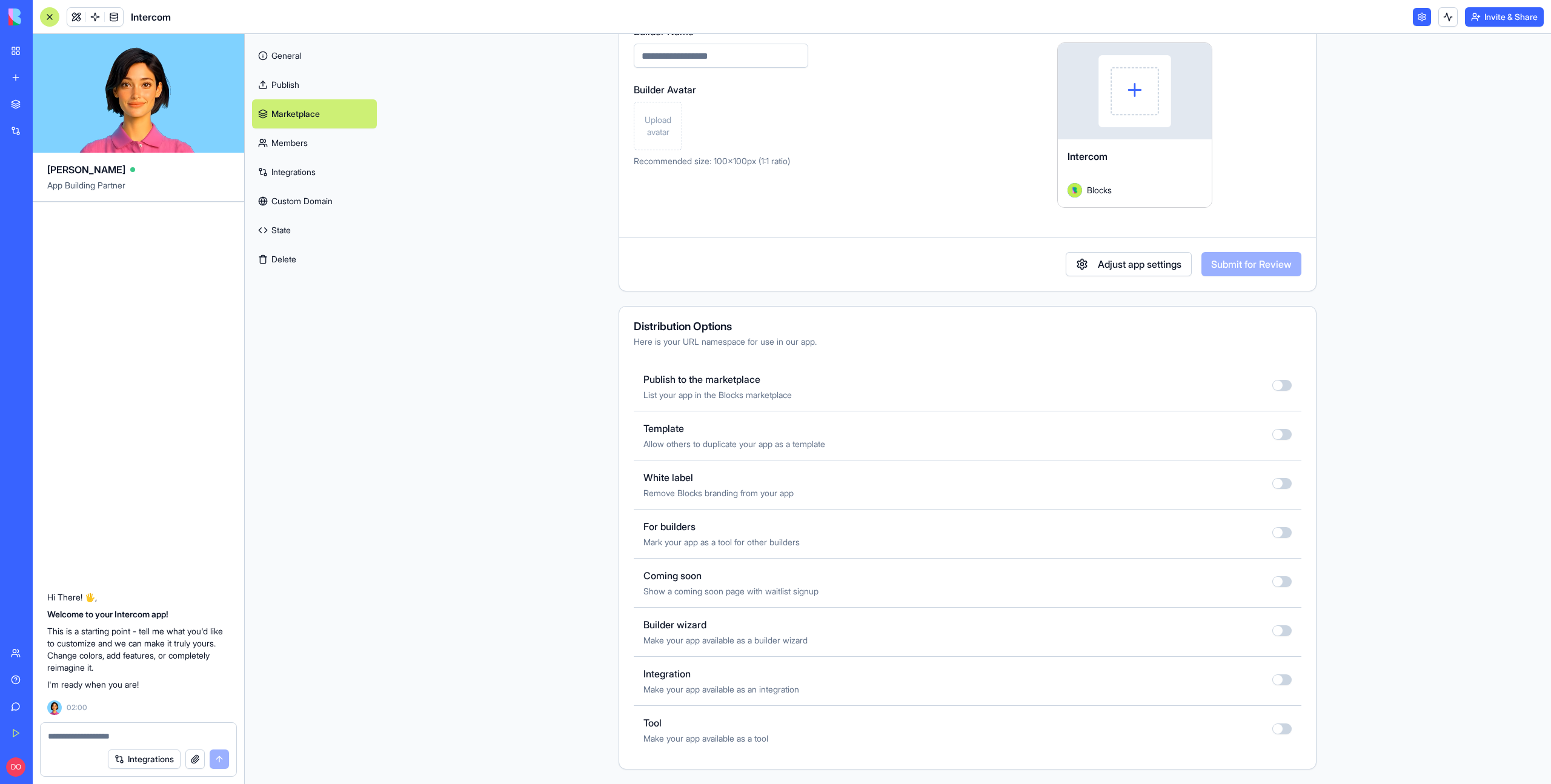
click at [1277, 385] on button "button" at bounding box center [1282, 385] width 19 height 11
click at [1279, 533] on button "button" at bounding box center [1282, 533] width 19 height 11
click at [1282, 679] on button "button" at bounding box center [1282, 680] width 19 height 11
click at [329, 147] on link "Members" at bounding box center [314, 142] width 125 height 29
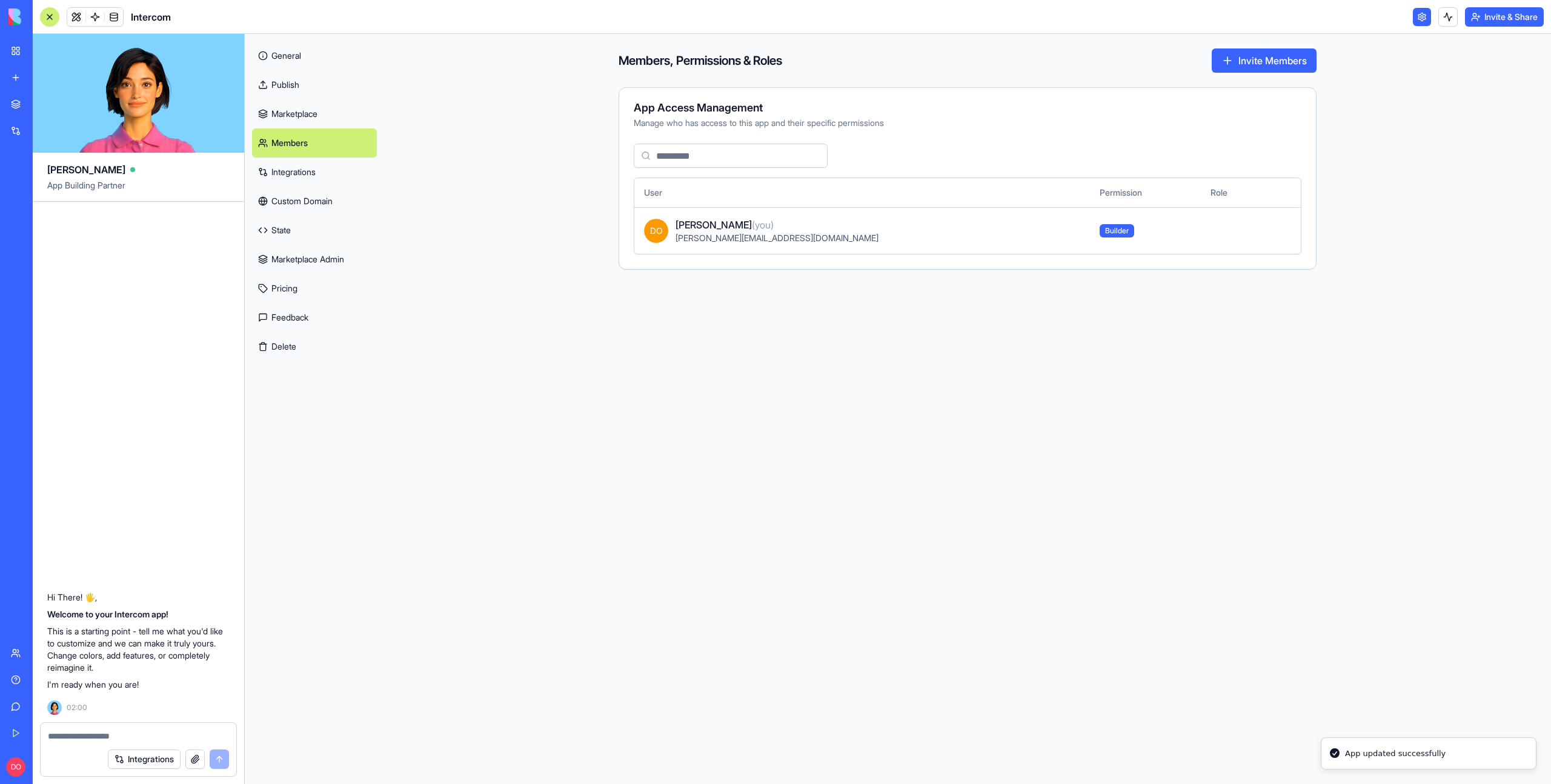
click at [305, 170] on link "Integrations" at bounding box center [314, 172] width 125 height 29
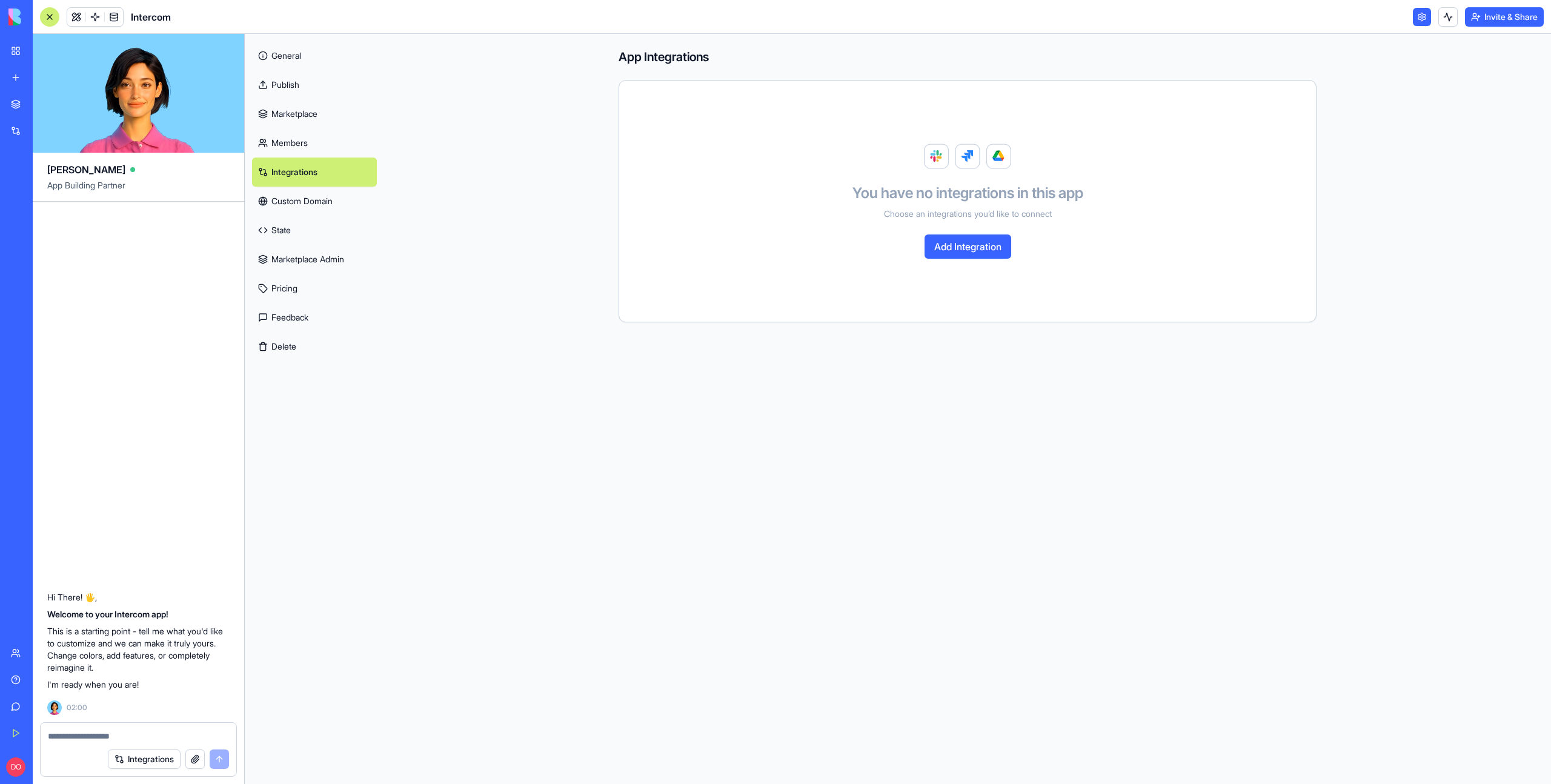
click at [300, 229] on link "State" at bounding box center [314, 230] width 125 height 29
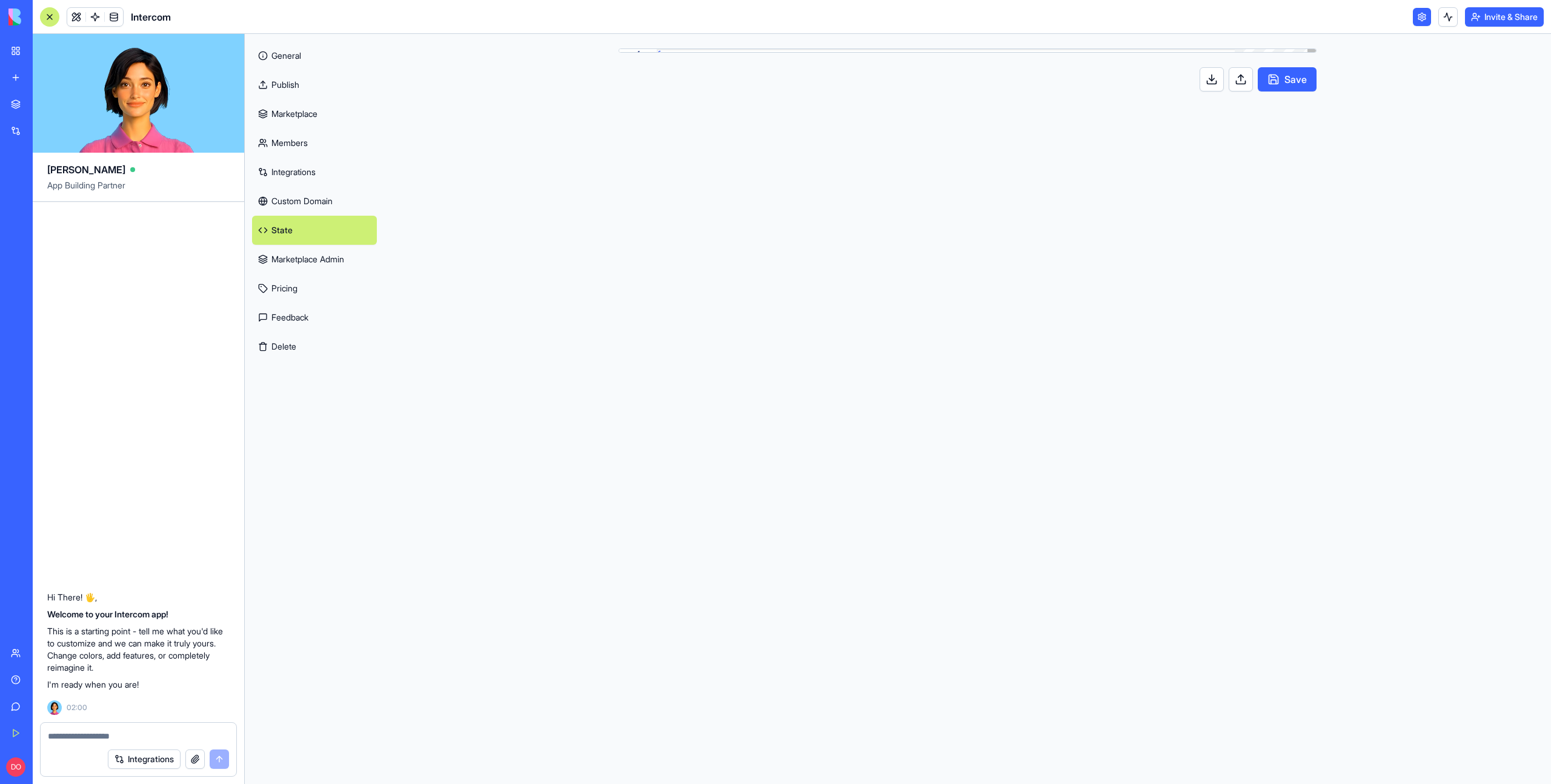
scroll to position [109, 0]
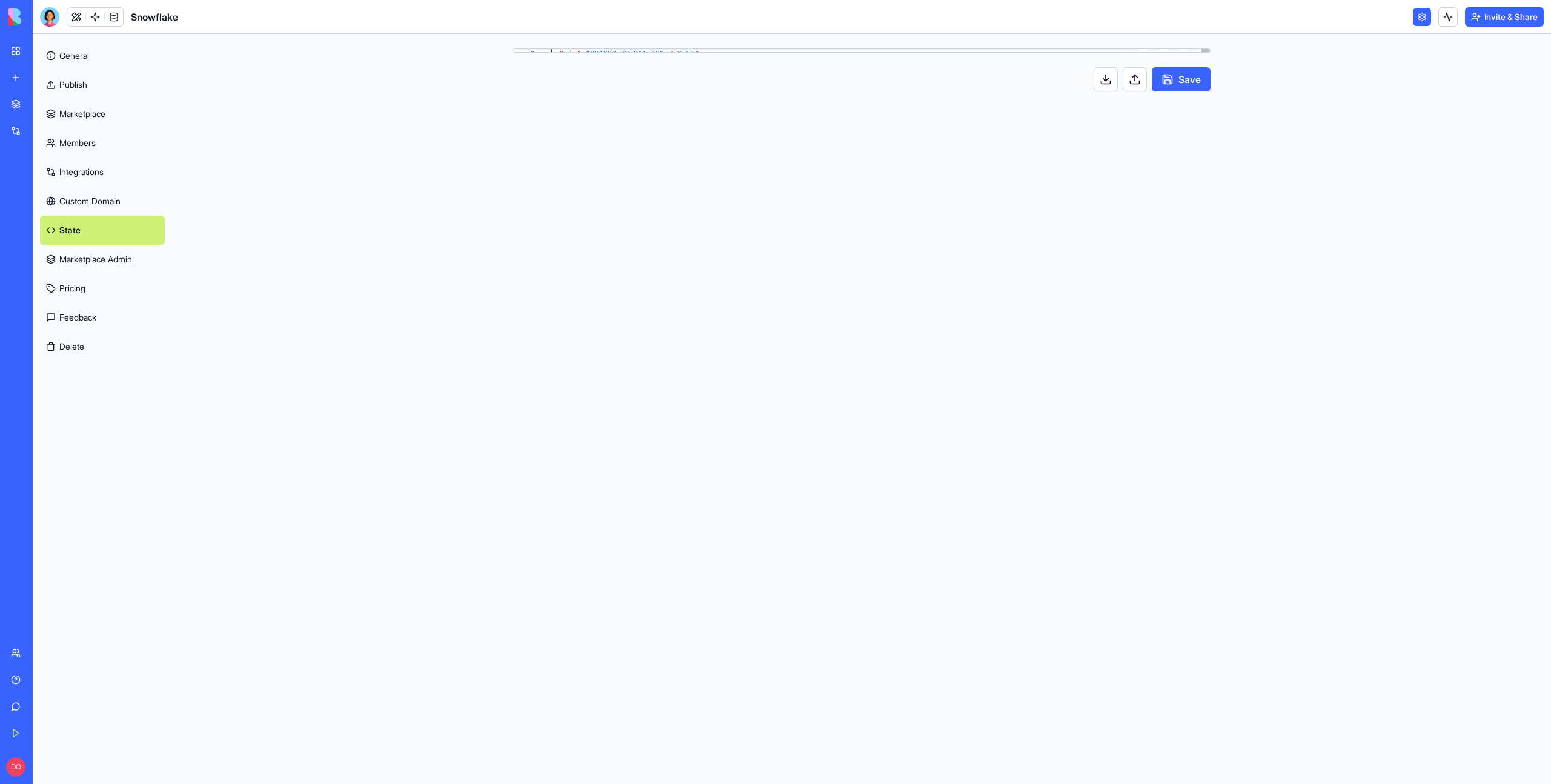
type textarea "**********"
click at [930, 212] on div "**********" at bounding box center [862, 409] width 776 height 750
